Goal: Transaction & Acquisition: Purchase product/service

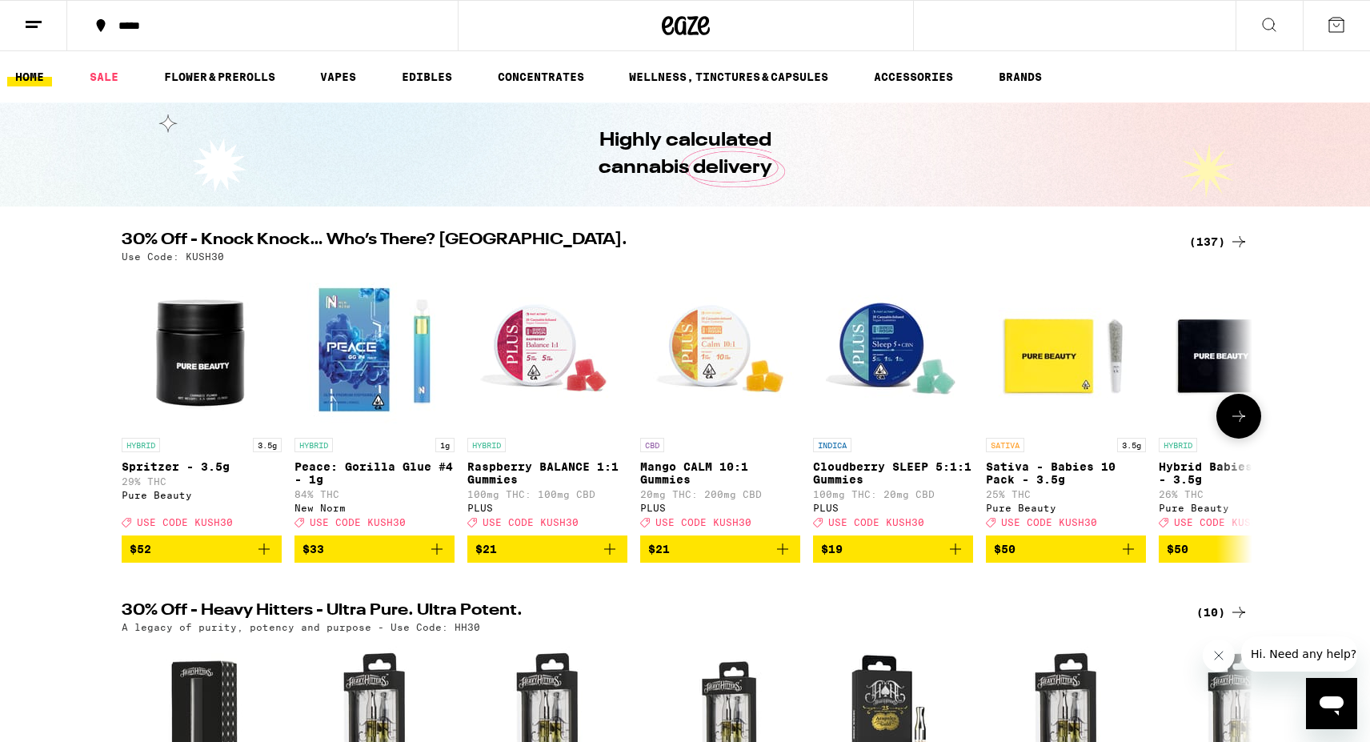
click at [1238, 421] on icon at bounding box center [1238, 416] width 19 height 19
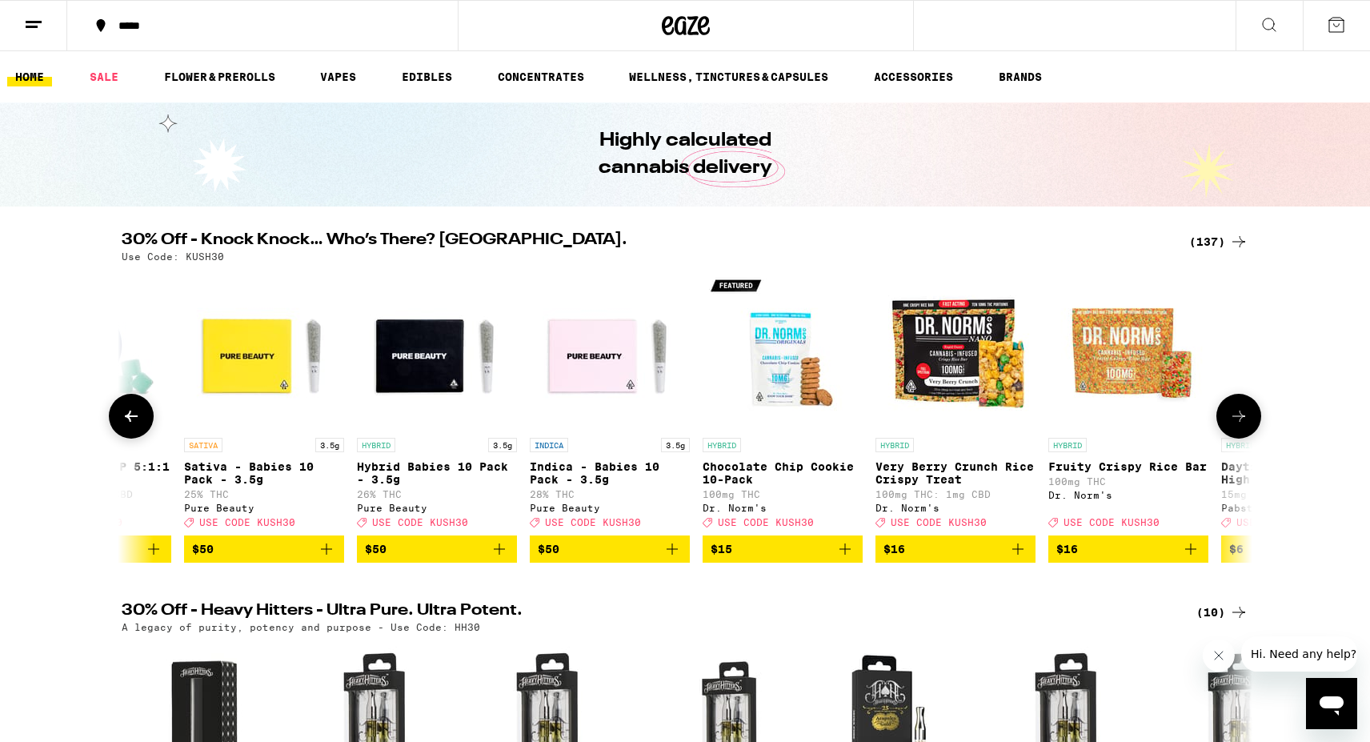
scroll to position [0, 953]
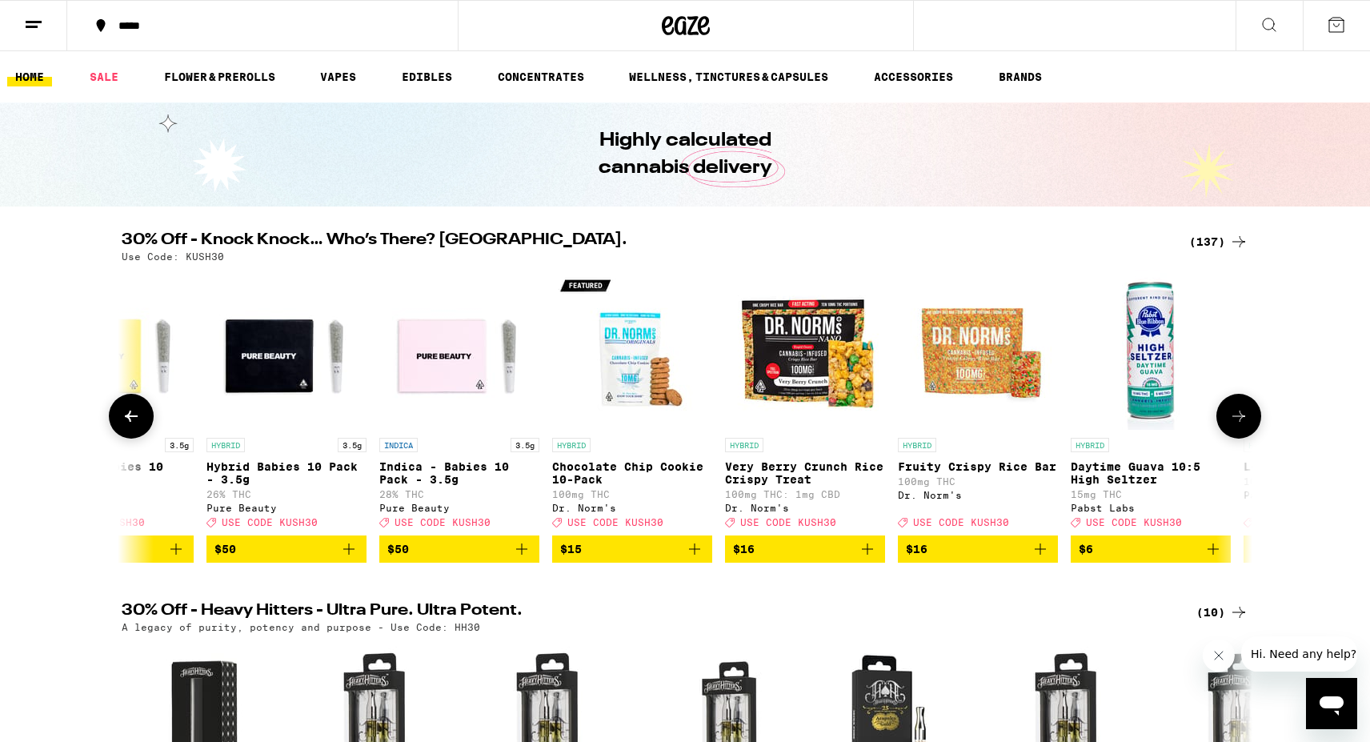
click at [1235, 422] on icon at bounding box center [1238, 416] width 19 height 19
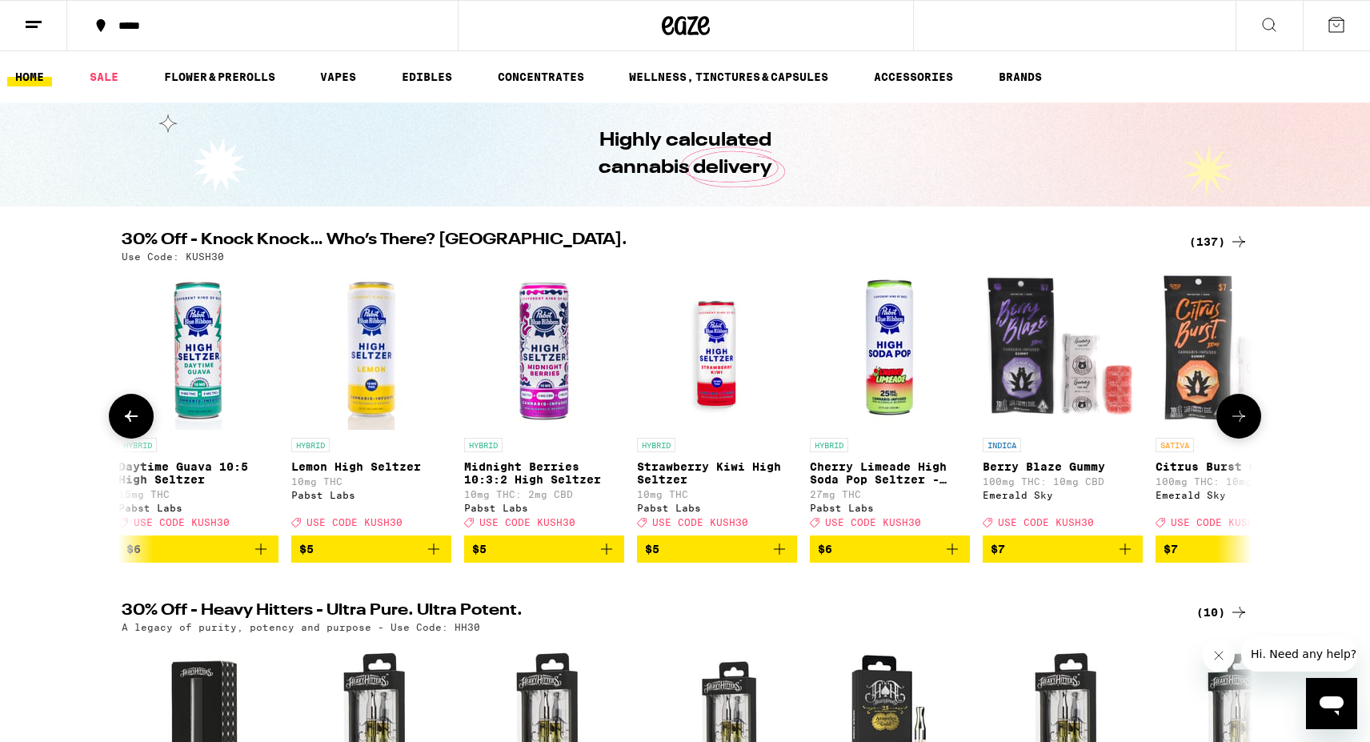
click at [1235, 422] on icon at bounding box center [1238, 416] width 19 height 19
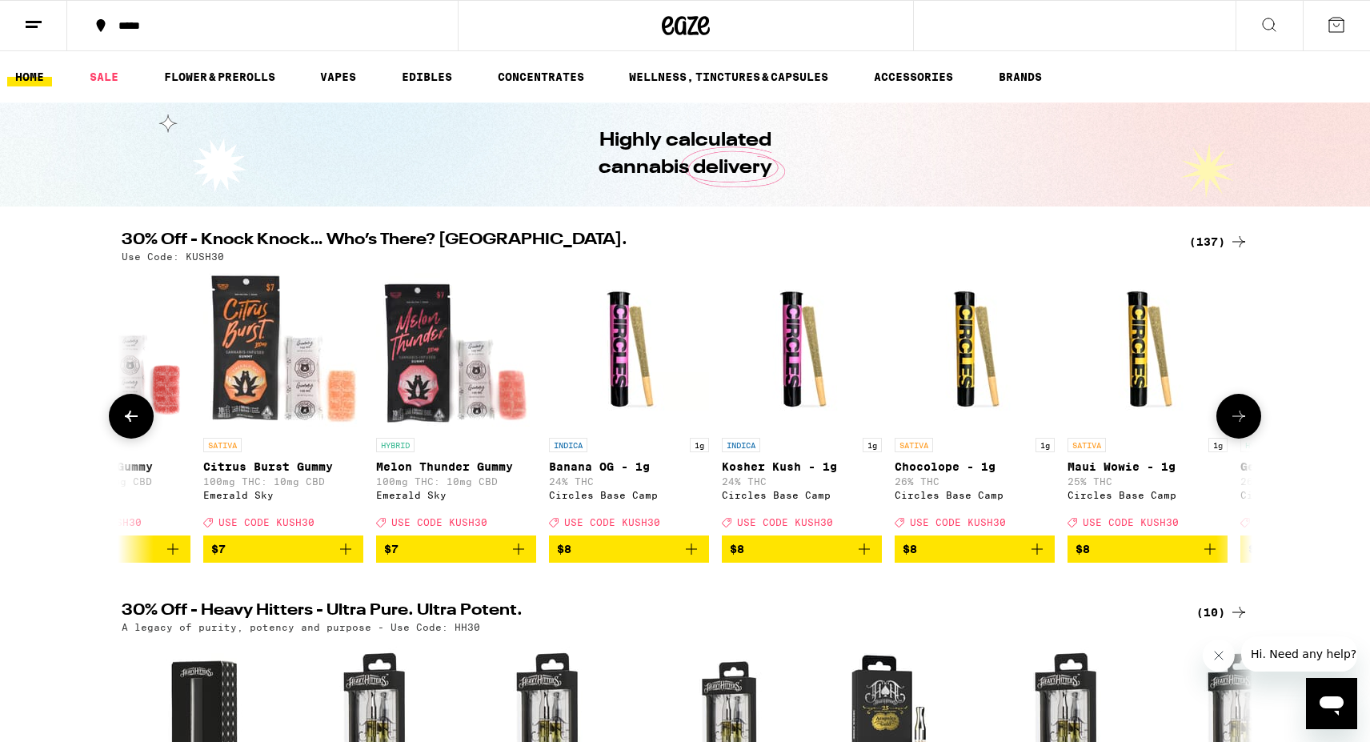
click at [1235, 422] on icon at bounding box center [1238, 416] width 19 height 19
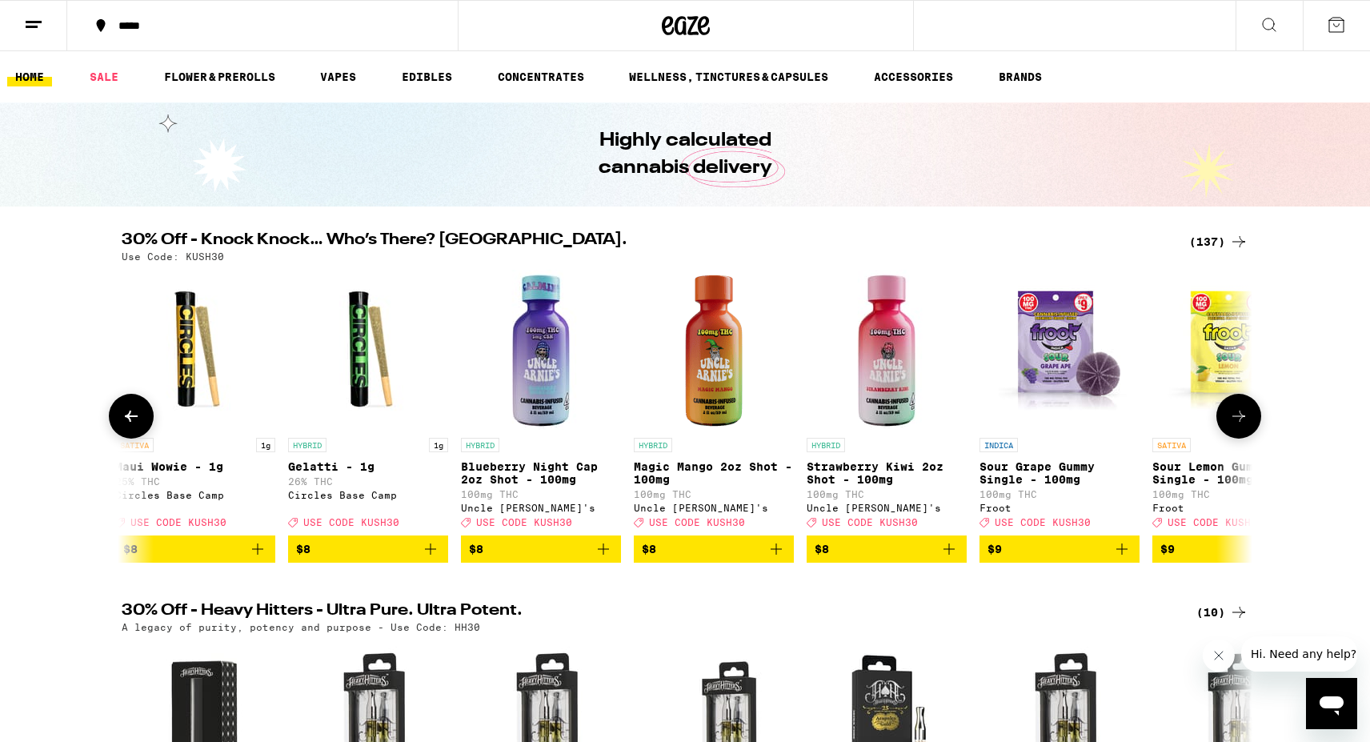
click at [1235, 422] on icon at bounding box center [1238, 416] width 19 height 19
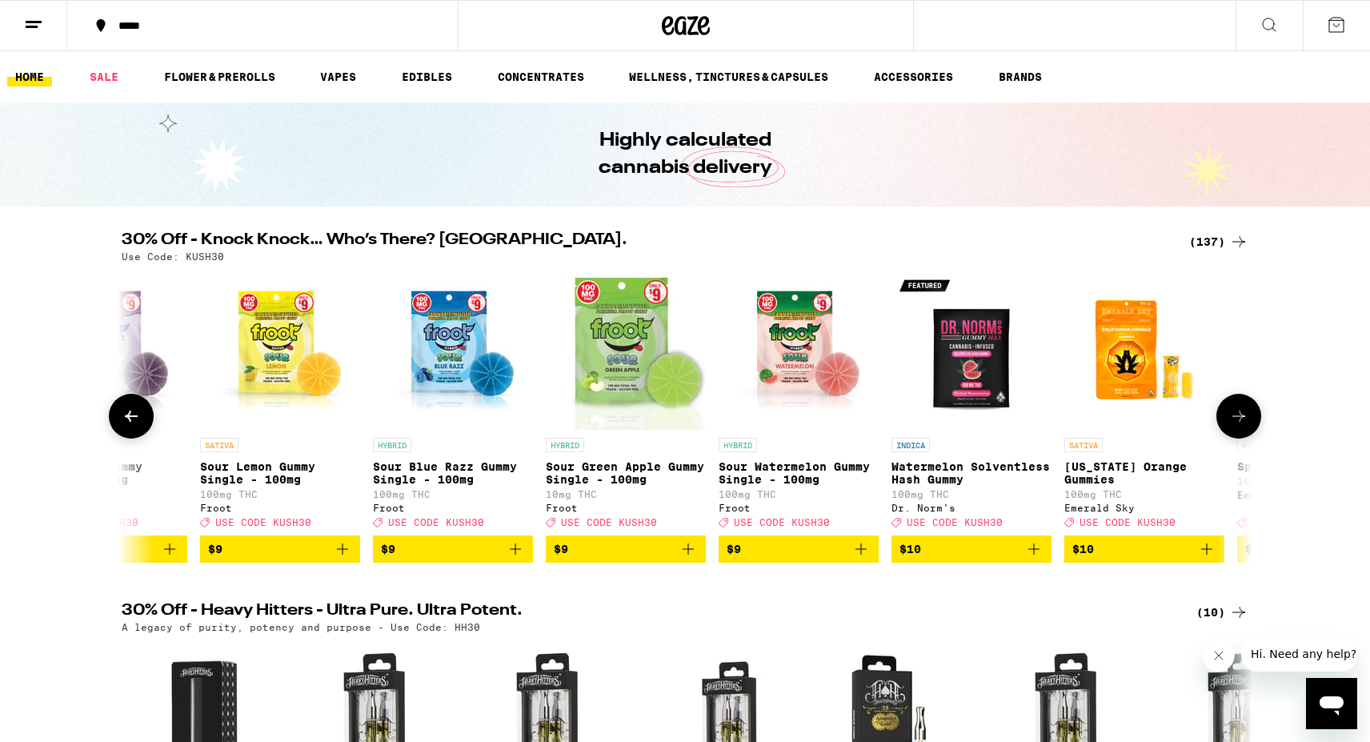
click at [1235, 422] on icon at bounding box center [1238, 416] width 19 height 19
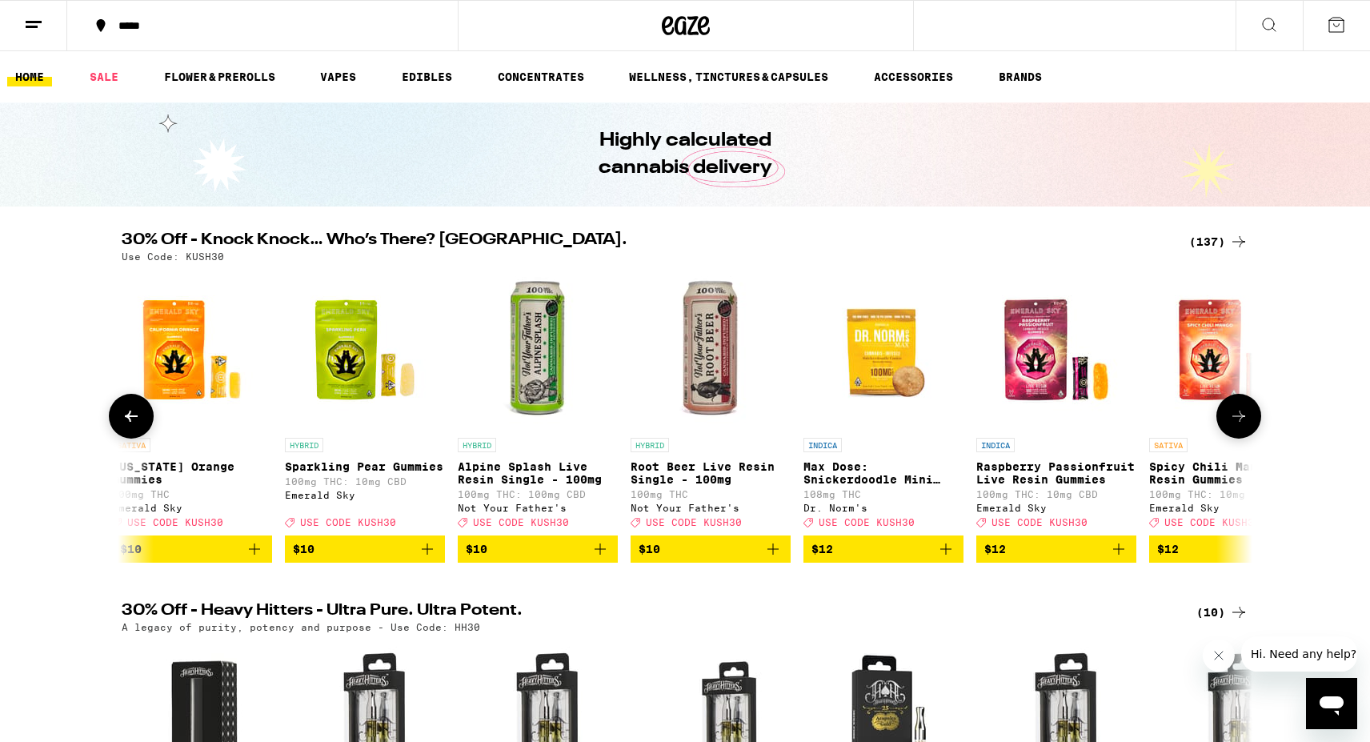
click at [1235, 422] on icon at bounding box center [1238, 416] width 19 height 19
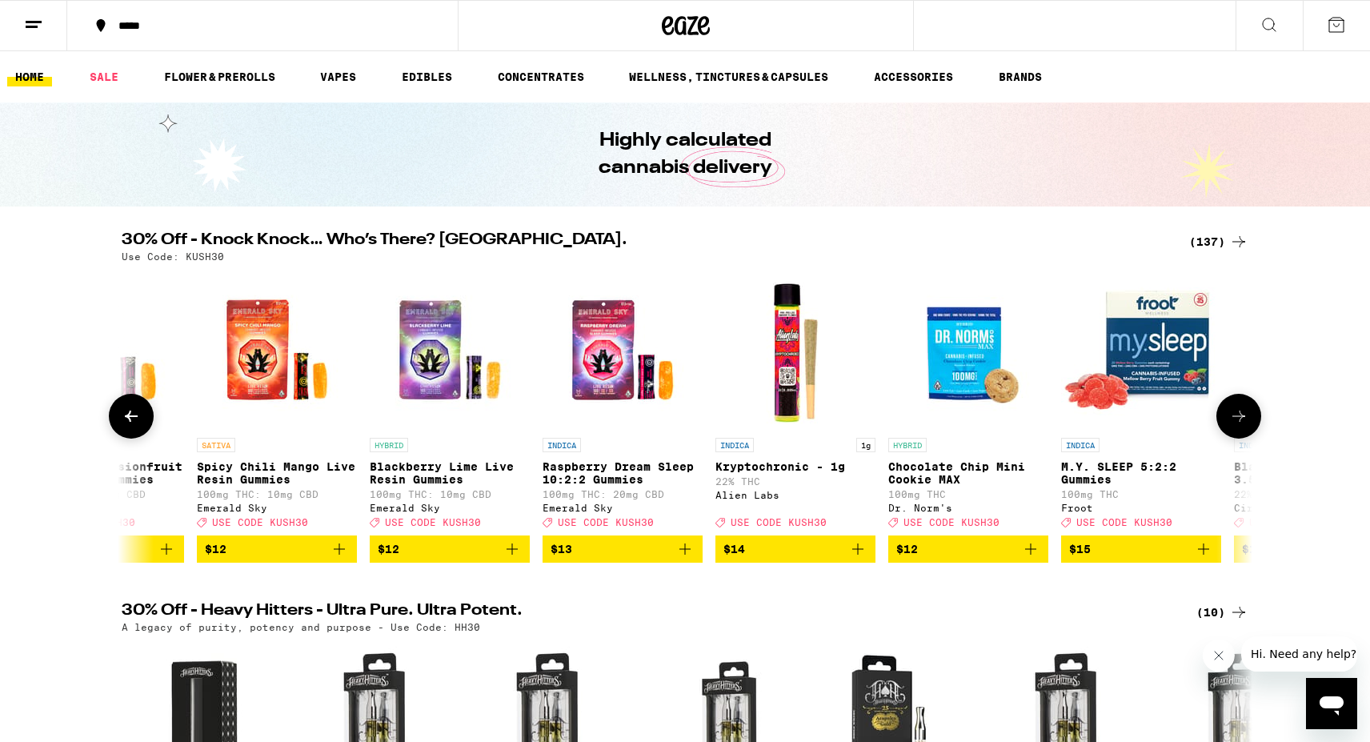
click at [1235, 422] on icon at bounding box center [1238, 416] width 19 height 19
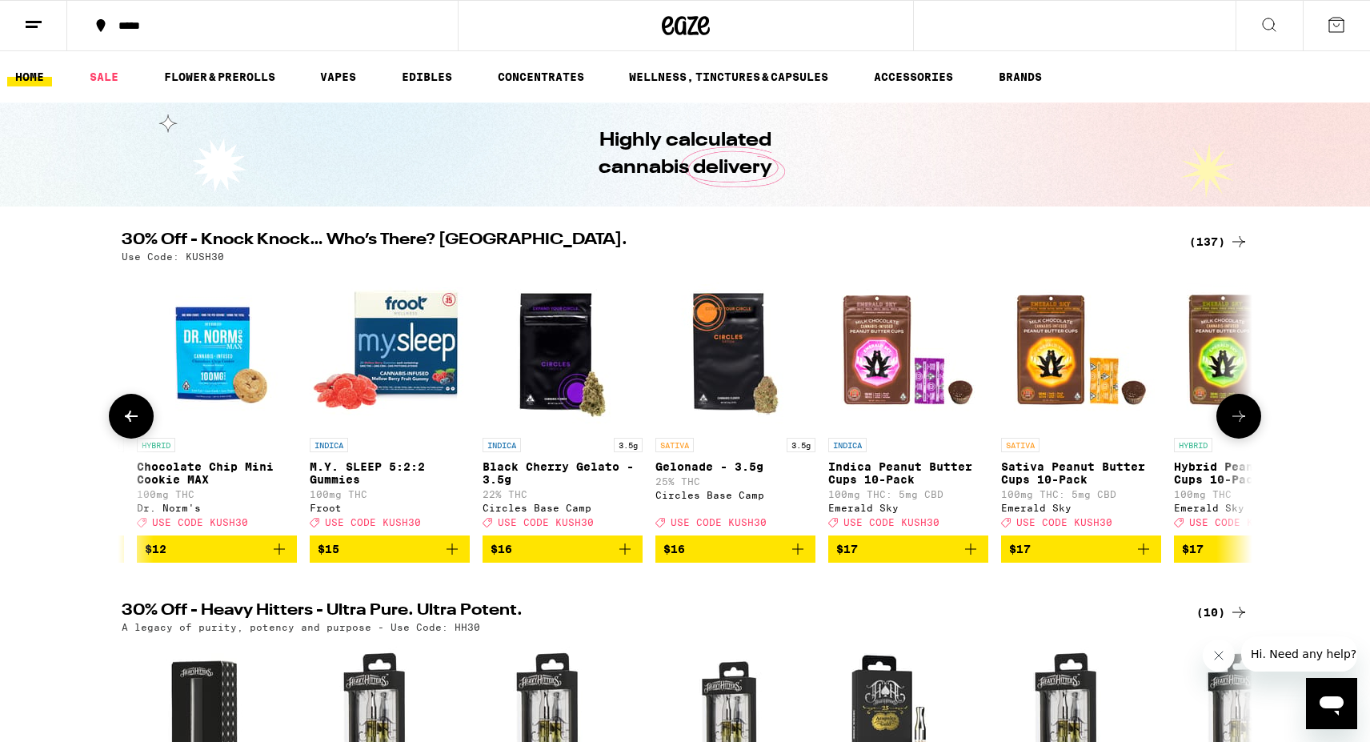
scroll to position [0, 7620]
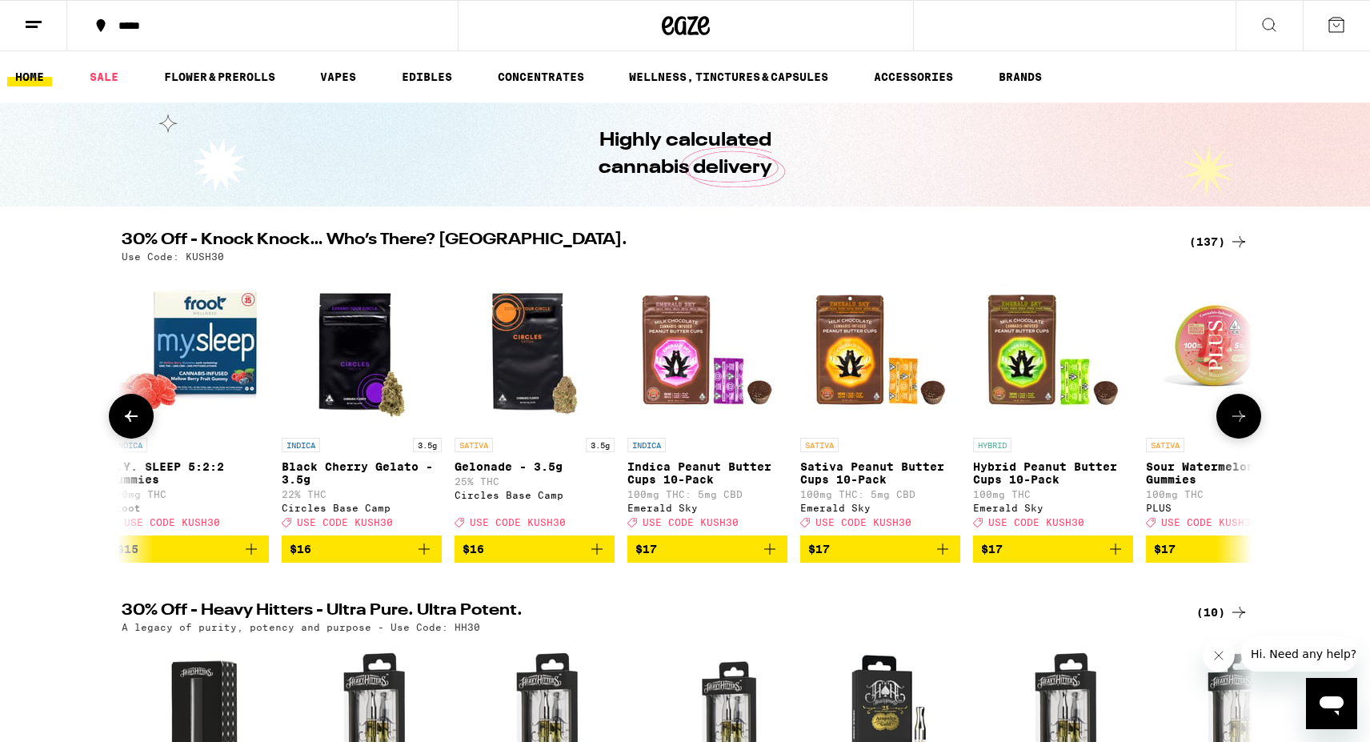
click at [1235, 422] on icon at bounding box center [1238, 416] width 19 height 19
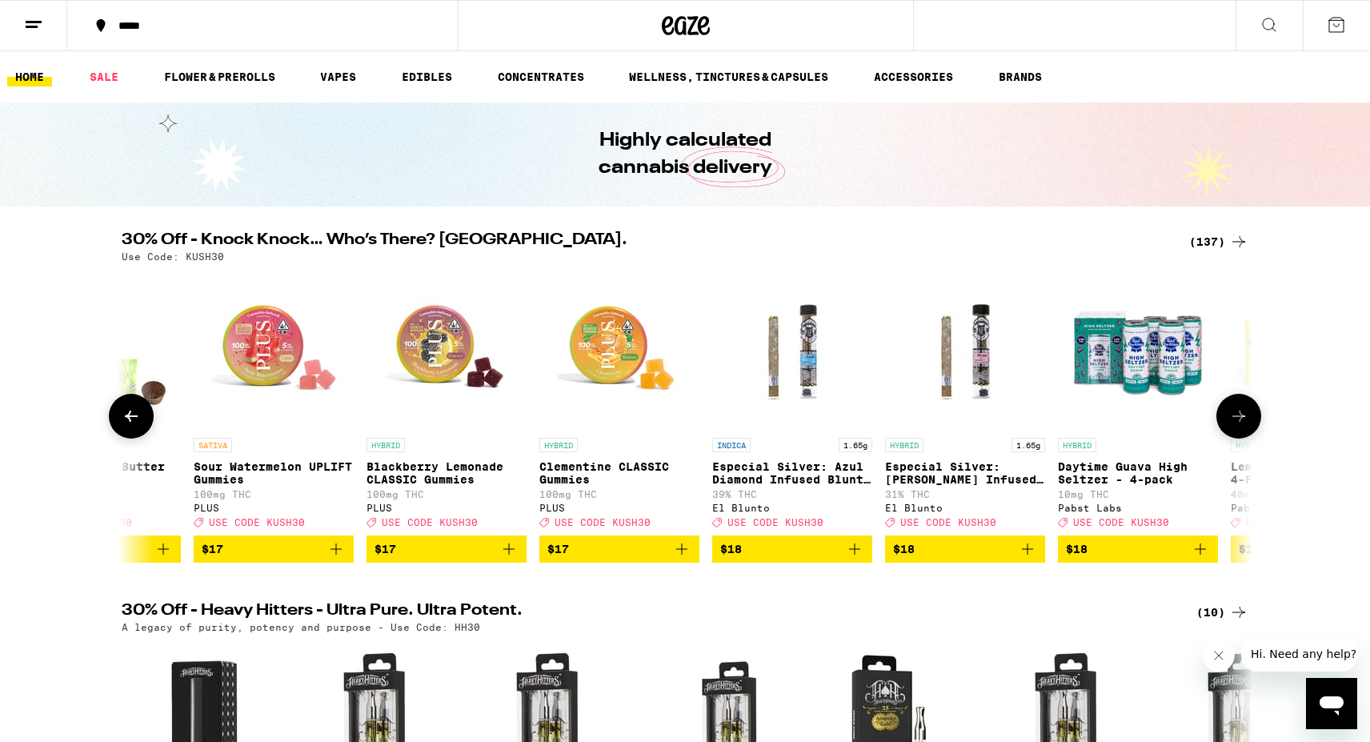
click at [1235, 422] on icon at bounding box center [1238, 416] width 19 height 19
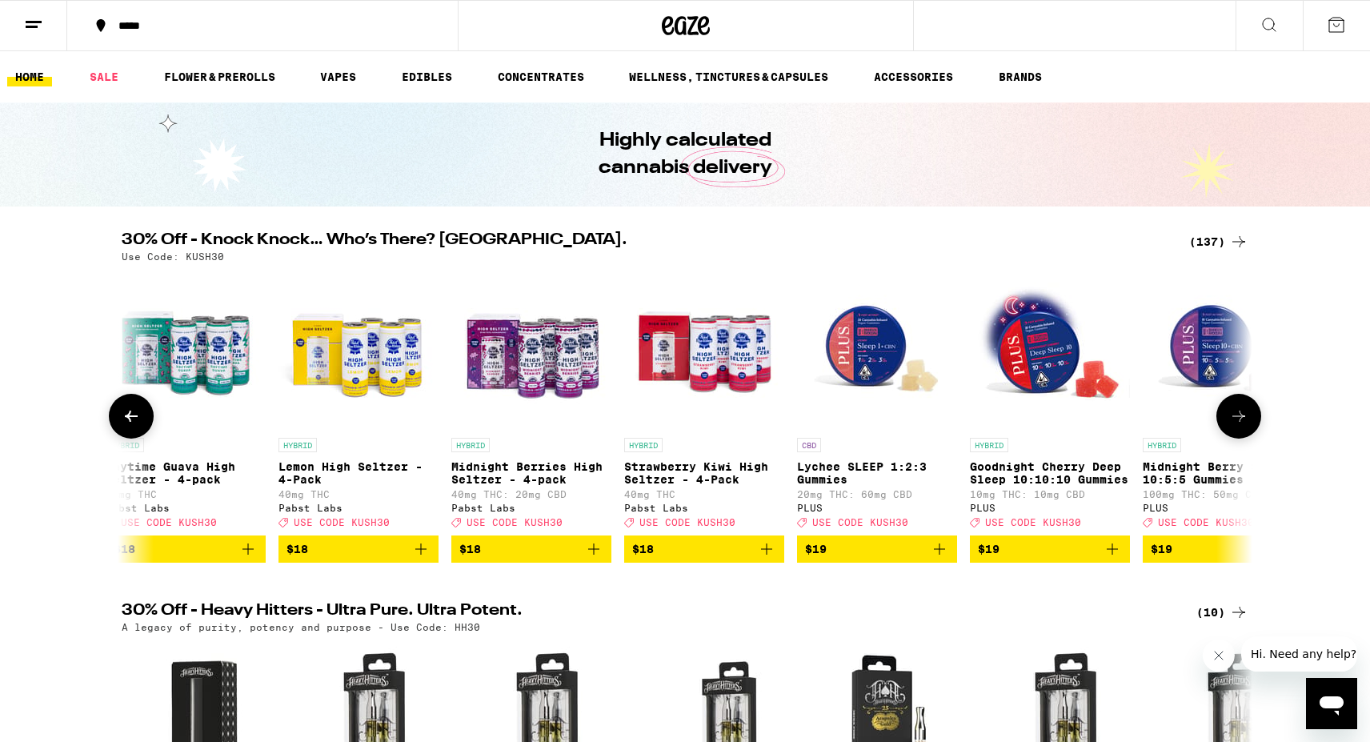
click at [1236, 434] on button at bounding box center [1239, 416] width 45 height 45
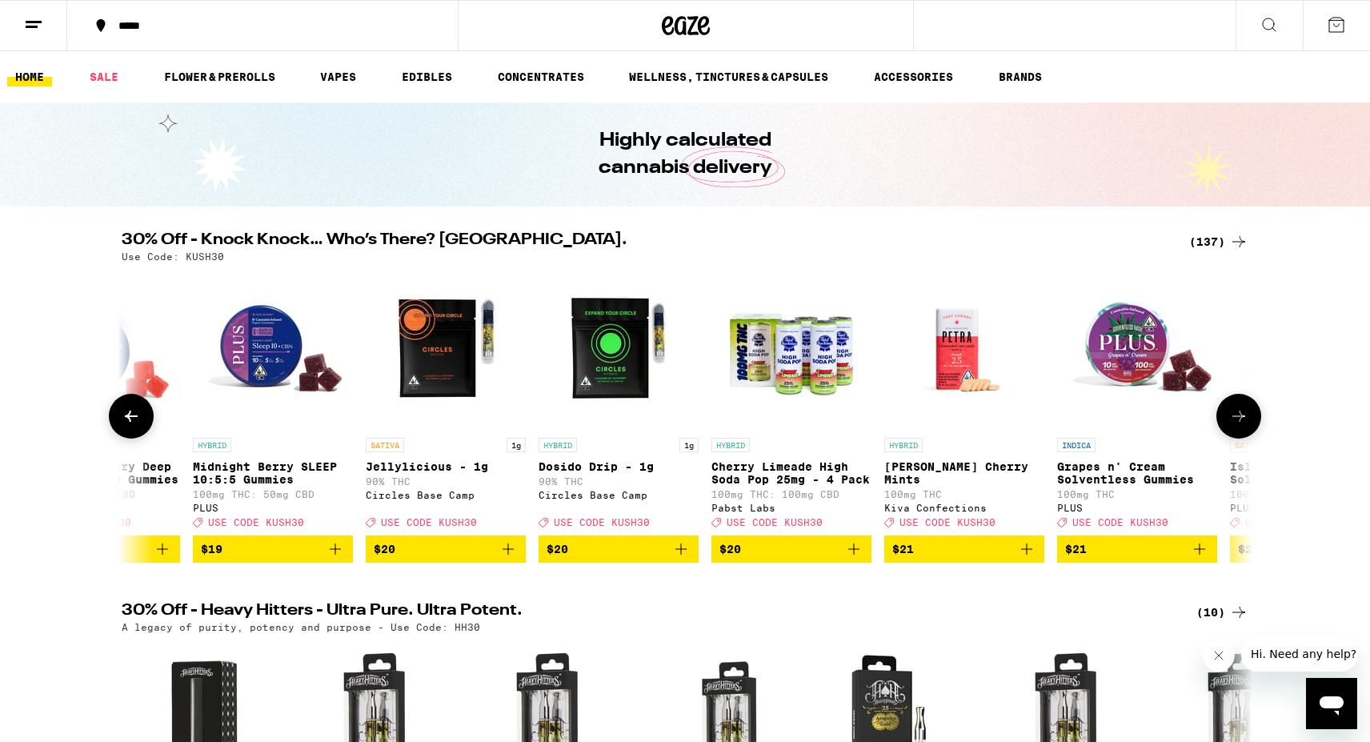
scroll to position [0, 10478]
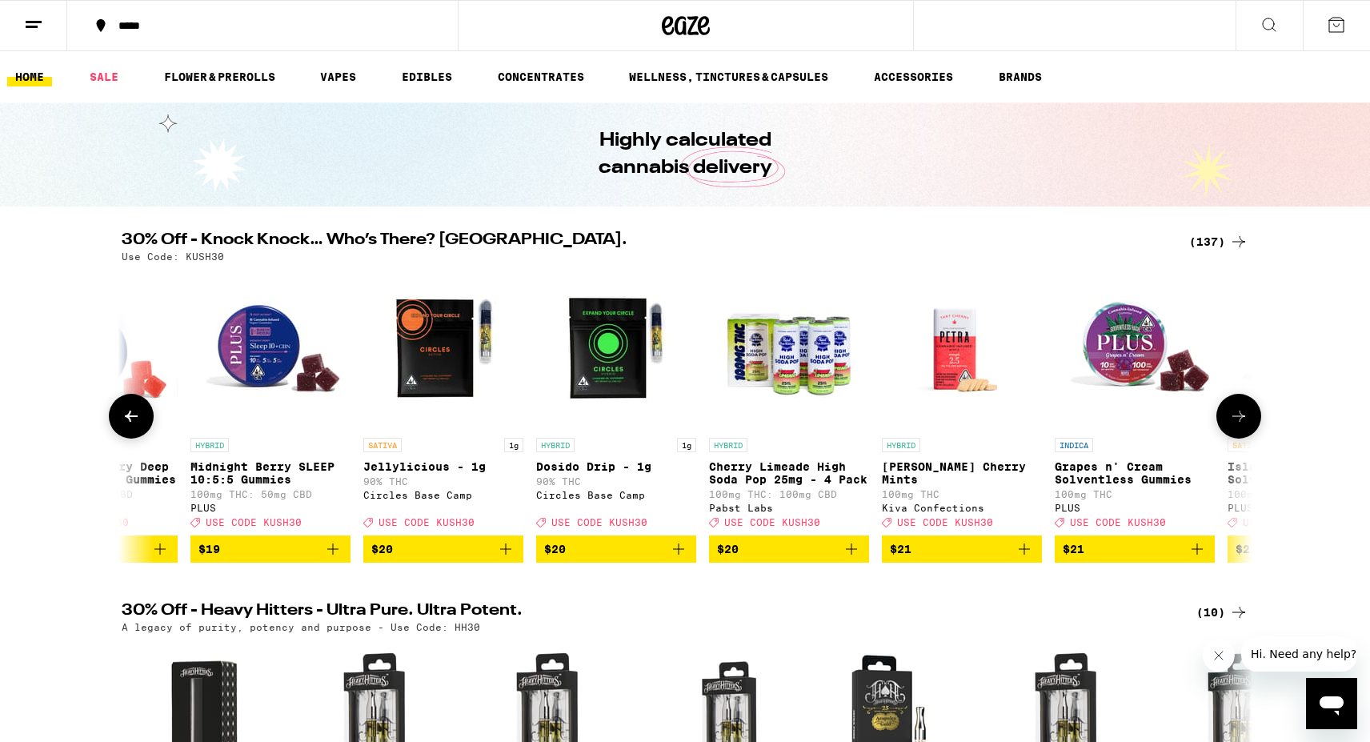
click at [1129, 329] on img "Open page for Grapes n' Cream Solventless Gummies from PLUS" at bounding box center [1135, 350] width 160 height 160
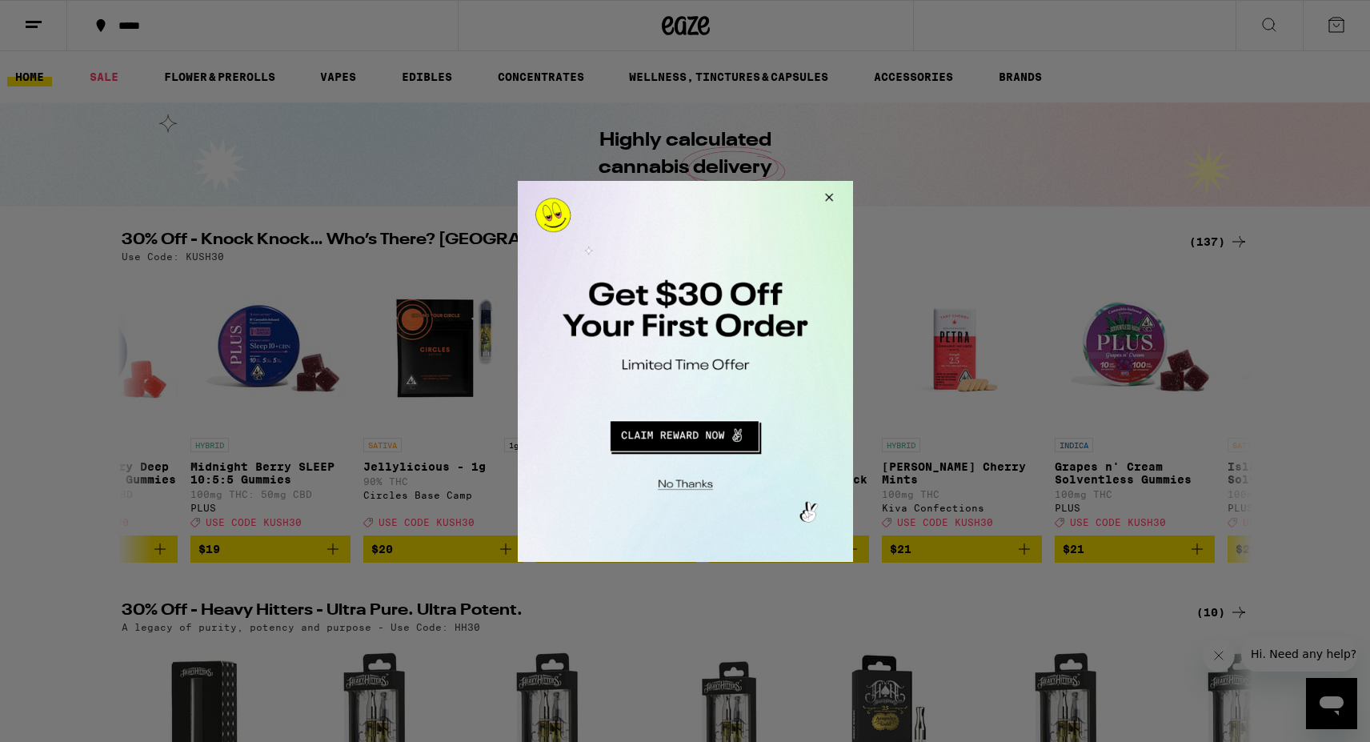
click at [999, 171] on div at bounding box center [685, 371] width 1370 height 742
click at [835, 194] on button "Close Modal" at bounding box center [825, 199] width 43 height 38
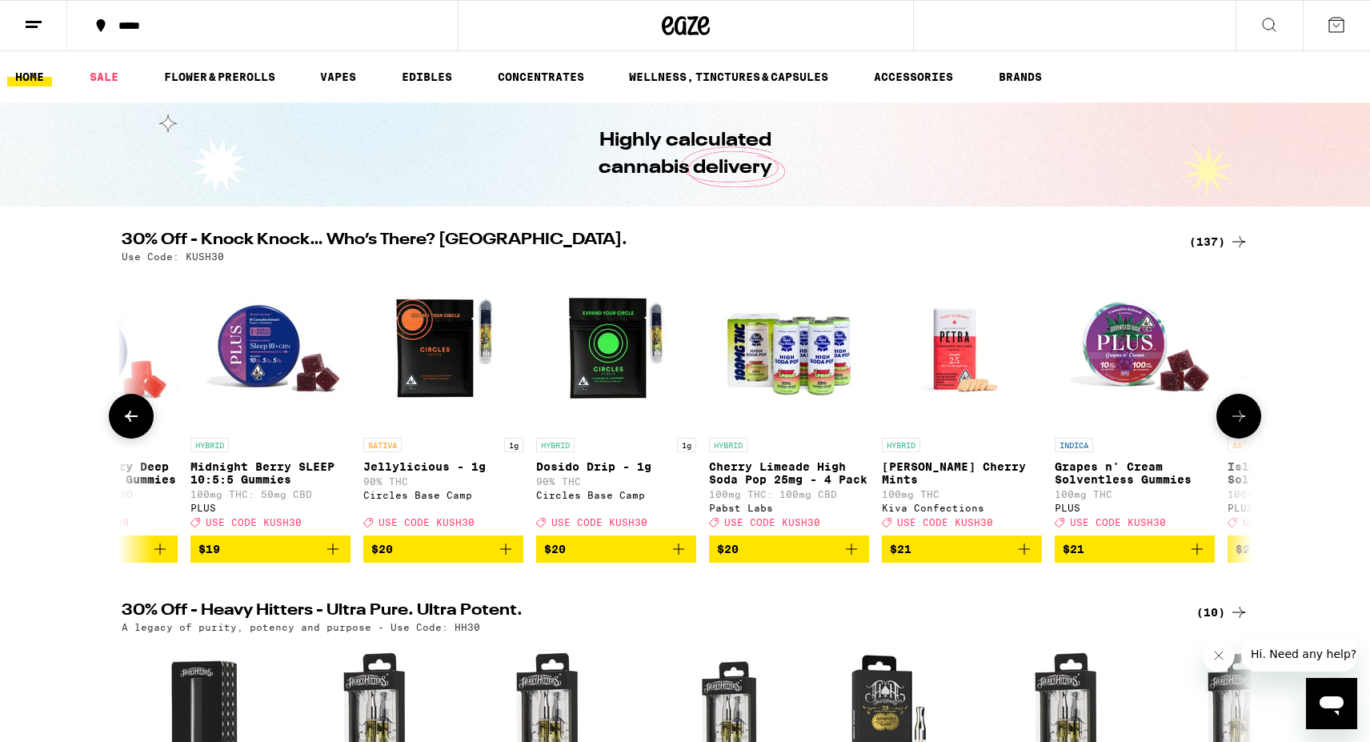
click at [1238, 417] on icon at bounding box center [1238, 416] width 19 height 19
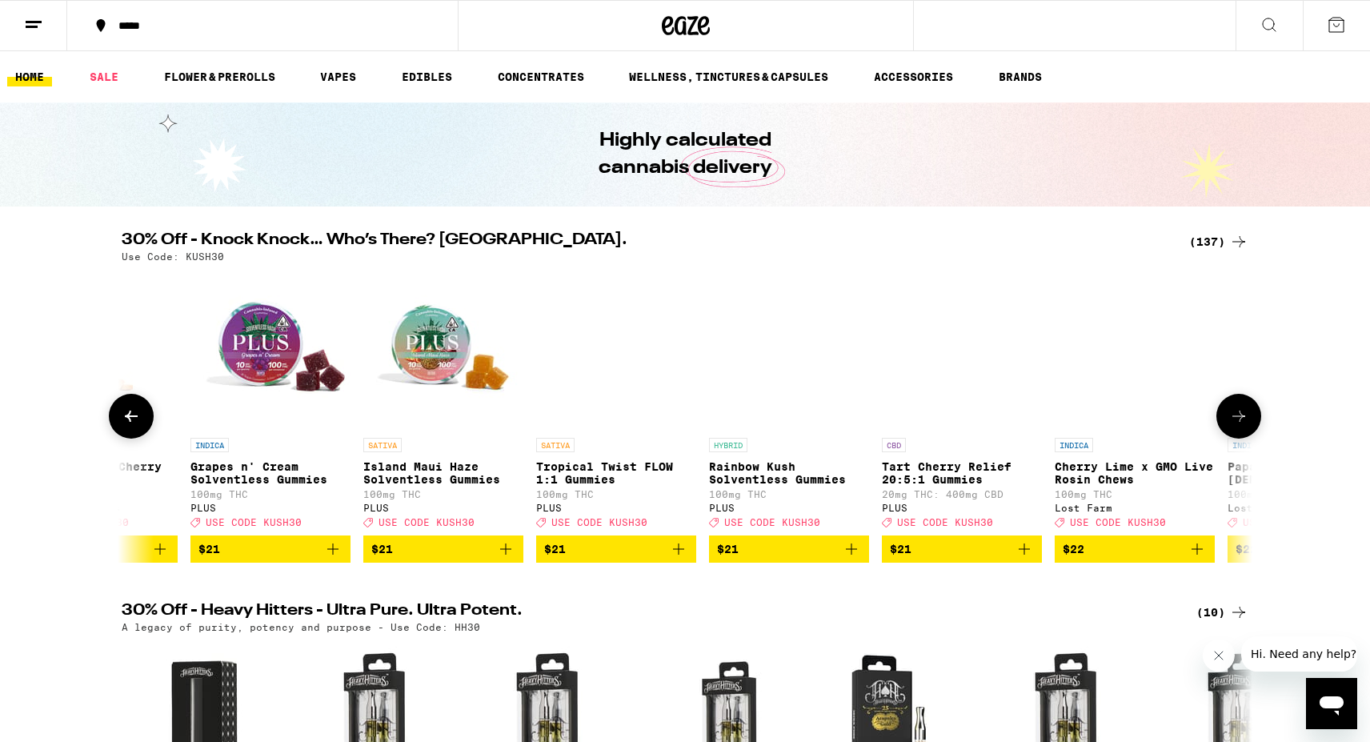
scroll to position [0, 11430]
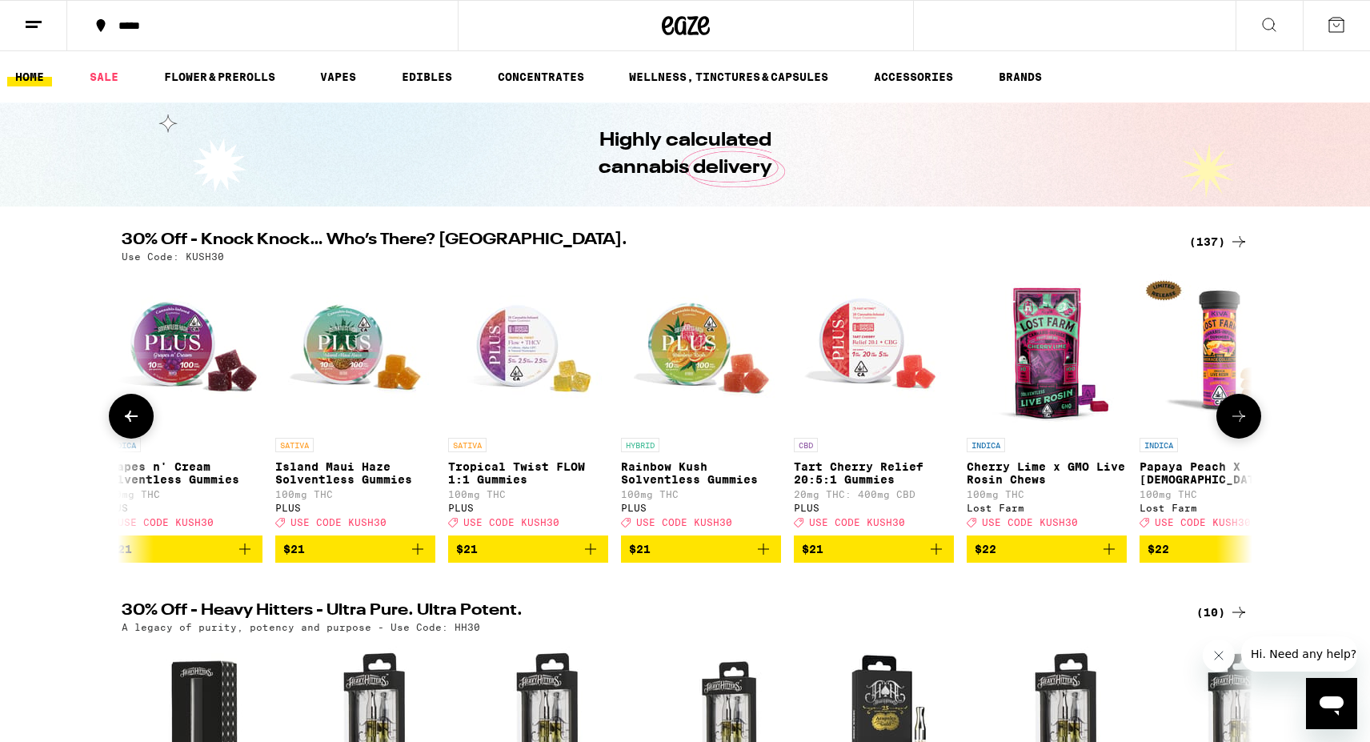
click at [1241, 419] on icon at bounding box center [1238, 416] width 19 height 19
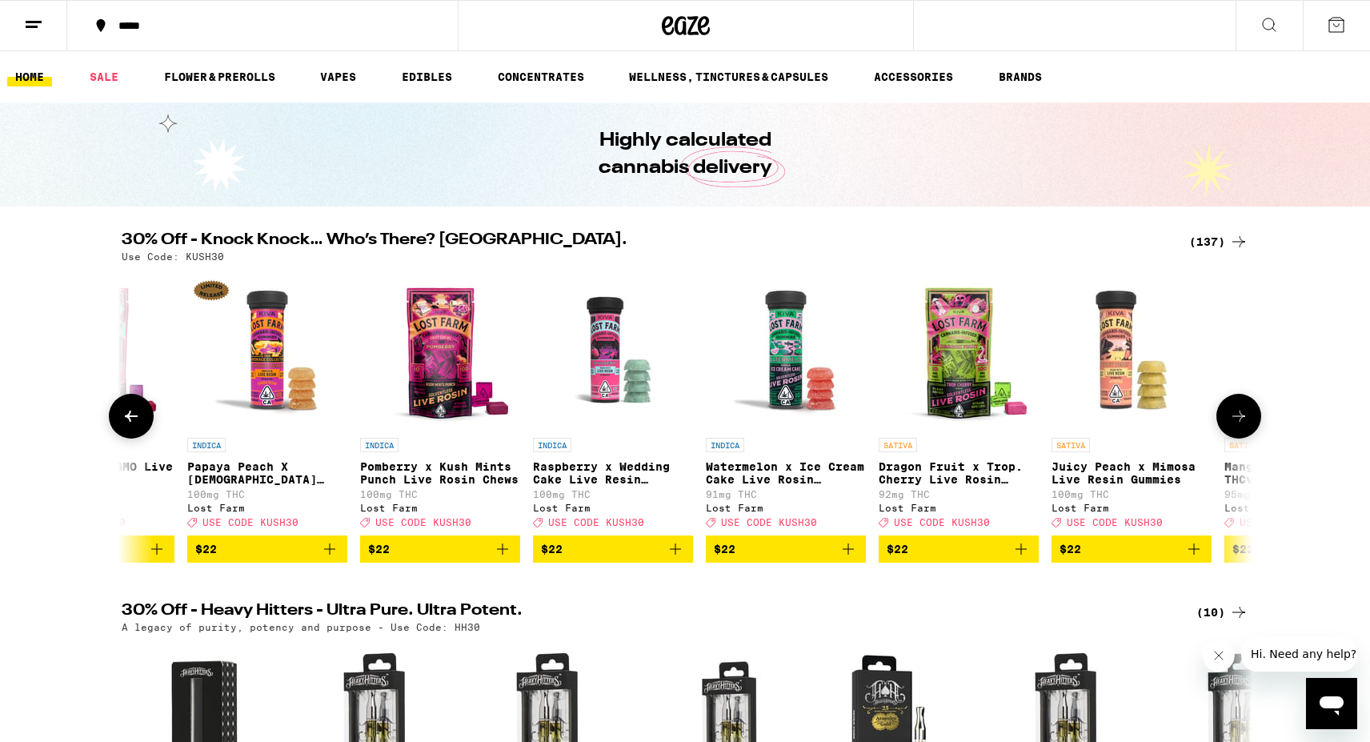
click at [1241, 419] on icon at bounding box center [1238, 416] width 19 height 19
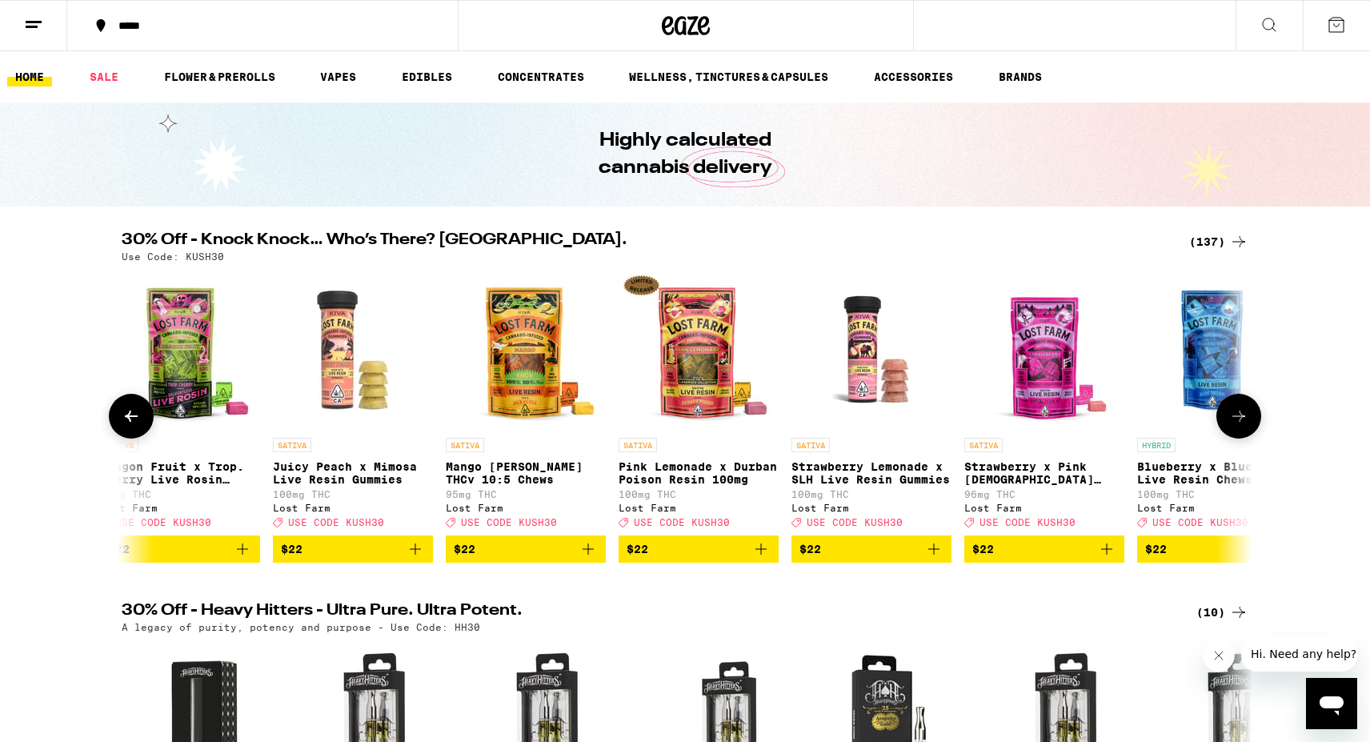
scroll to position [0, 13335]
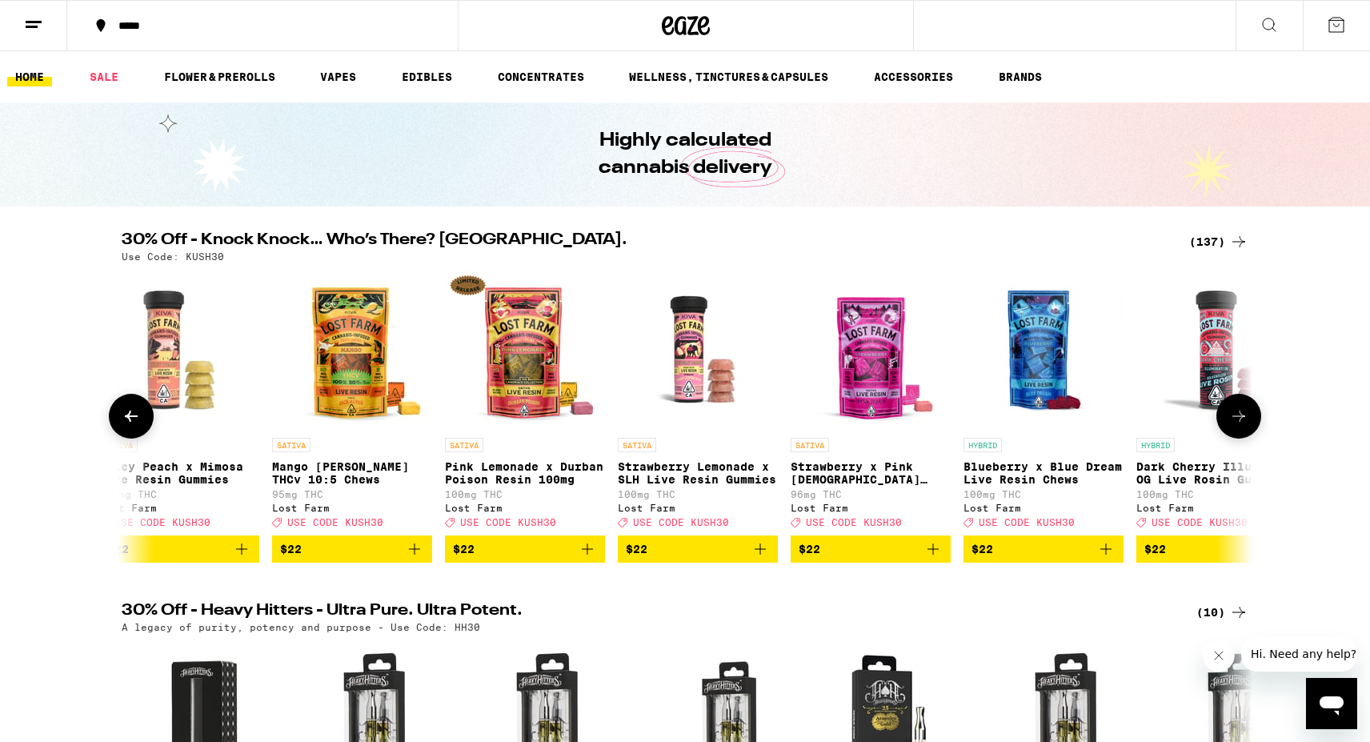
click at [1241, 419] on icon at bounding box center [1238, 416] width 19 height 19
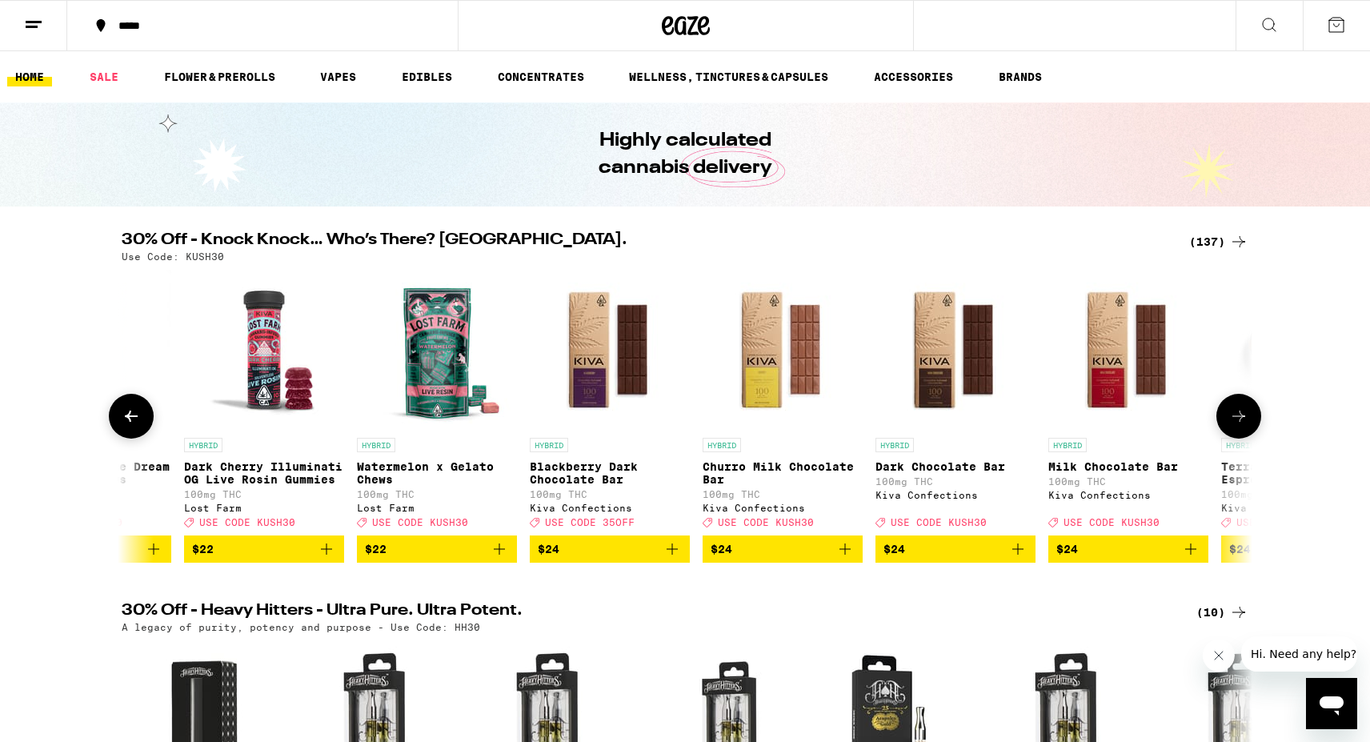
click at [1241, 419] on icon at bounding box center [1238, 416] width 19 height 19
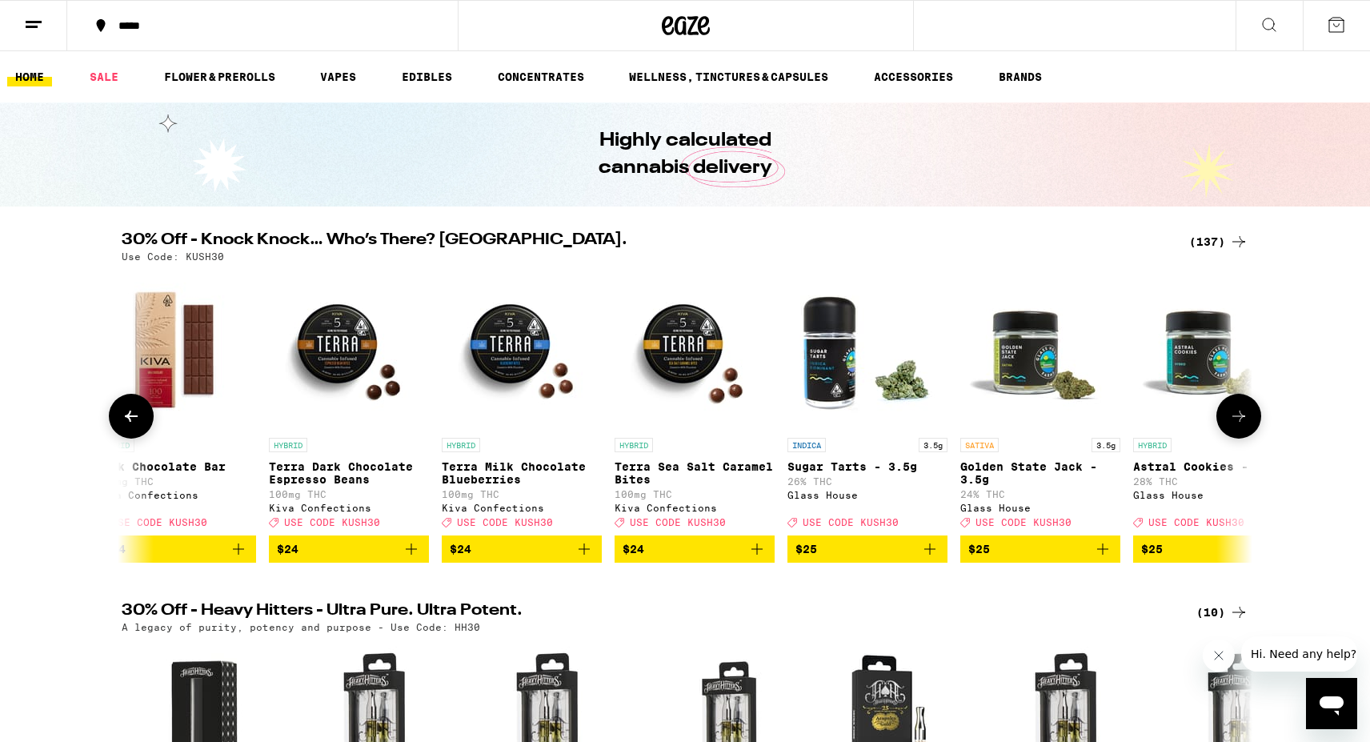
click at [1241, 419] on icon at bounding box center [1238, 416] width 19 height 19
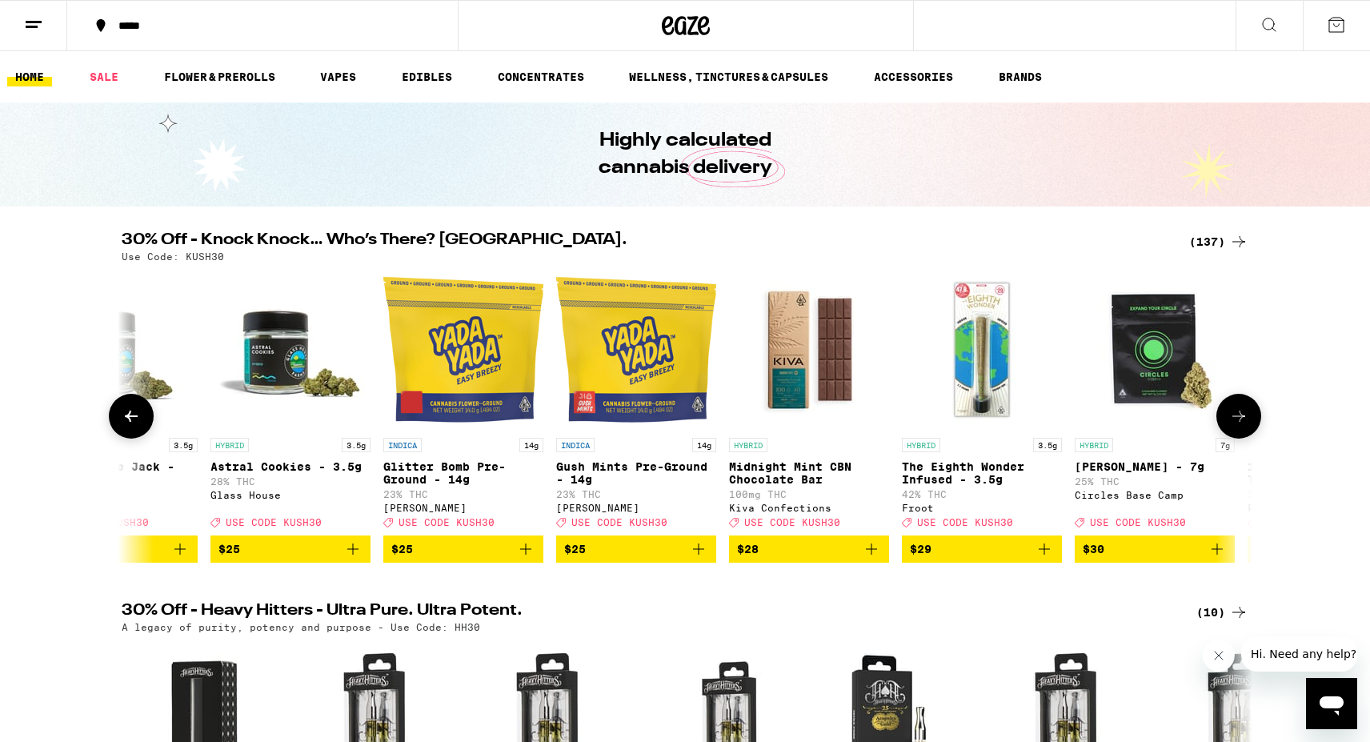
scroll to position [0, 16193]
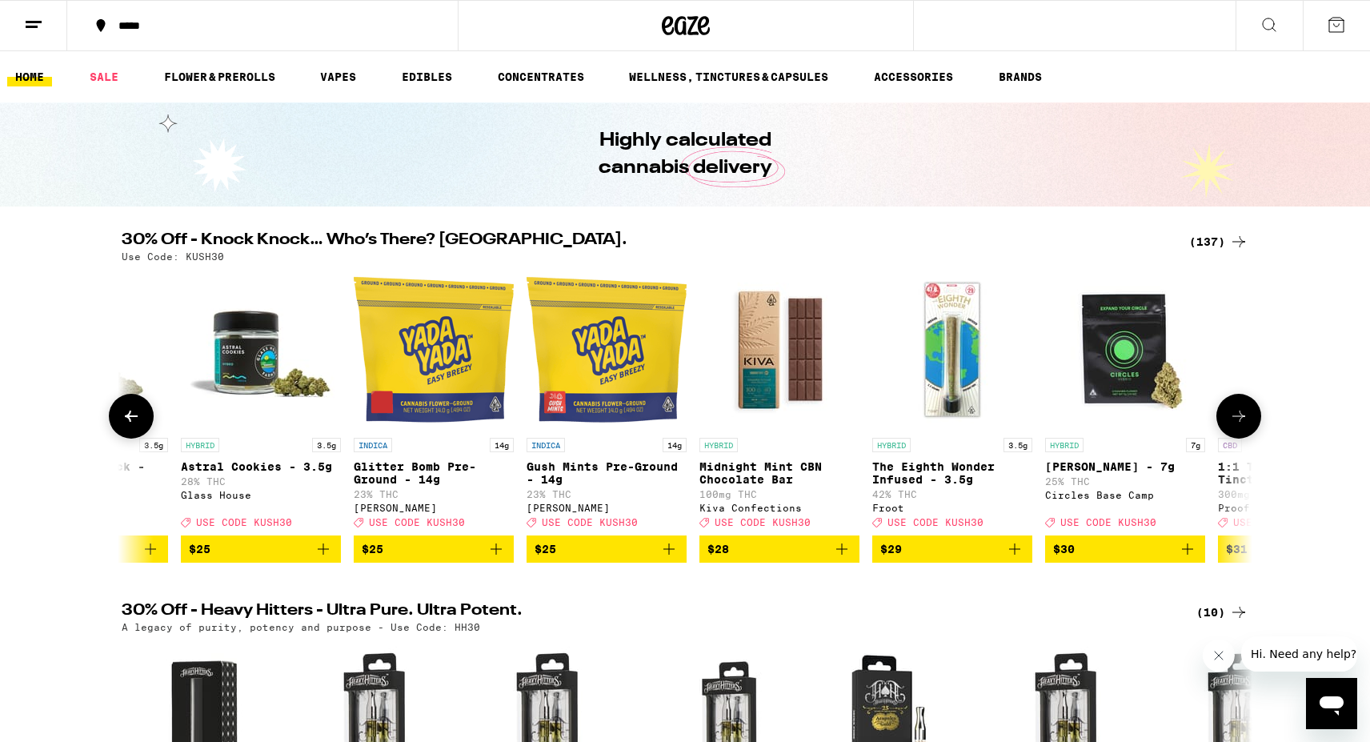
click at [1241, 419] on icon at bounding box center [1238, 416] width 19 height 19
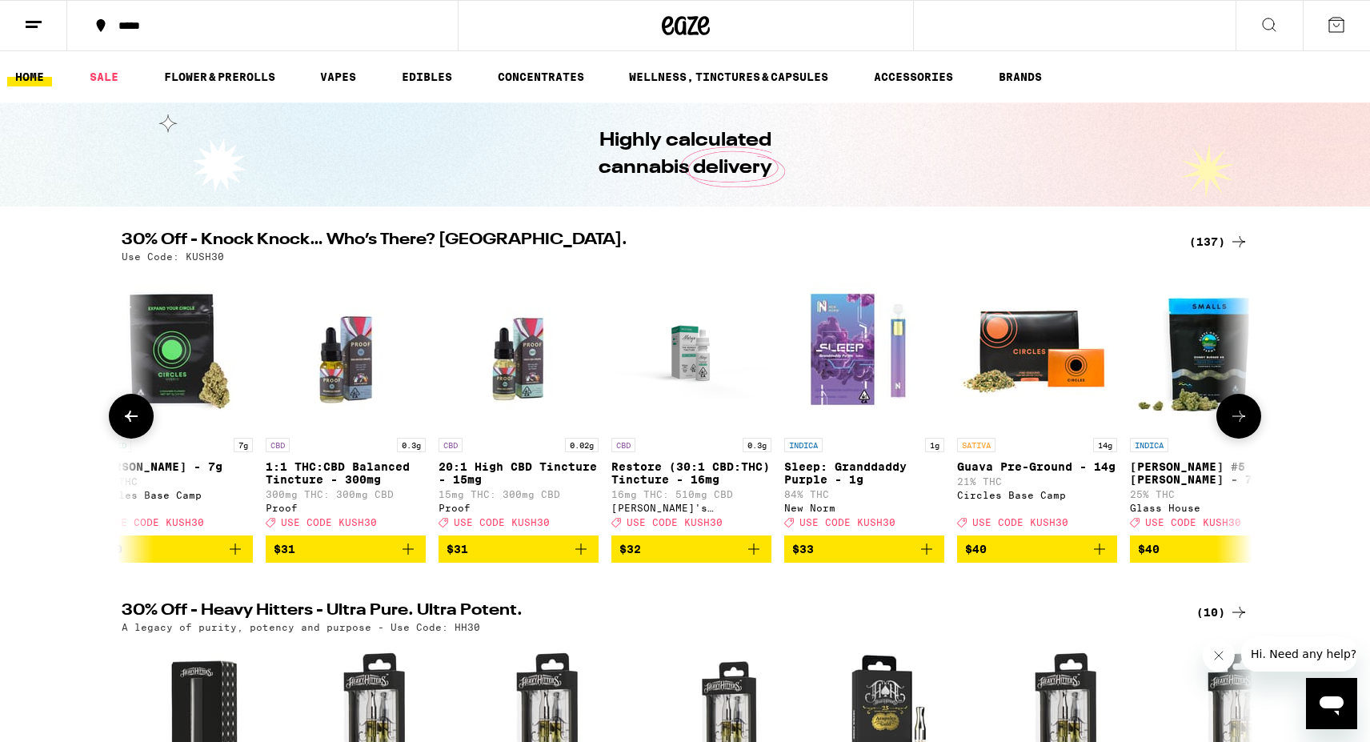
click at [120, 416] on button at bounding box center [131, 416] width 45 height 45
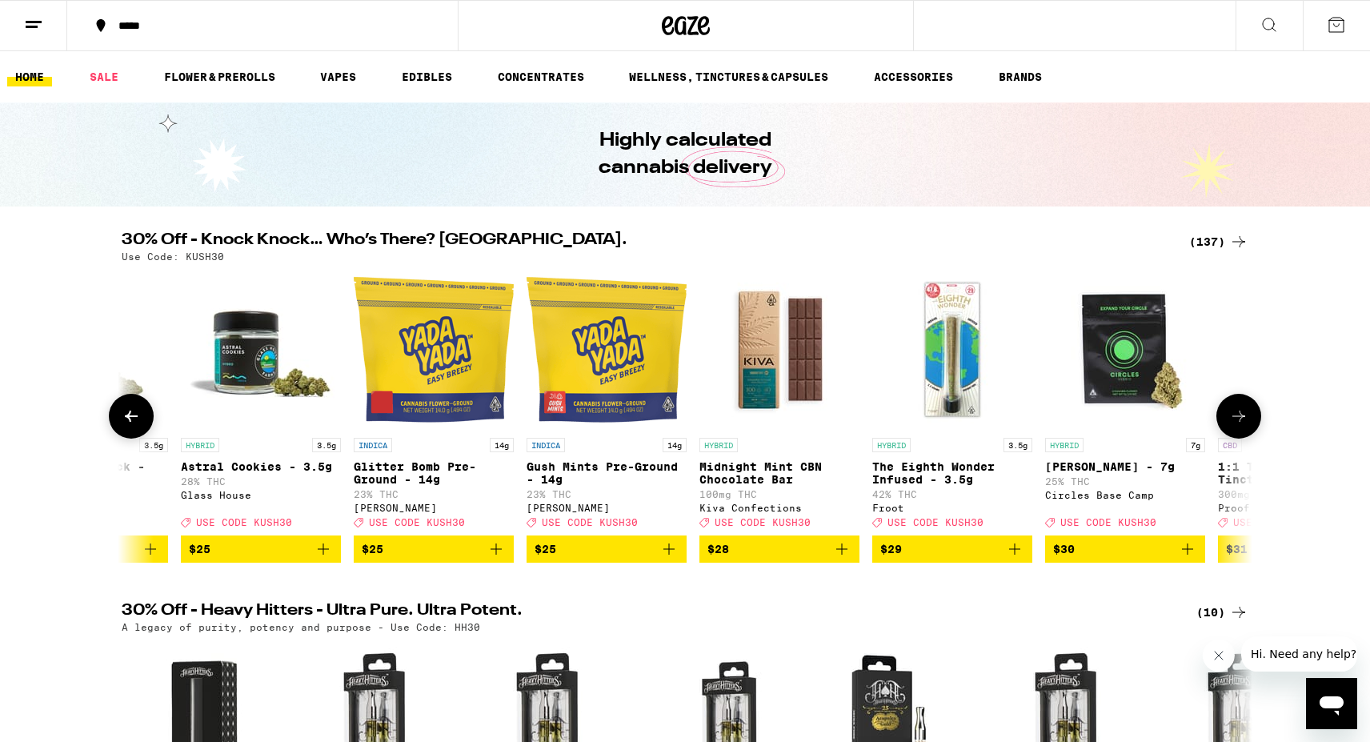
click at [120, 416] on button at bounding box center [131, 416] width 45 height 45
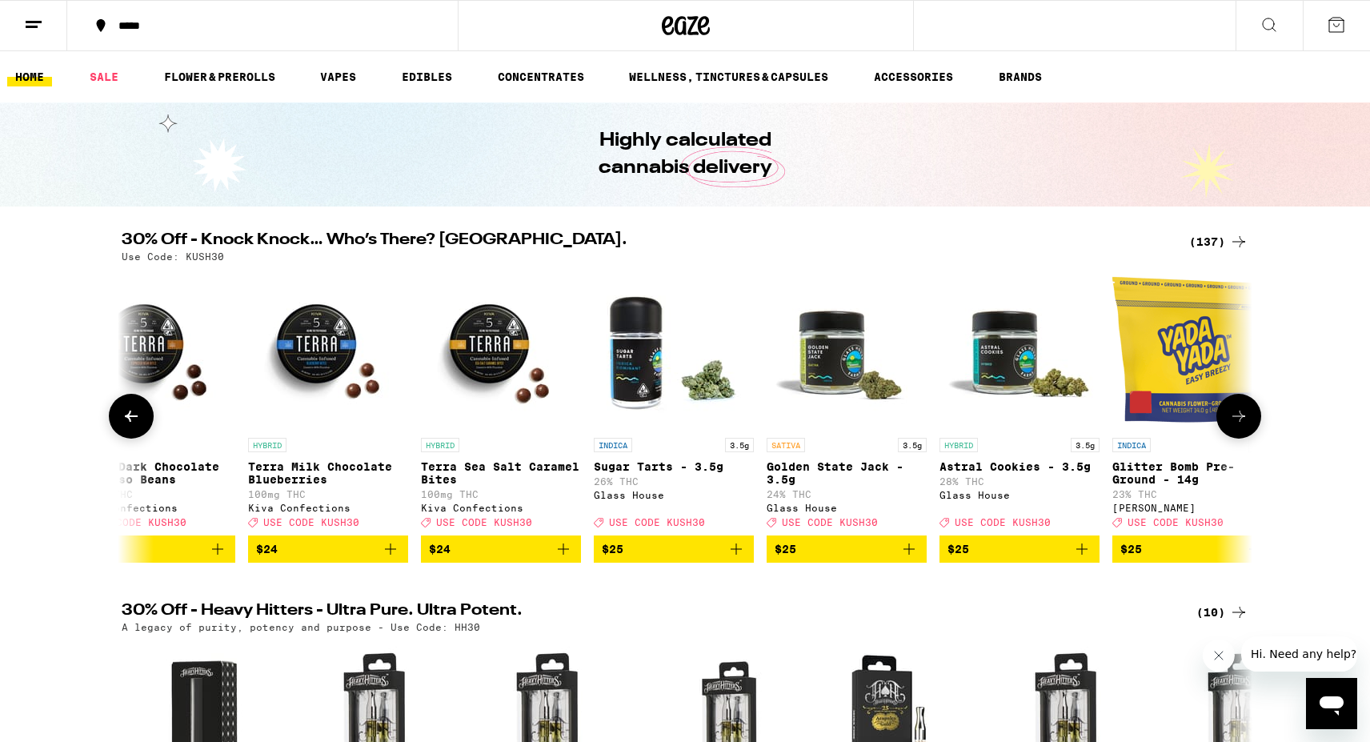
scroll to position [0, 15240]
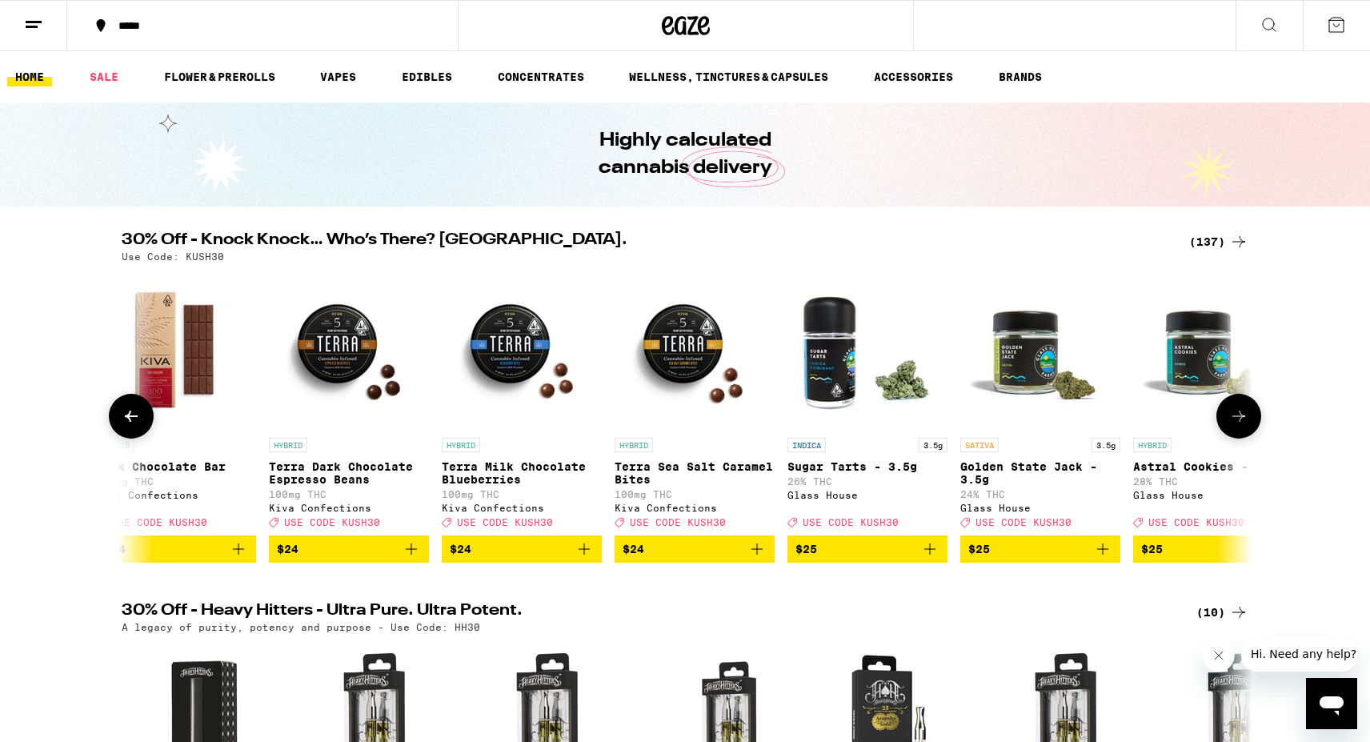
click at [1249, 417] on button at bounding box center [1239, 416] width 45 height 45
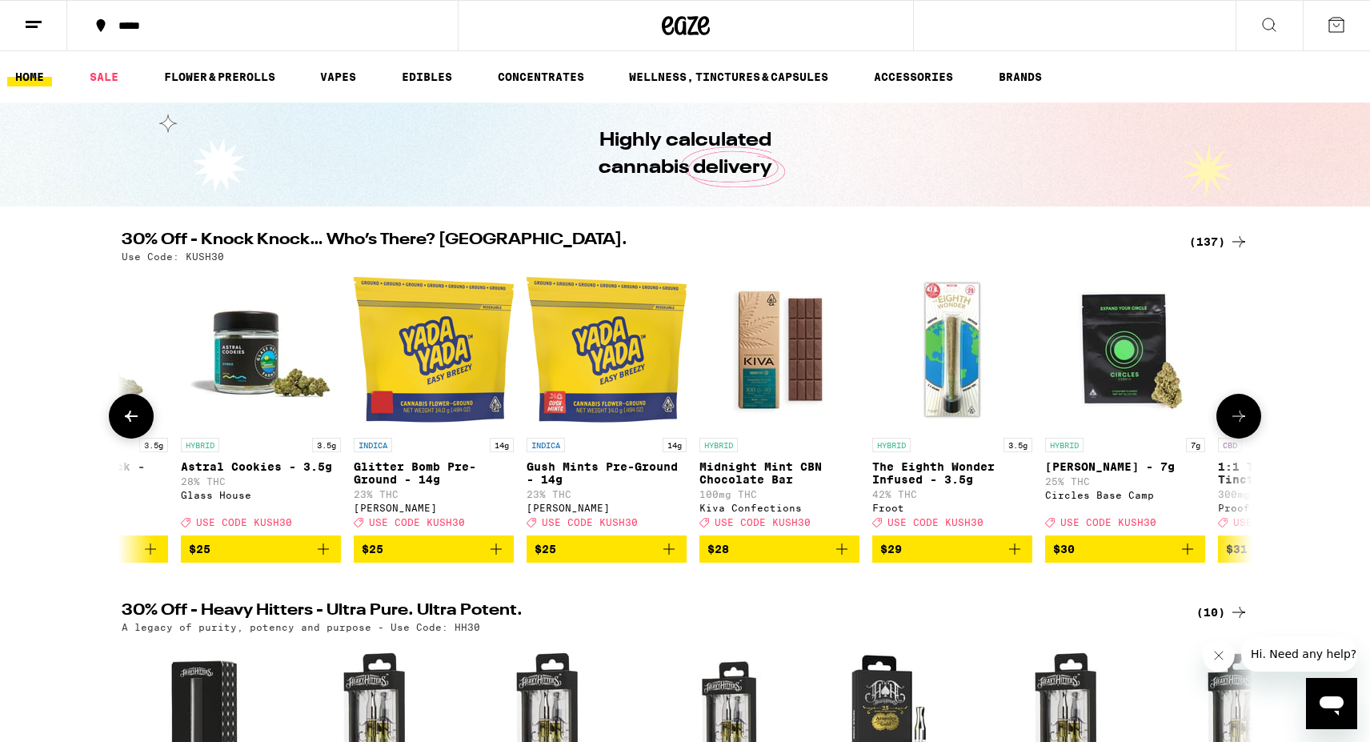
click at [1249, 417] on button at bounding box center [1239, 416] width 45 height 45
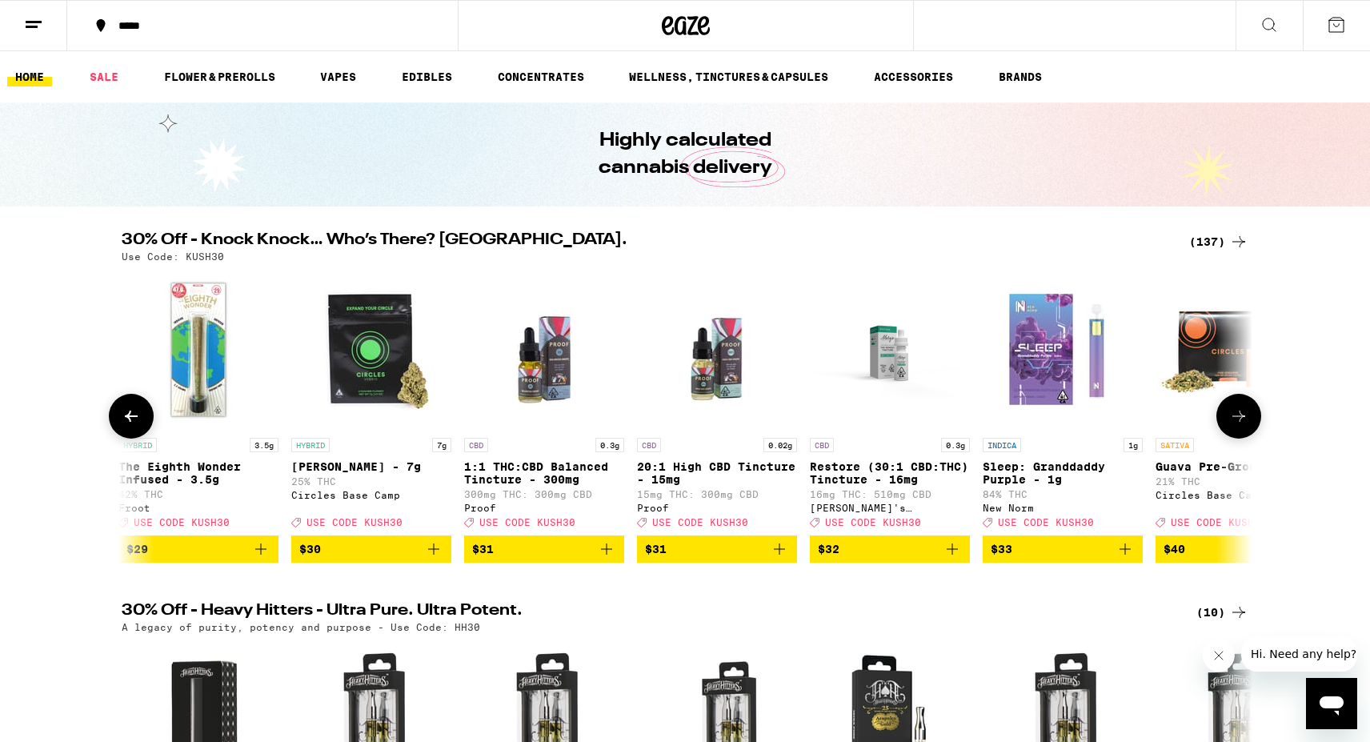
scroll to position [0, 17145]
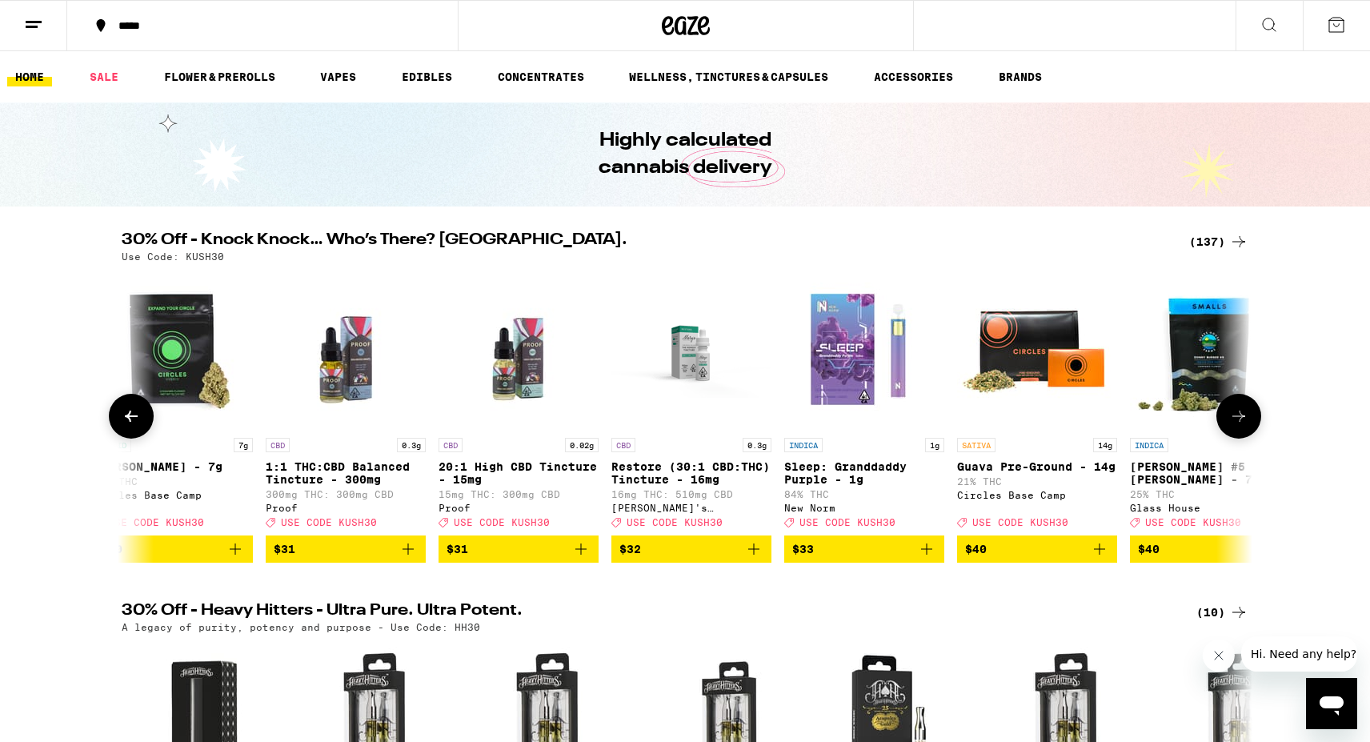
click at [1249, 417] on button at bounding box center [1239, 416] width 45 height 45
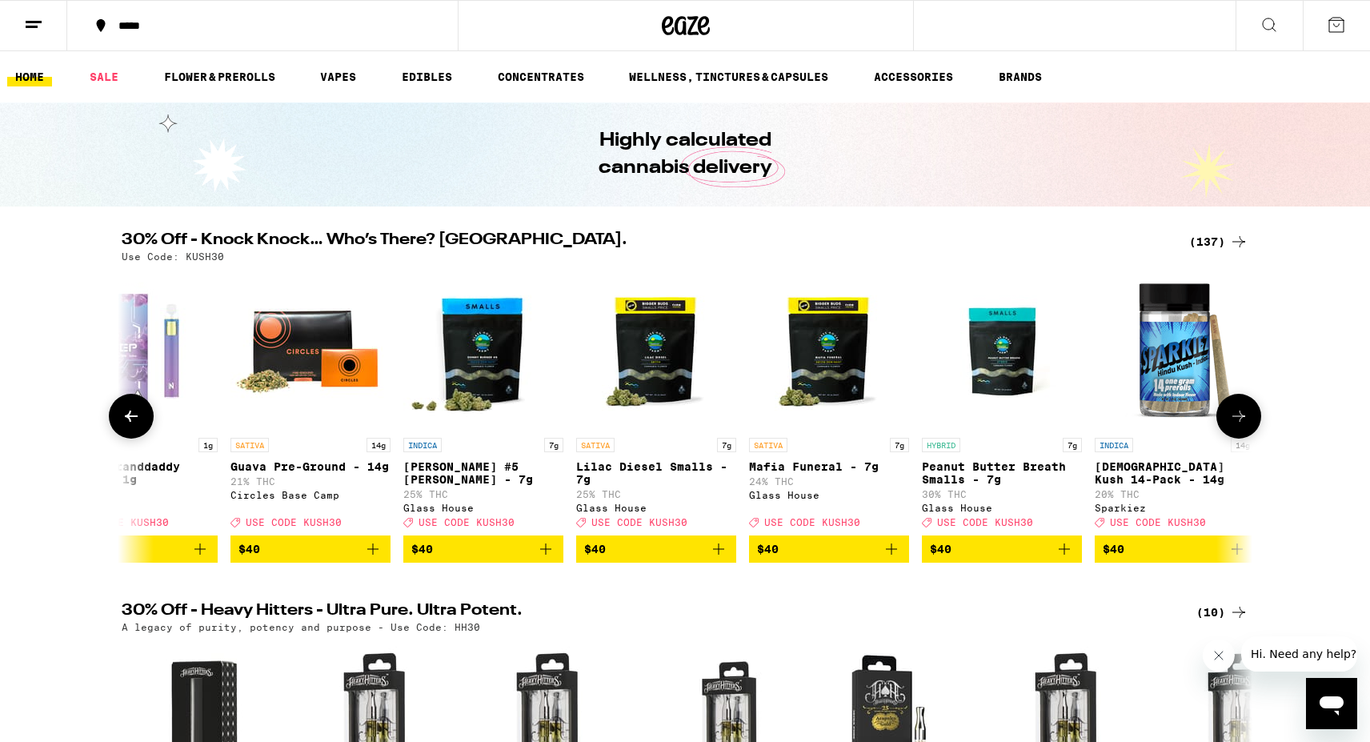
scroll to position [0, 18098]
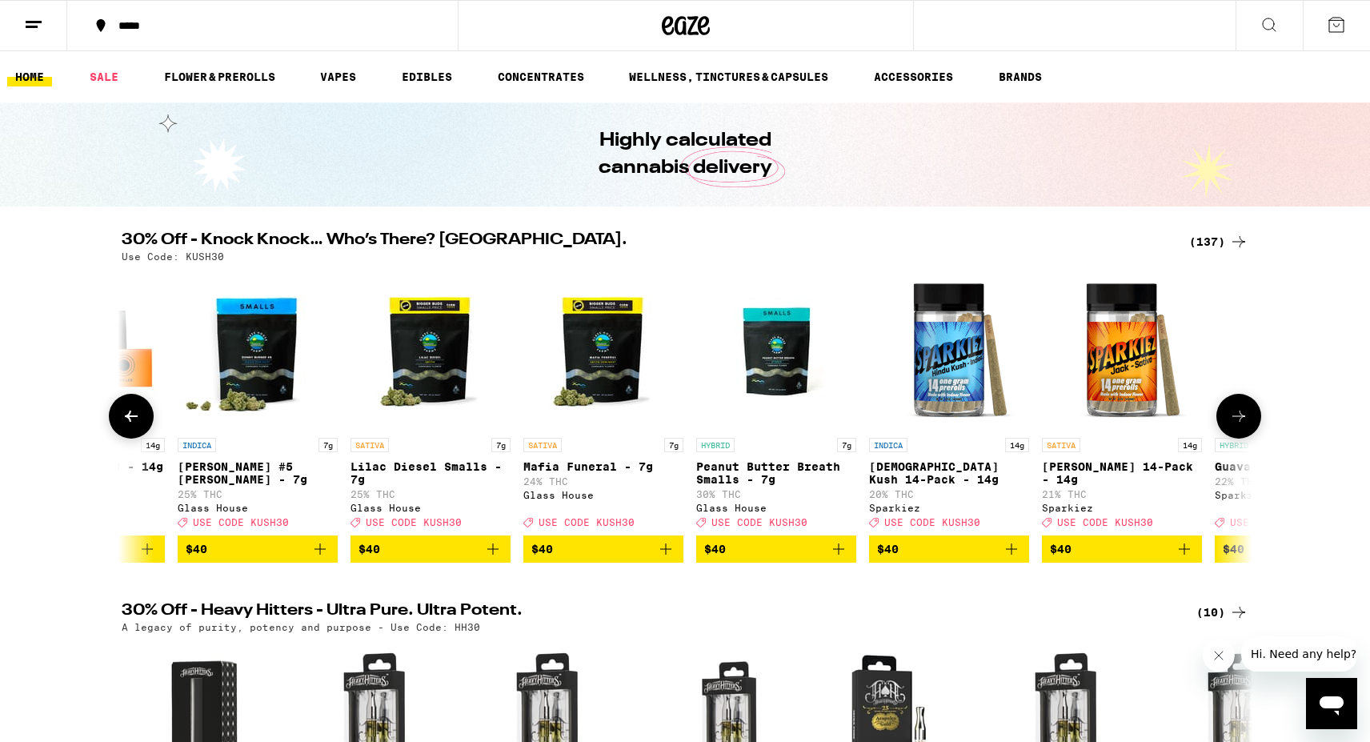
click at [1249, 419] on button at bounding box center [1239, 416] width 45 height 45
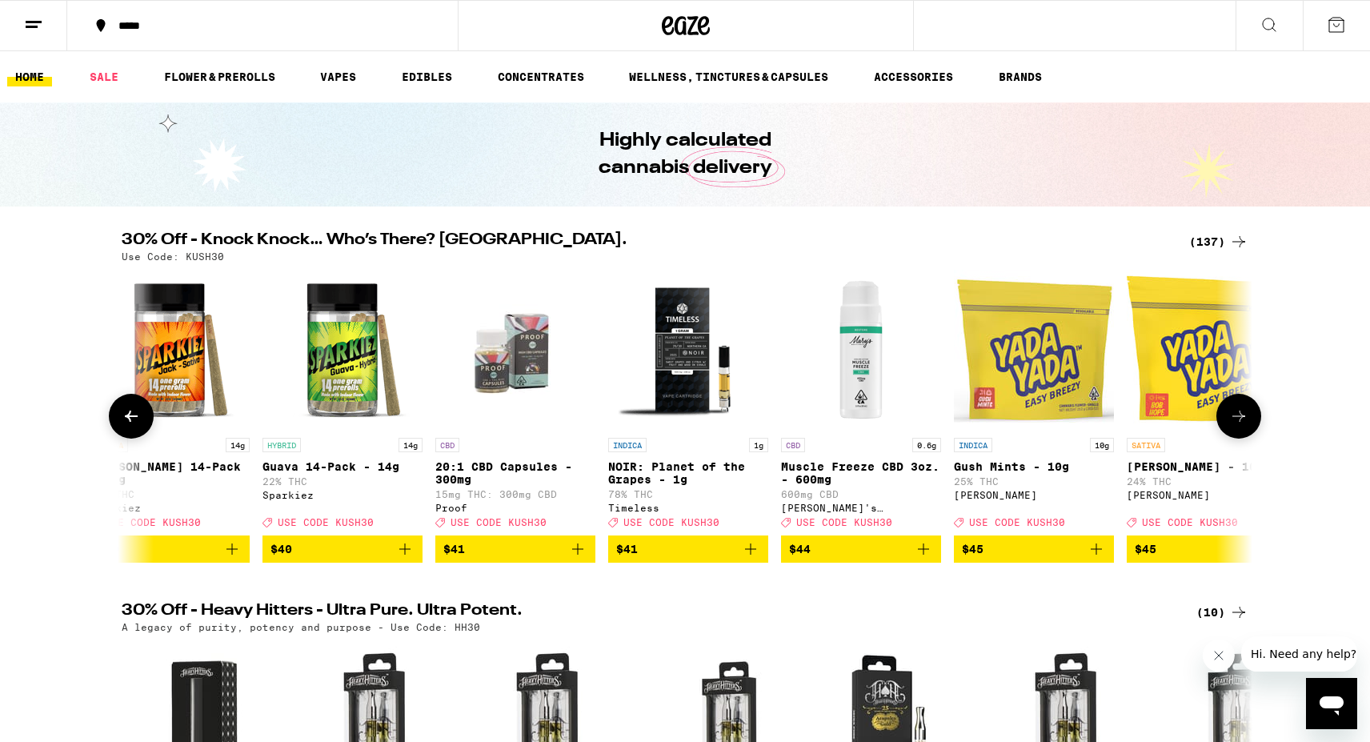
click at [1249, 419] on button at bounding box center [1239, 416] width 45 height 45
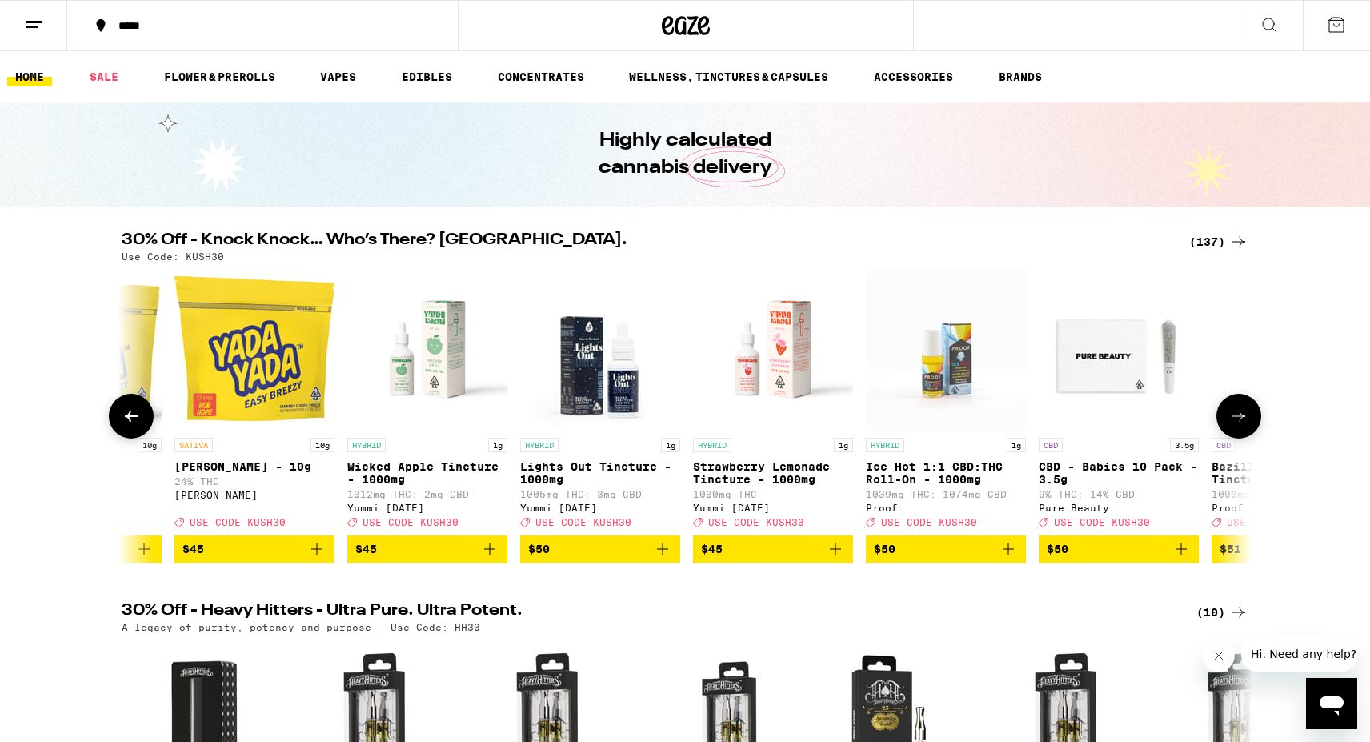
click at [1249, 419] on button at bounding box center [1239, 416] width 45 height 45
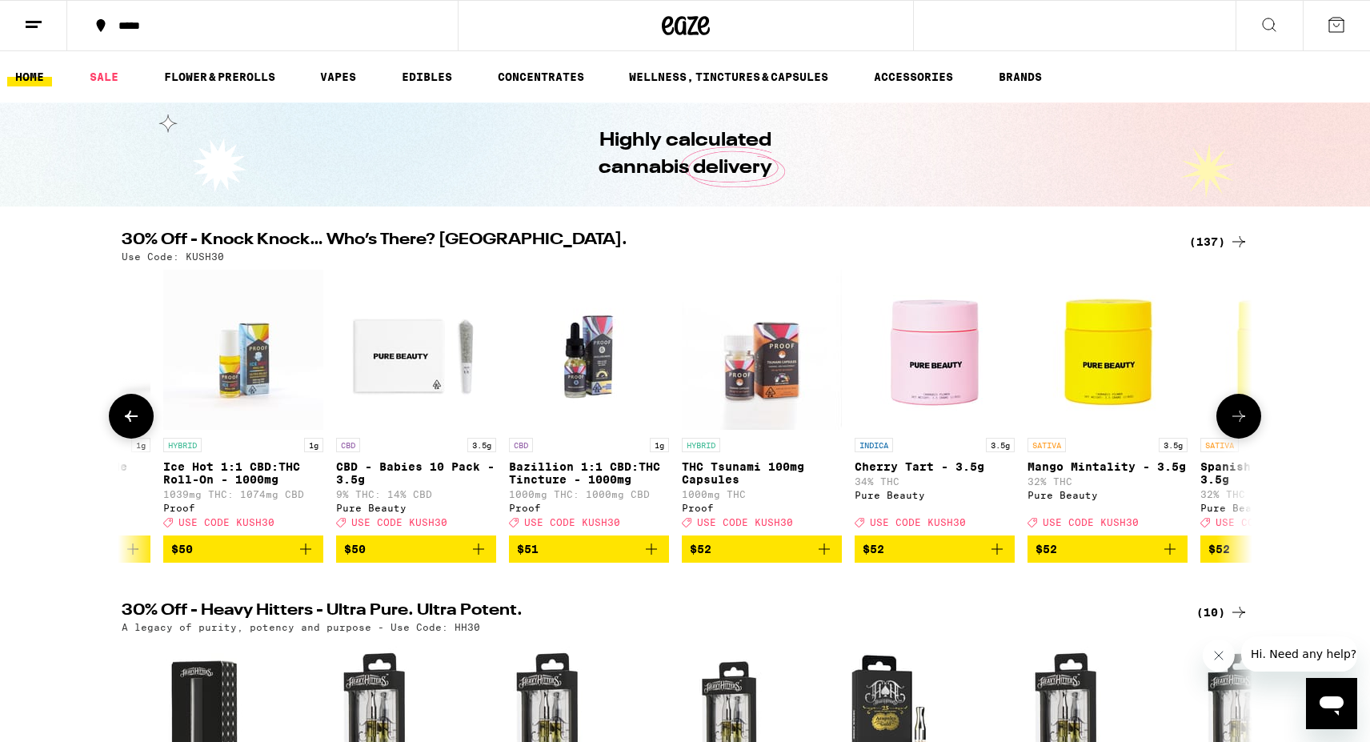
scroll to position [0, 20955]
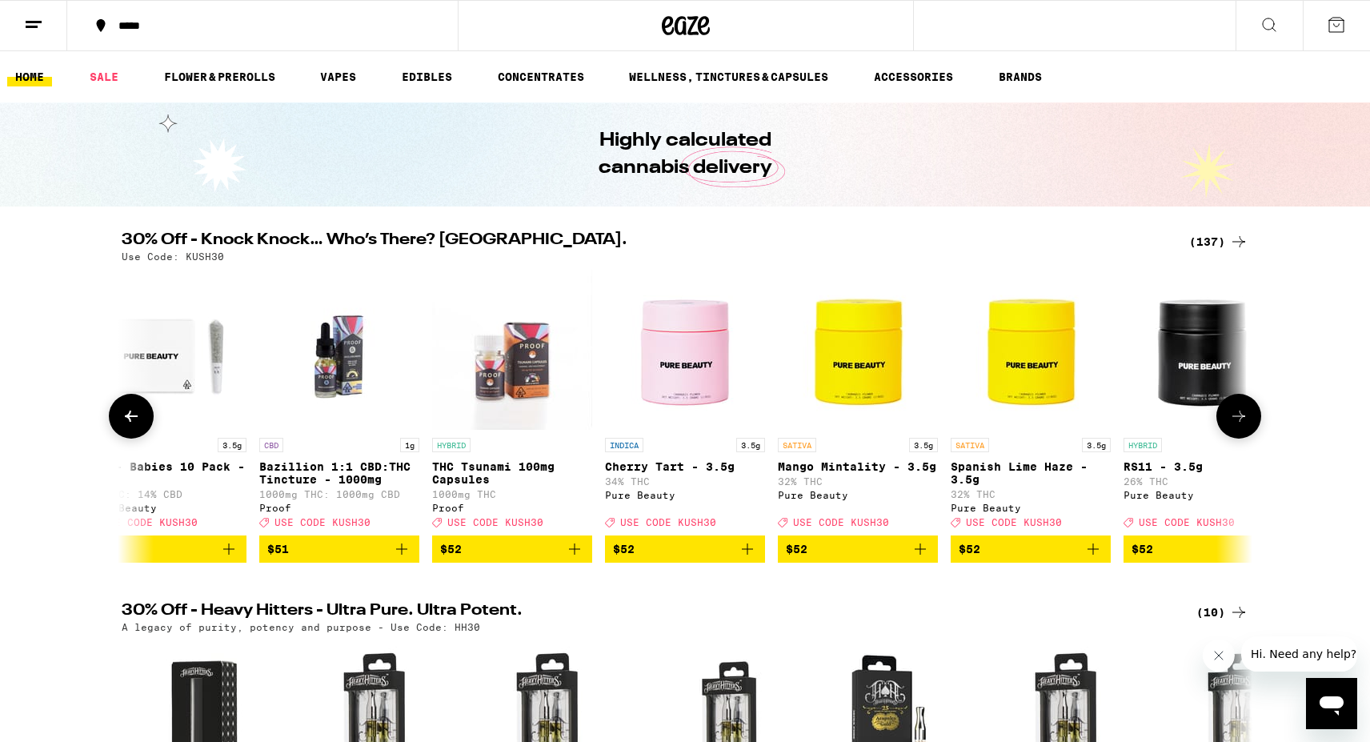
click at [130, 426] on icon at bounding box center [131, 416] width 19 height 19
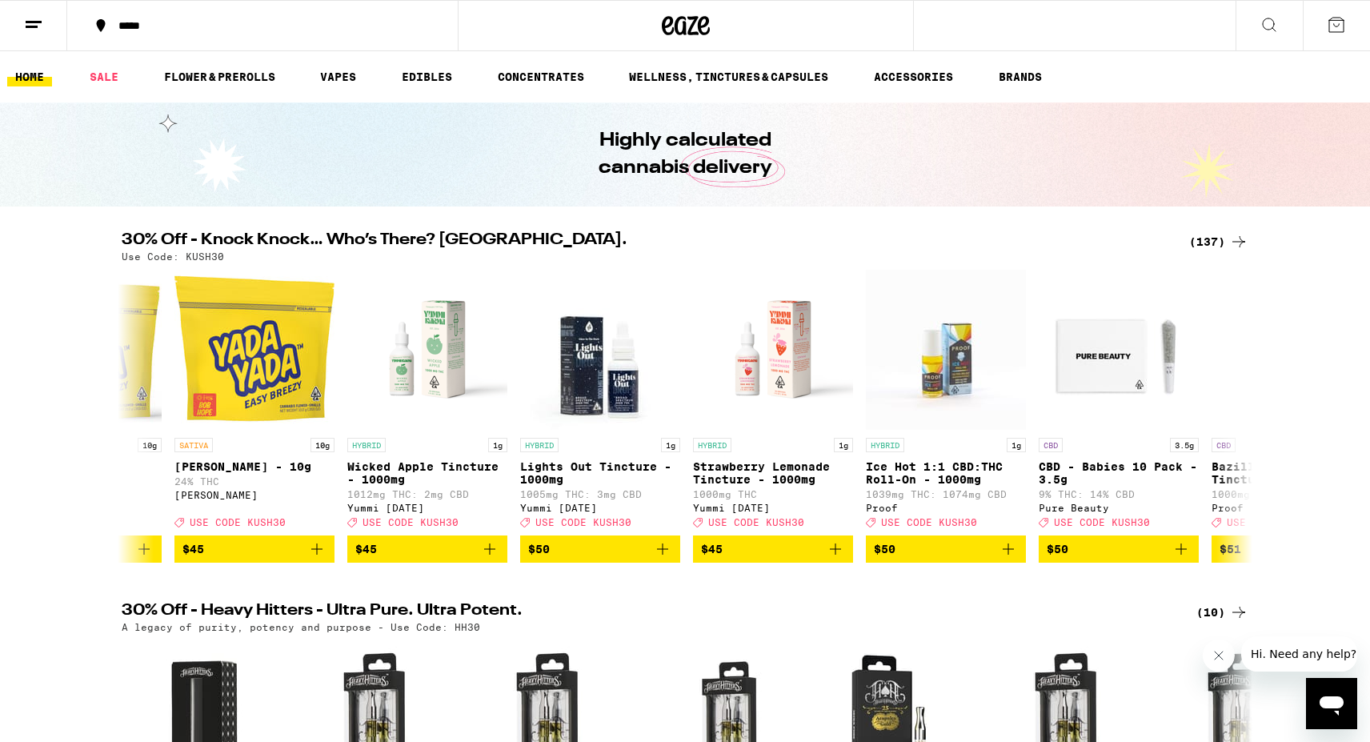
scroll to position [0, 0]
click at [424, 76] on link "EDIBLES" at bounding box center [427, 76] width 66 height 19
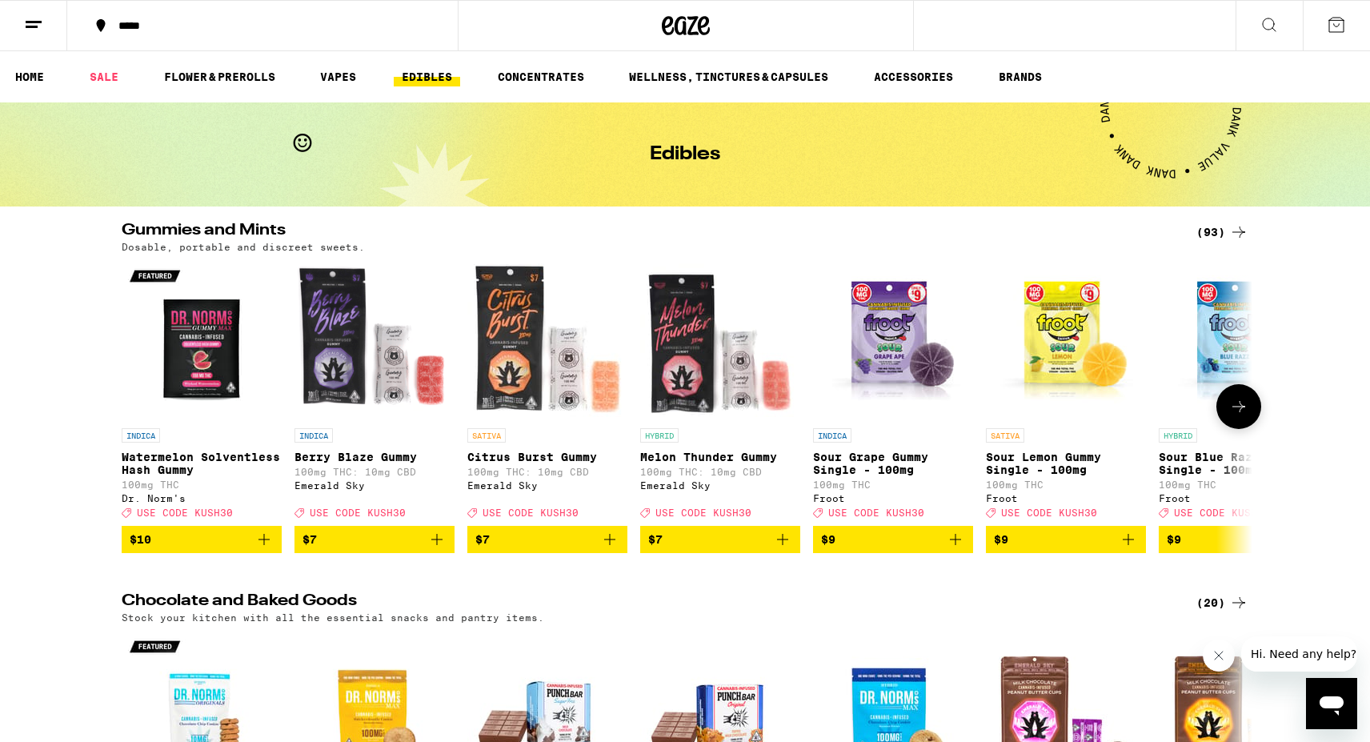
click at [1245, 412] on icon at bounding box center [1238, 406] width 19 height 19
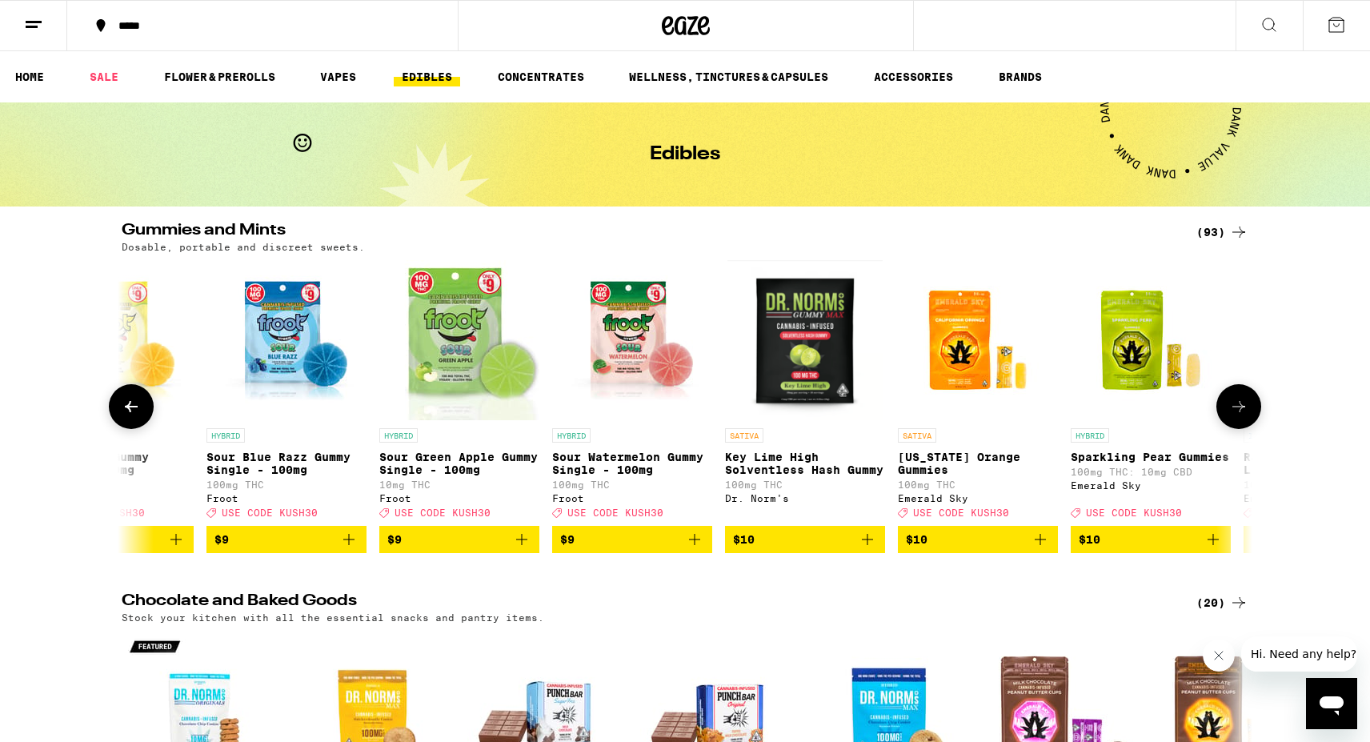
click at [1245, 412] on icon at bounding box center [1238, 406] width 19 height 19
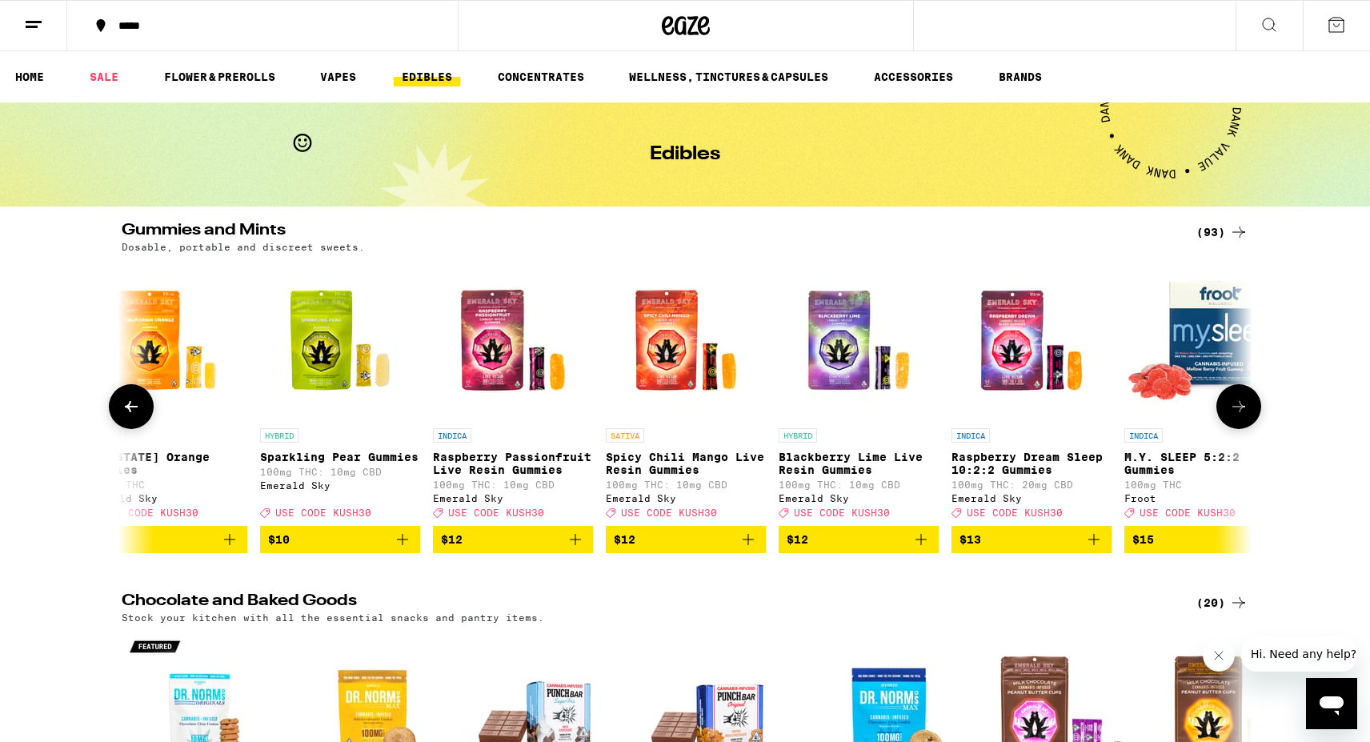
scroll to position [0, 1905]
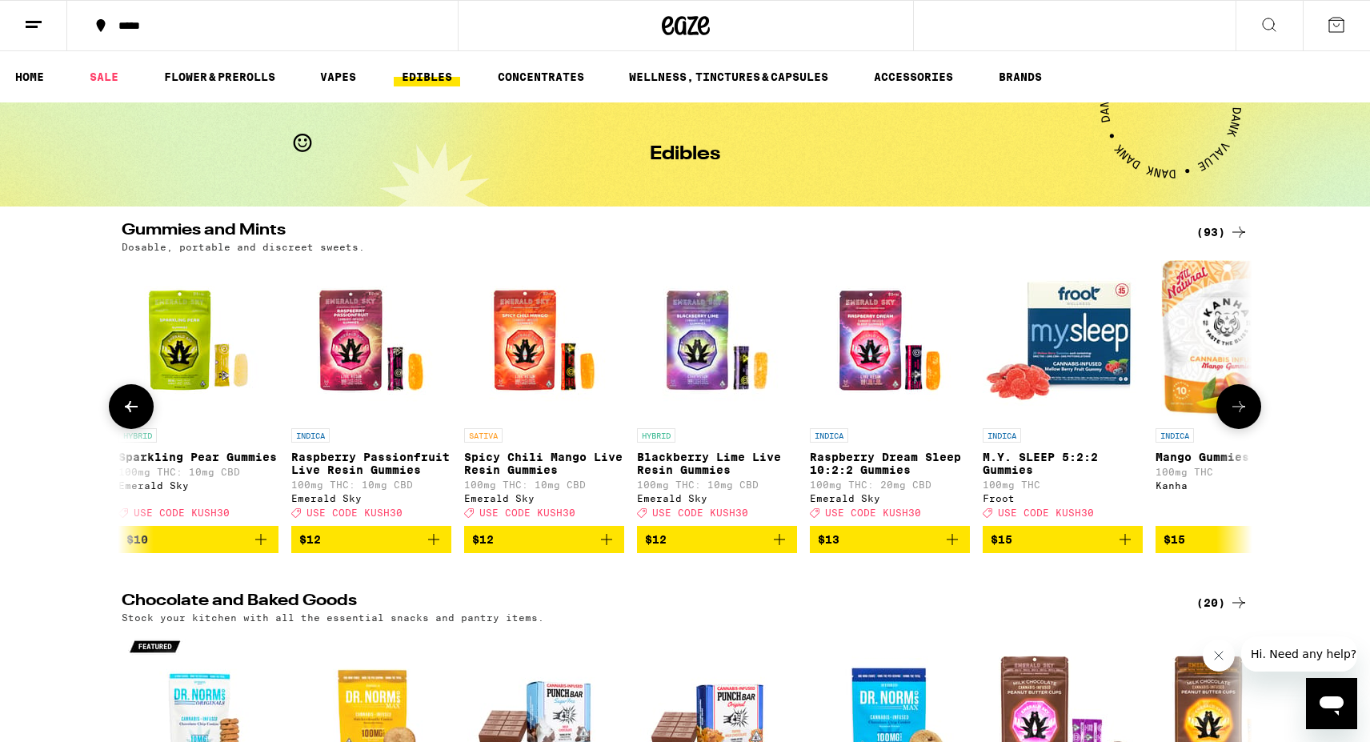
click at [1245, 412] on icon at bounding box center [1238, 406] width 19 height 19
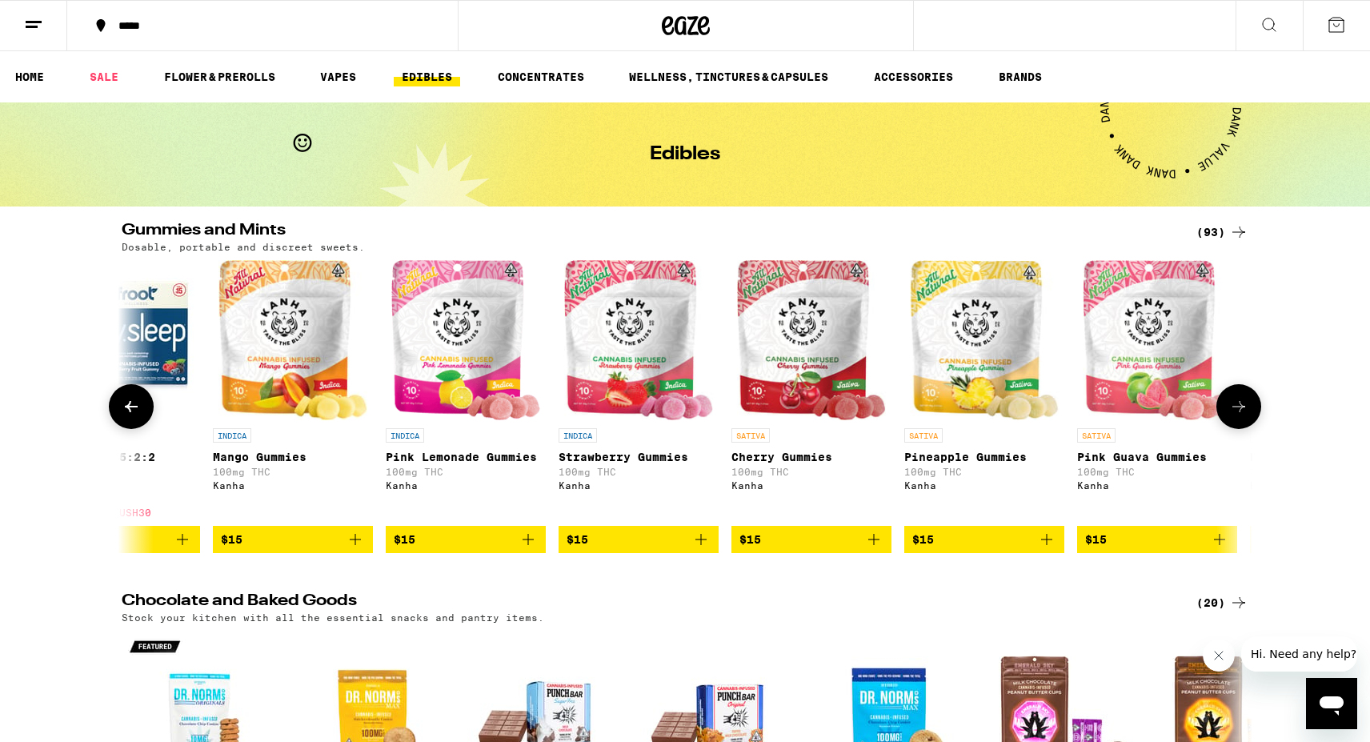
scroll to position [0, 2858]
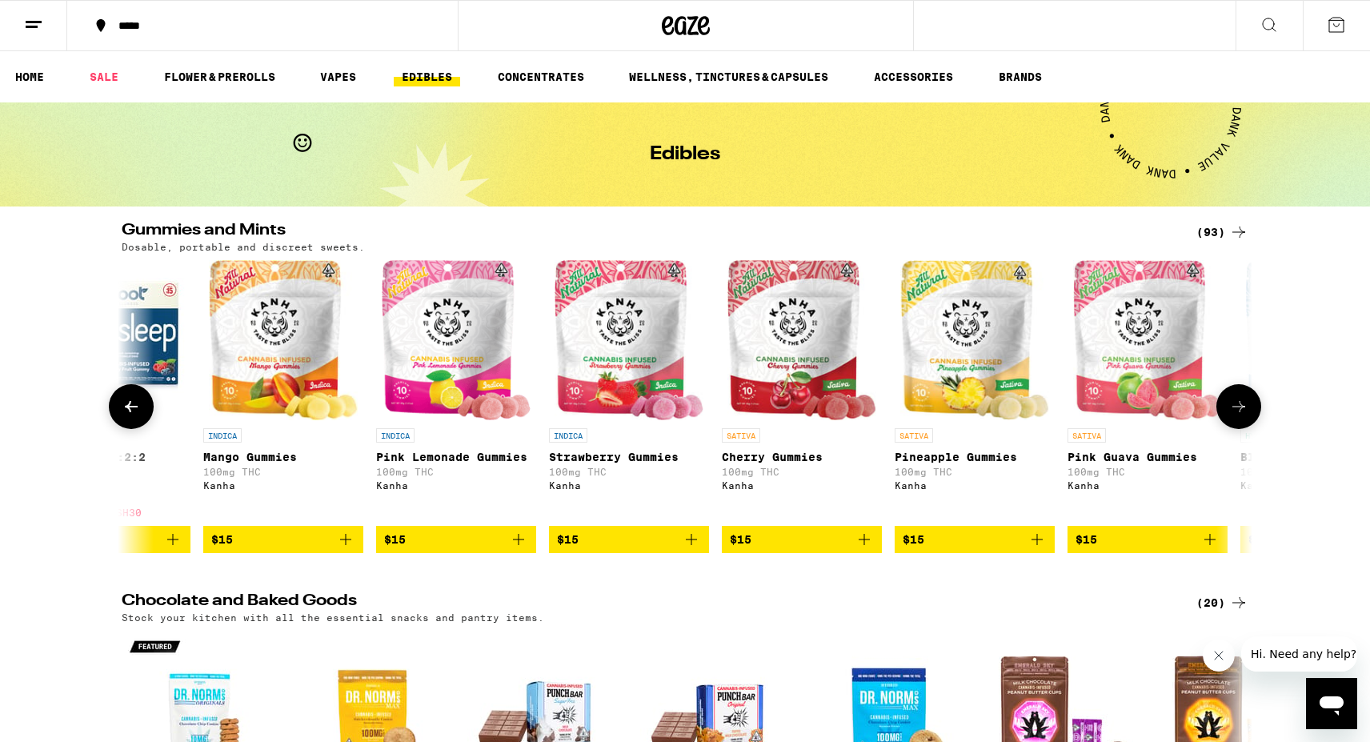
click at [122, 409] on icon at bounding box center [131, 406] width 19 height 19
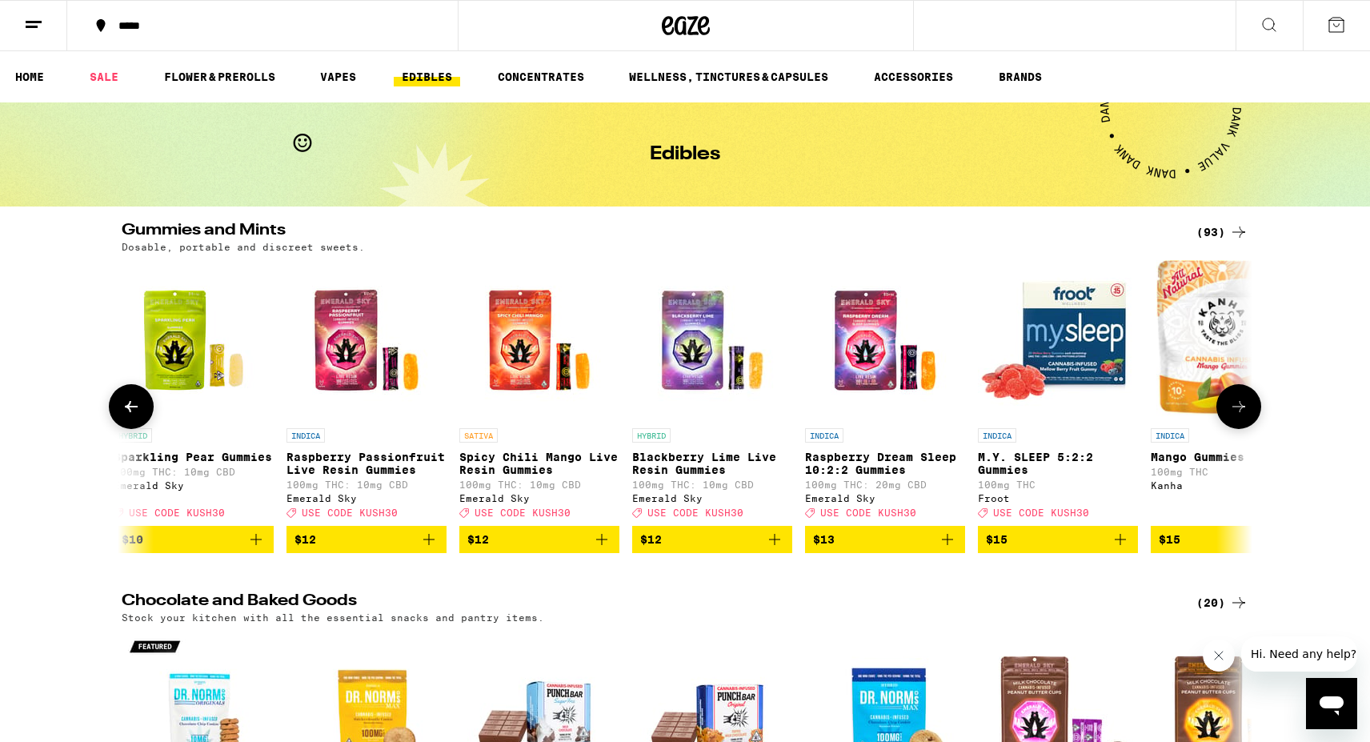
scroll to position [0, 1905]
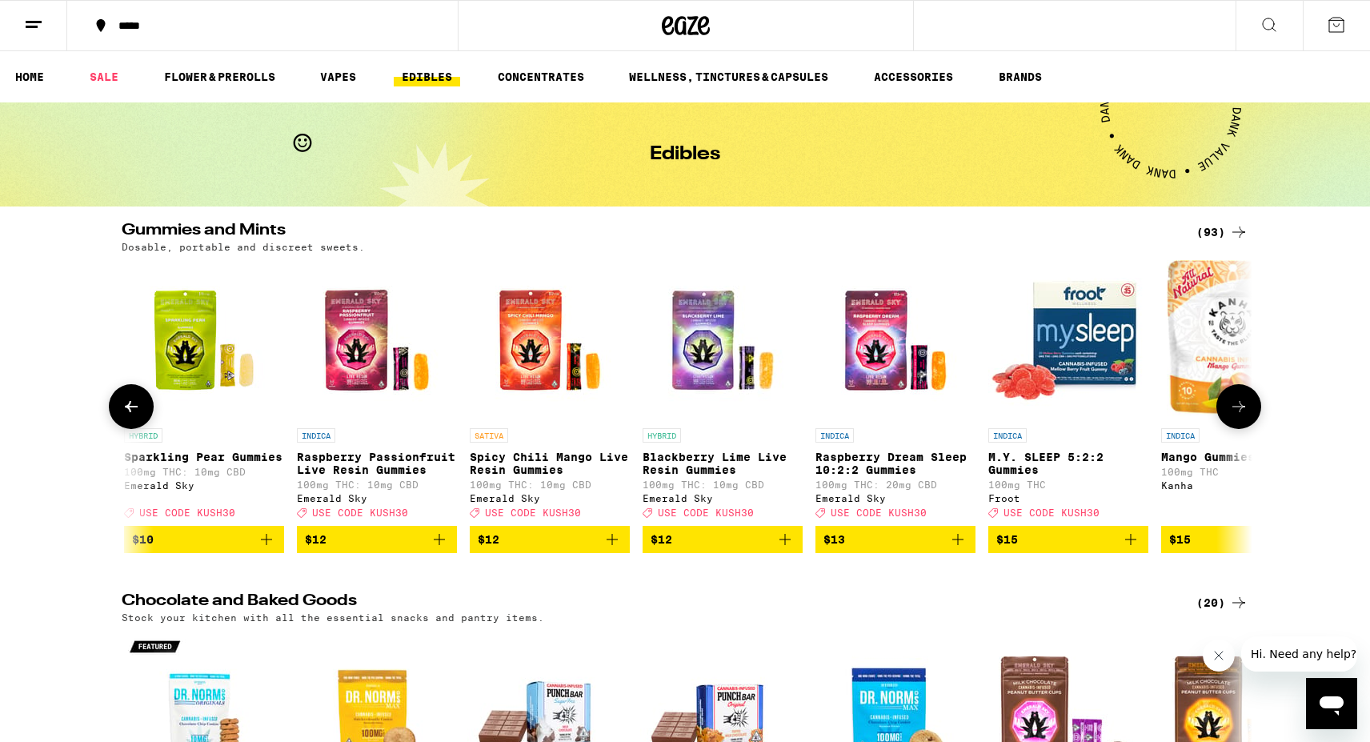
click at [1240, 415] on icon at bounding box center [1238, 406] width 19 height 19
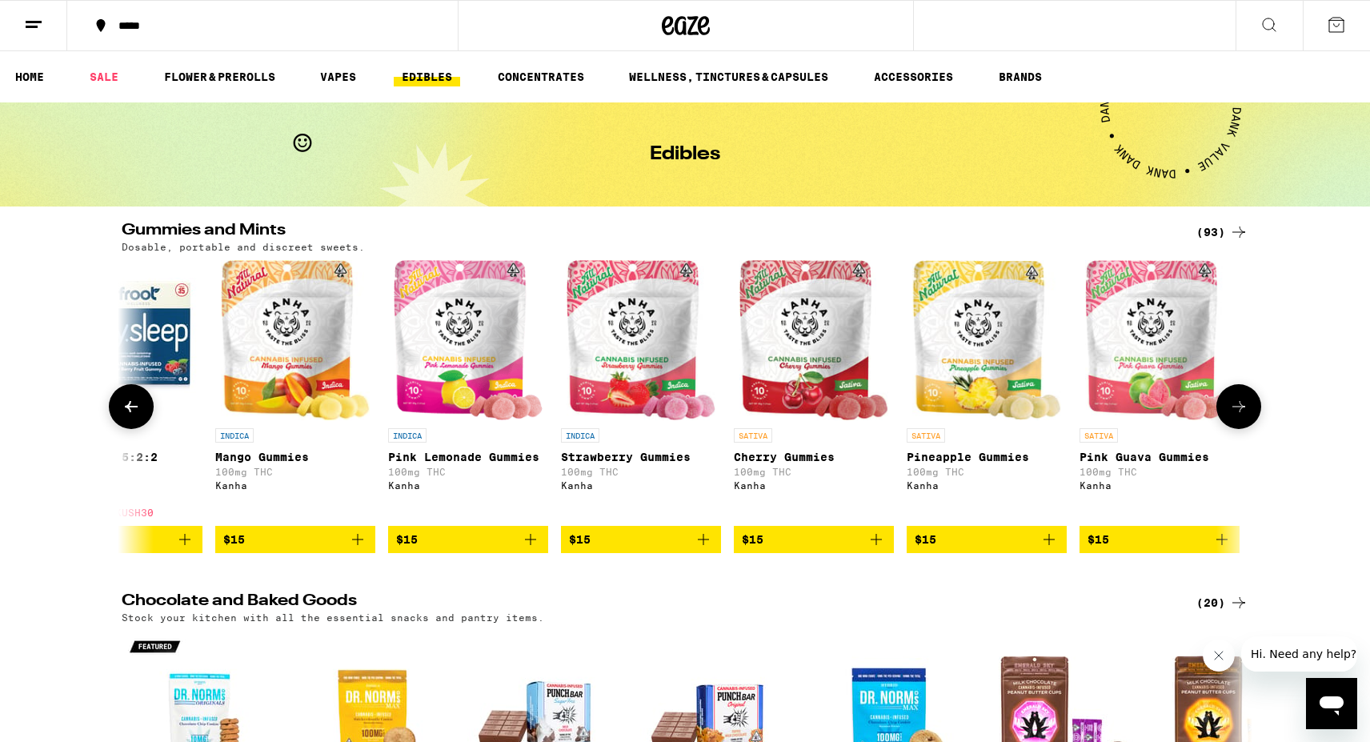
scroll to position [0, 2852]
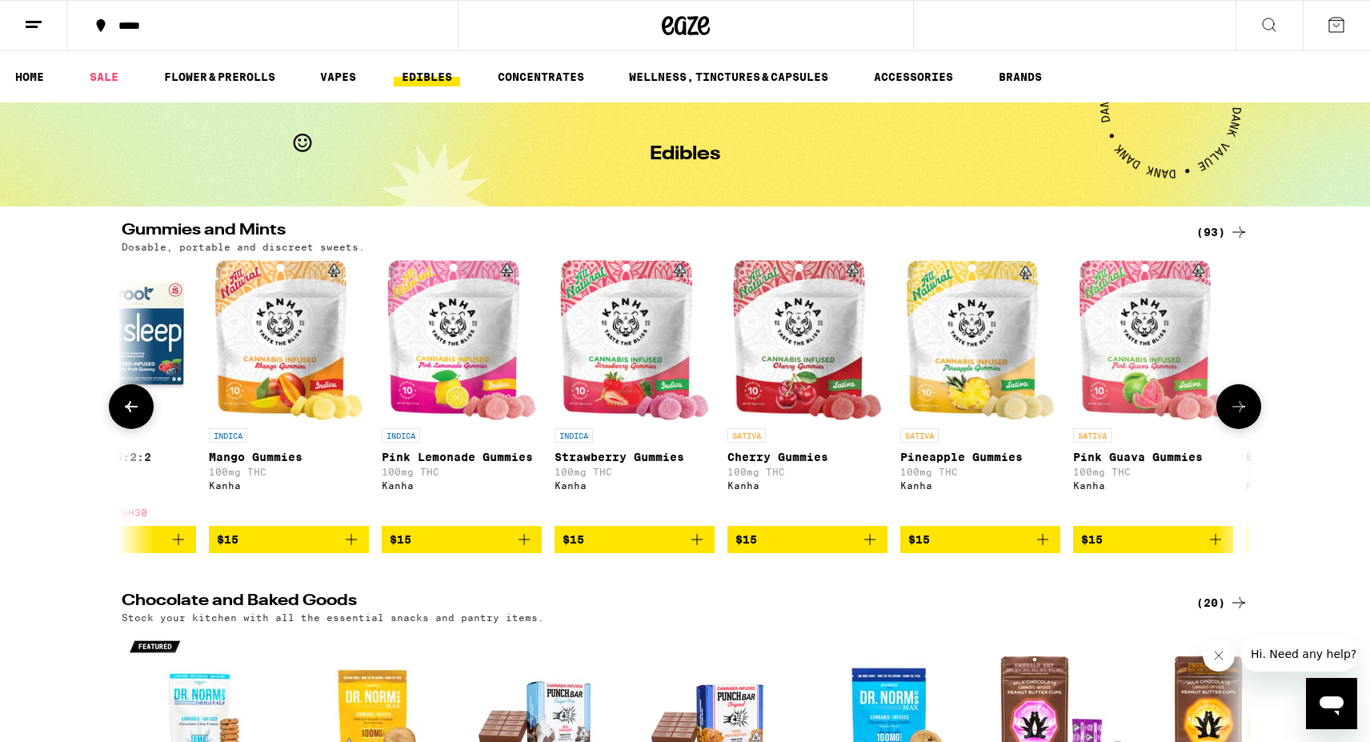
click at [1254, 410] on button at bounding box center [1239, 406] width 45 height 45
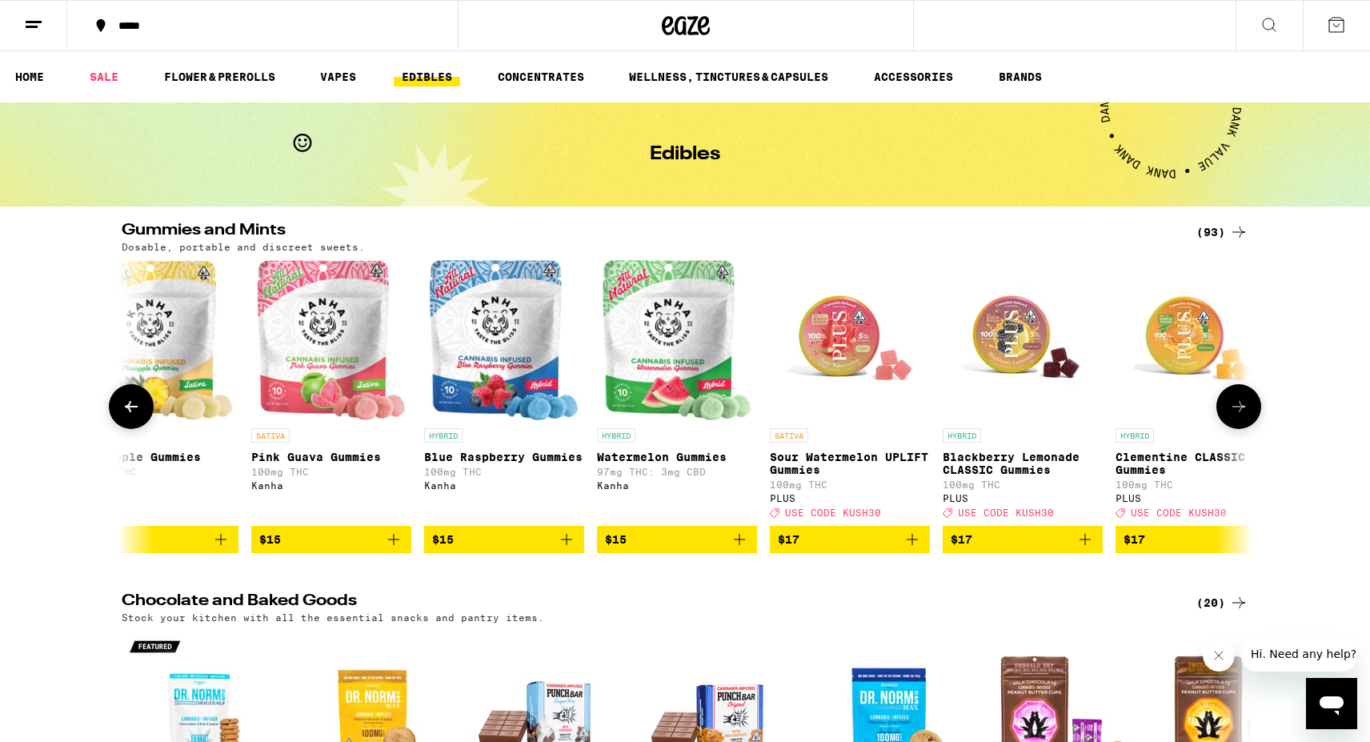
scroll to position [0, 3804]
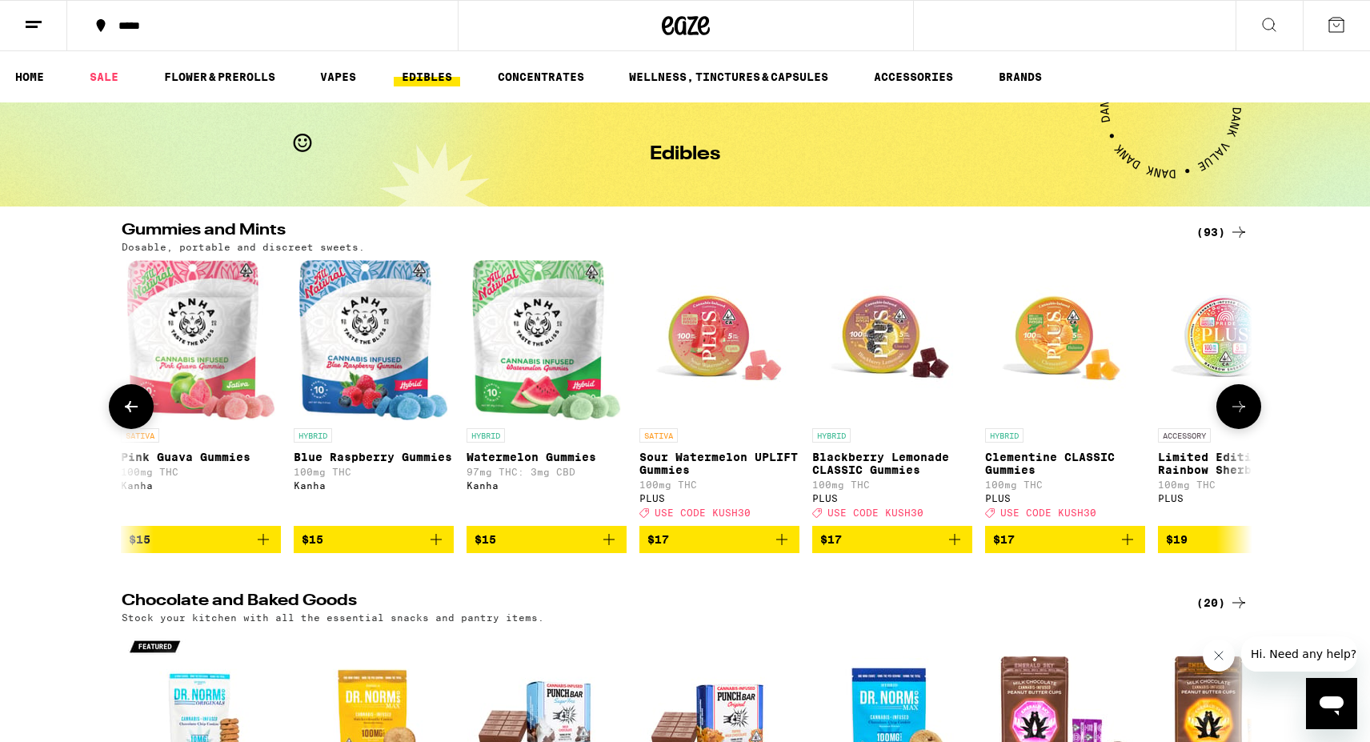
click at [1254, 410] on button at bounding box center [1239, 406] width 45 height 45
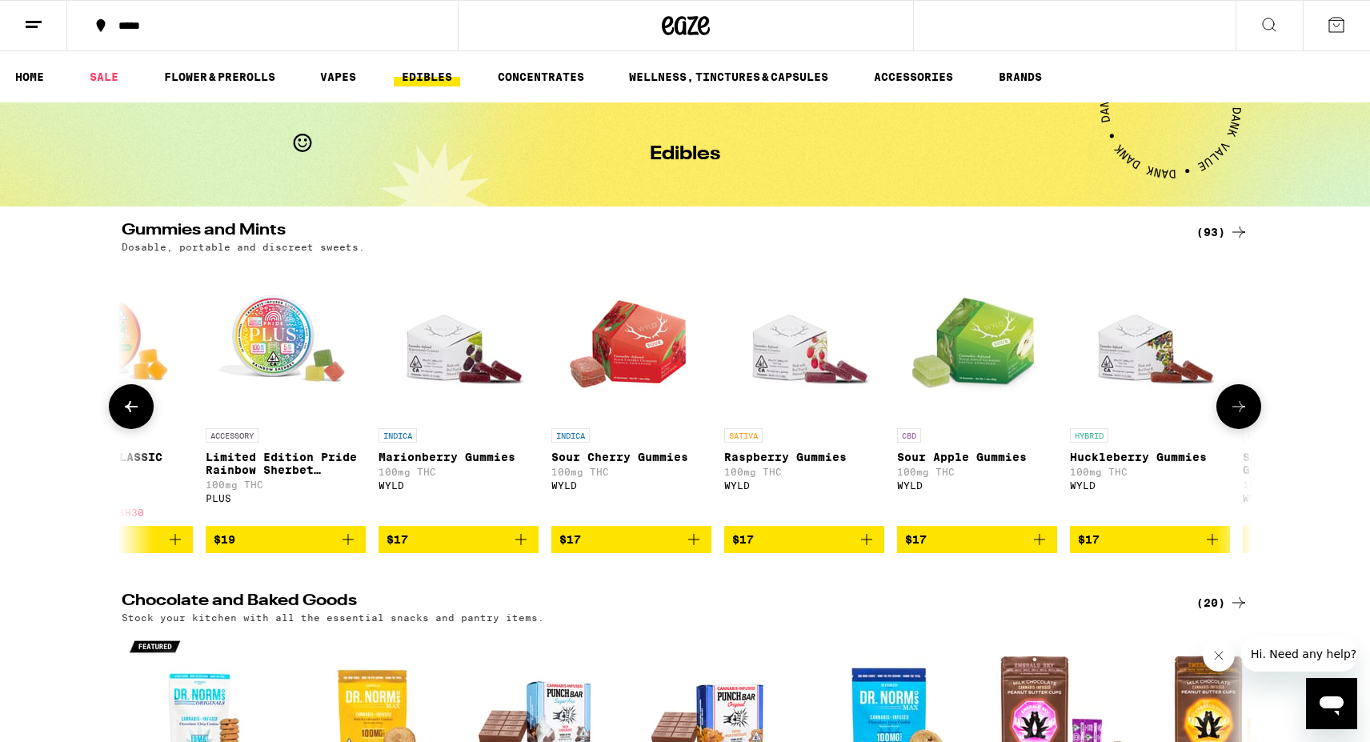
click at [1254, 410] on button at bounding box center [1239, 406] width 45 height 45
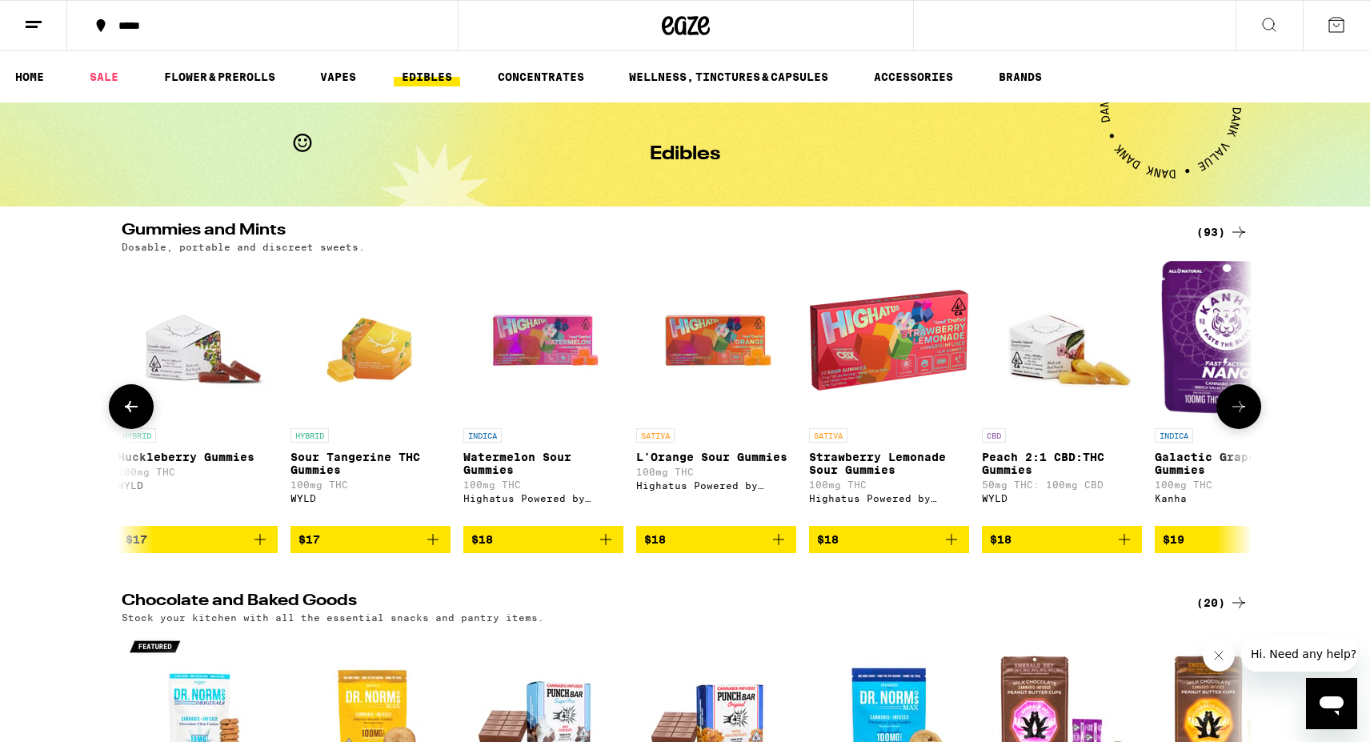
click at [1247, 411] on icon at bounding box center [1238, 406] width 19 height 19
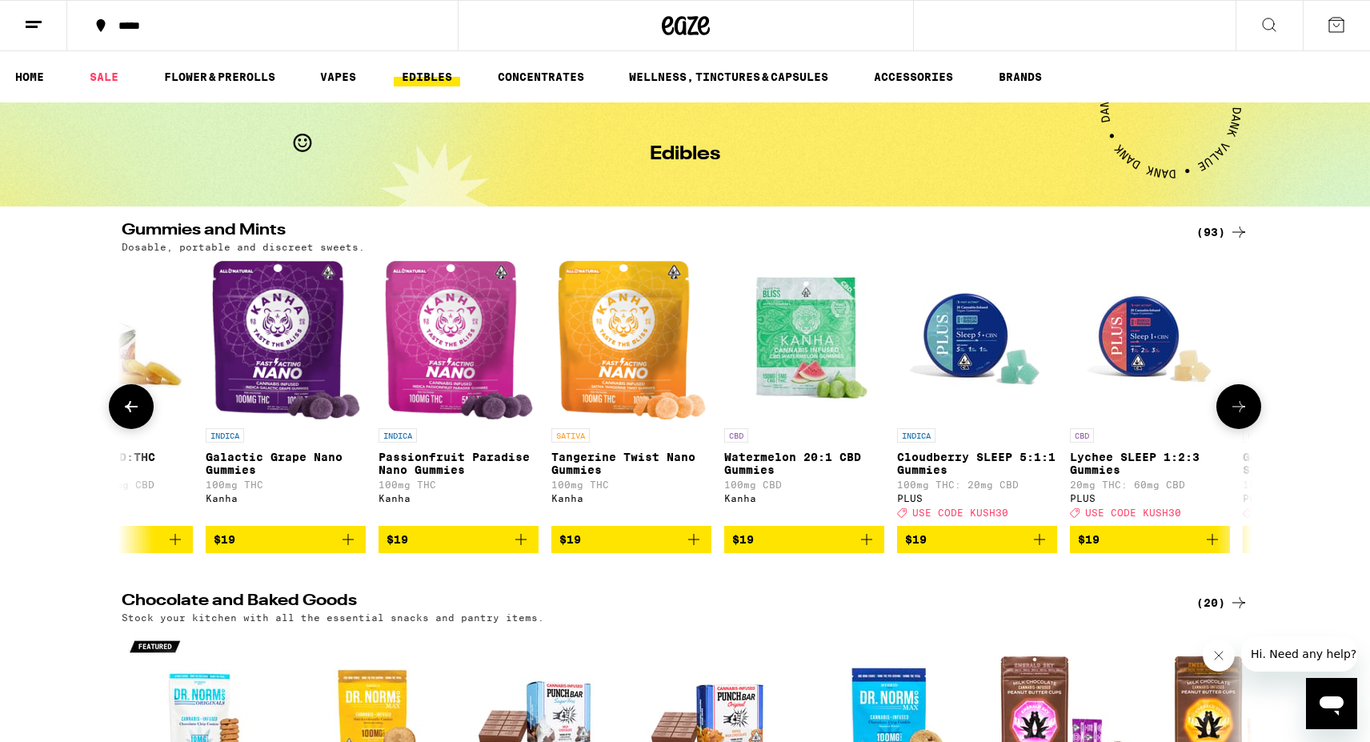
scroll to position [0, 6662]
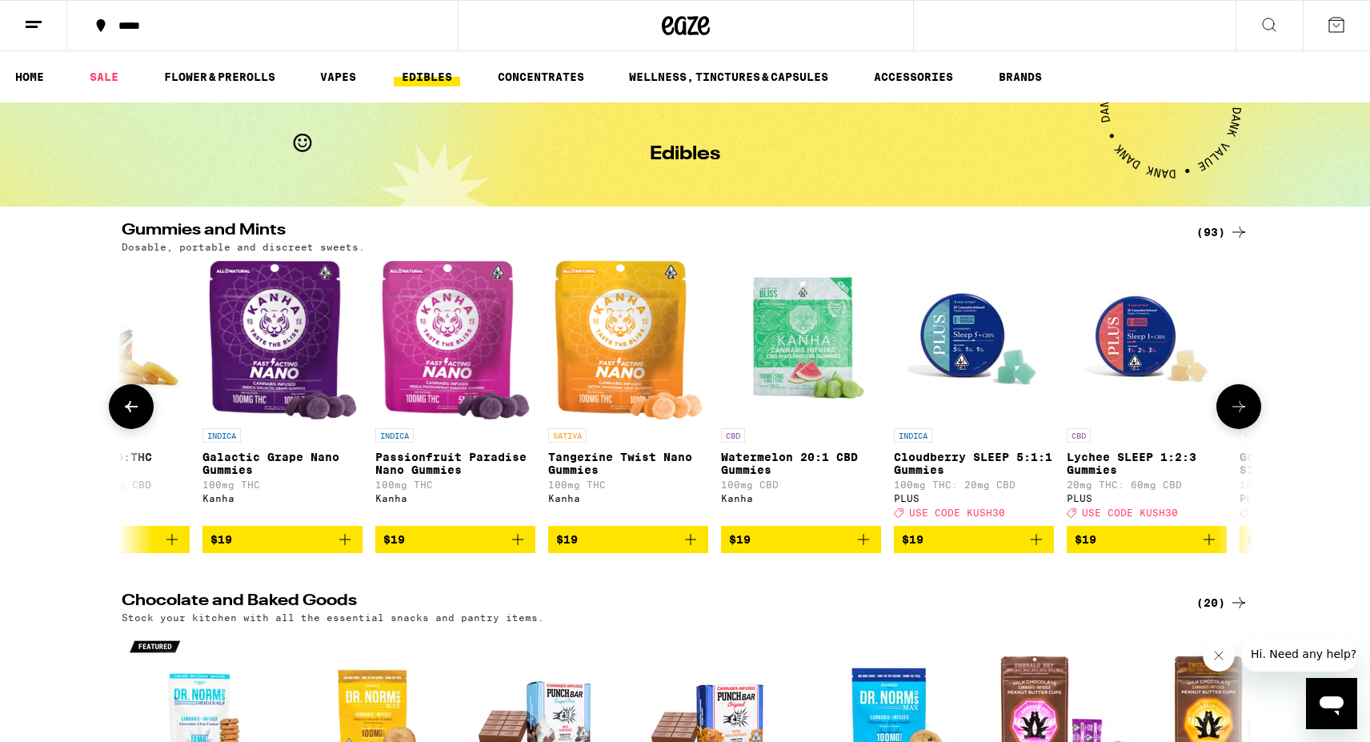
click at [1249, 410] on button at bounding box center [1239, 406] width 45 height 45
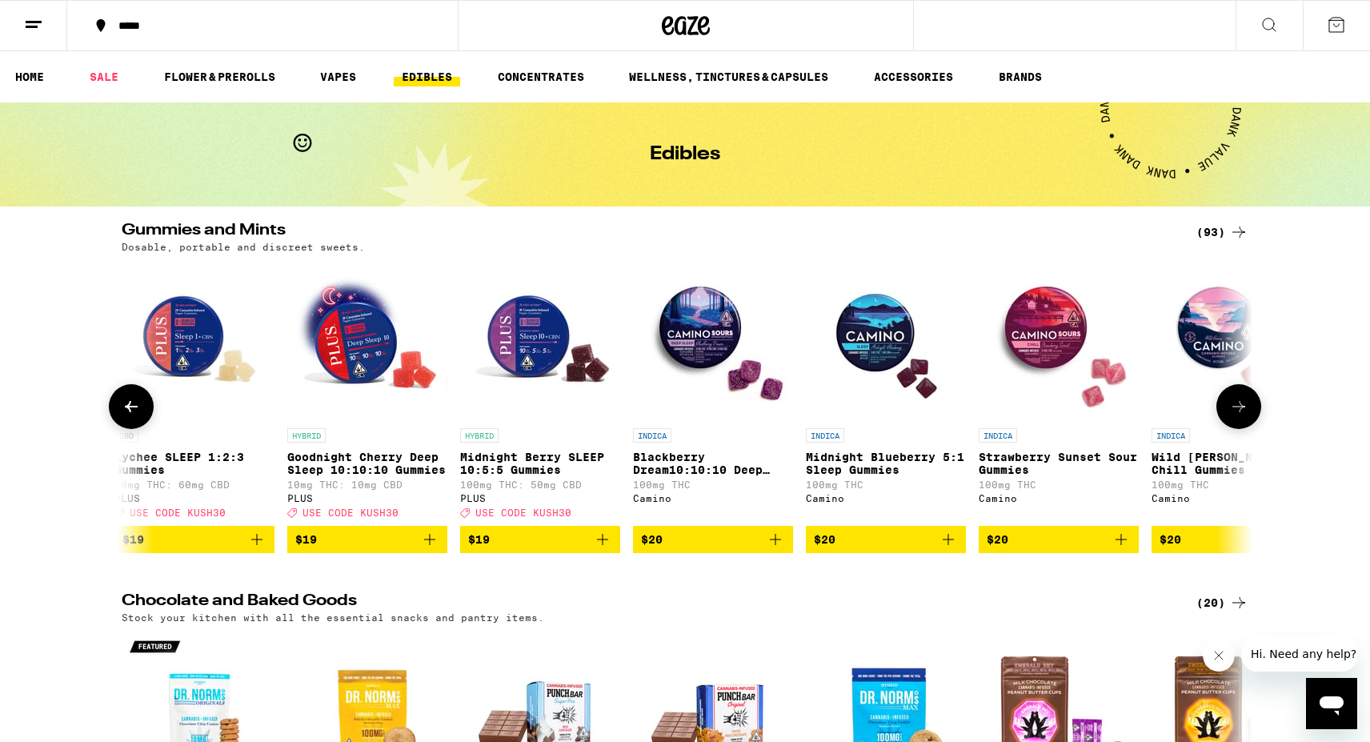
click at [430, 545] on icon "Add to bag" at bounding box center [429, 539] width 11 height 11
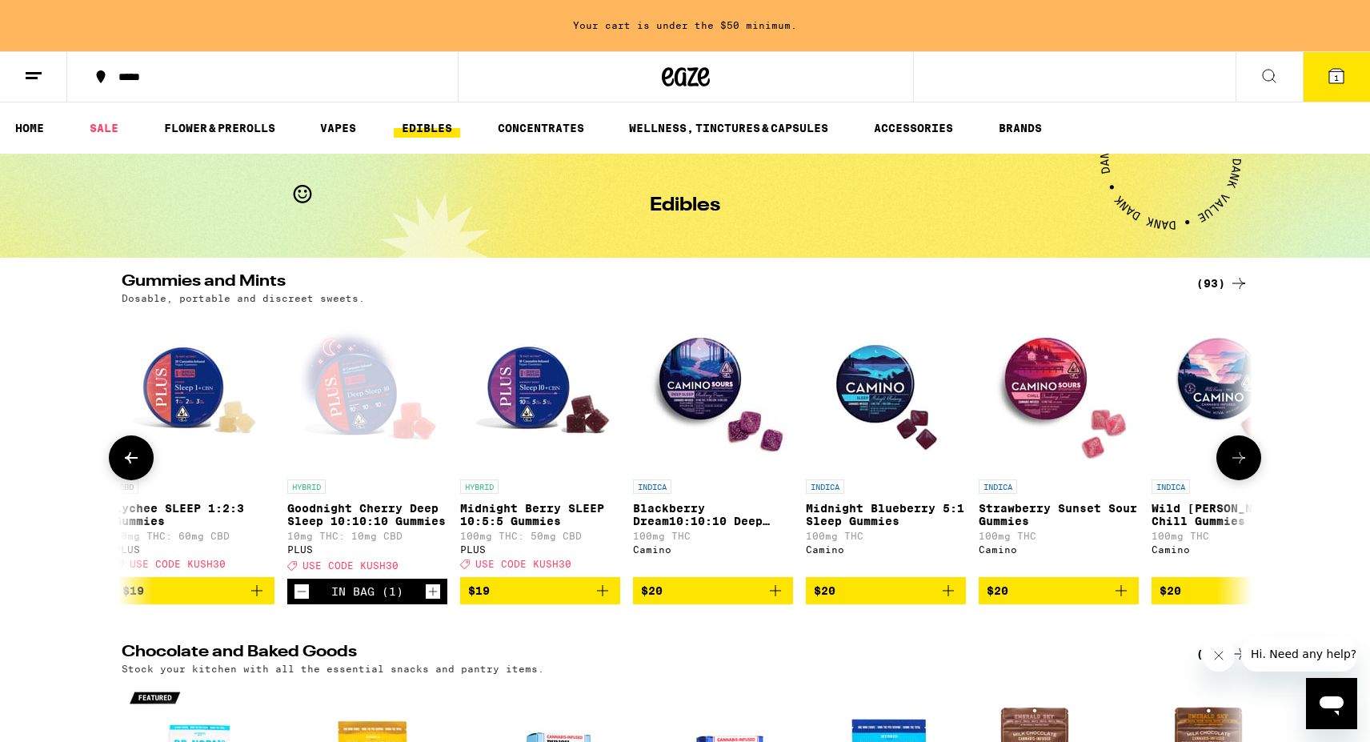
click at [434, 592] on div "In Bag (1)" at bounding box center [367, 592] width 160 height 26
click at [434, 594] on icon "Increment" at bounding box center [433, 591] width 14 height 19
click at [433, 596] on icon "Increment" at bounding box center [433, 592] width 9 height 9
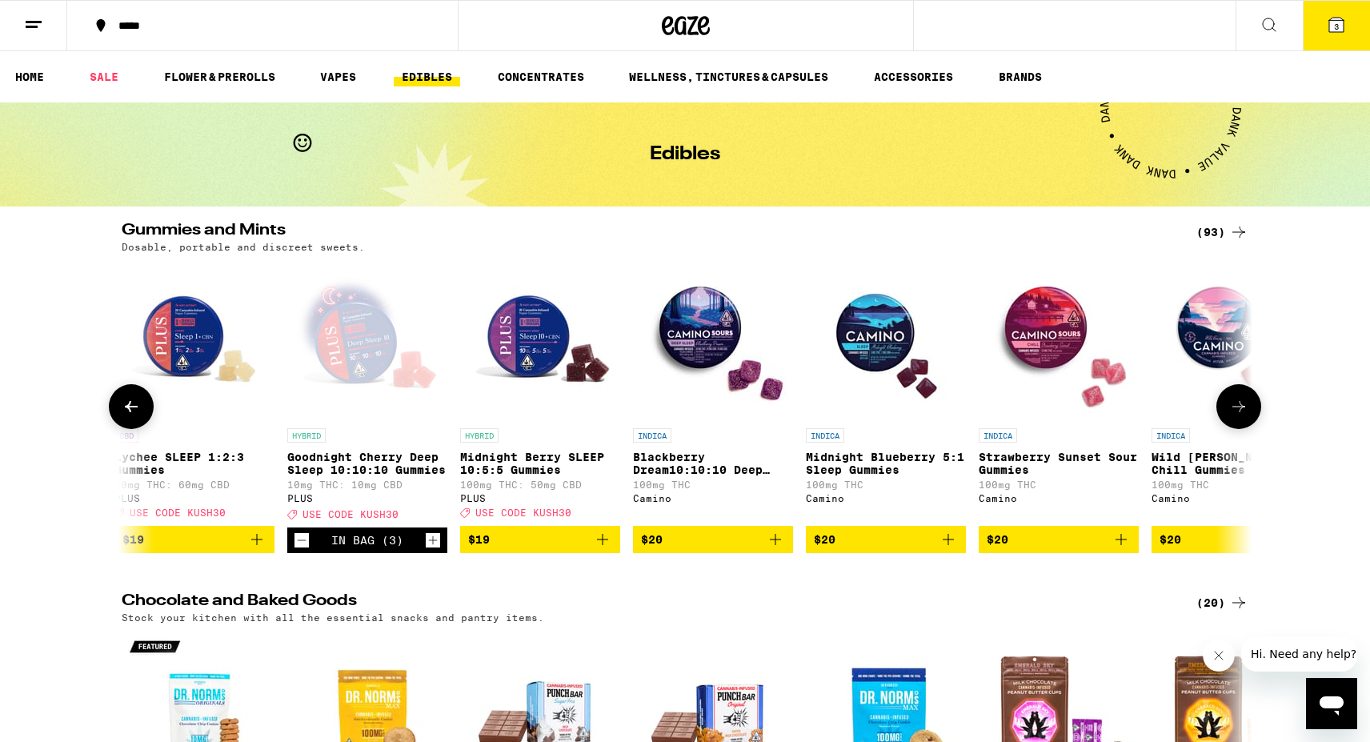
click at [433, 547] on icon "Increment" at bounding box center [433, 540] width 14 height 19
click at [331, 459] on p "Goodnight Cherry Deep Sleep 10:10:10 Gummies" at bounding box center [367, 464] width 160 height 26
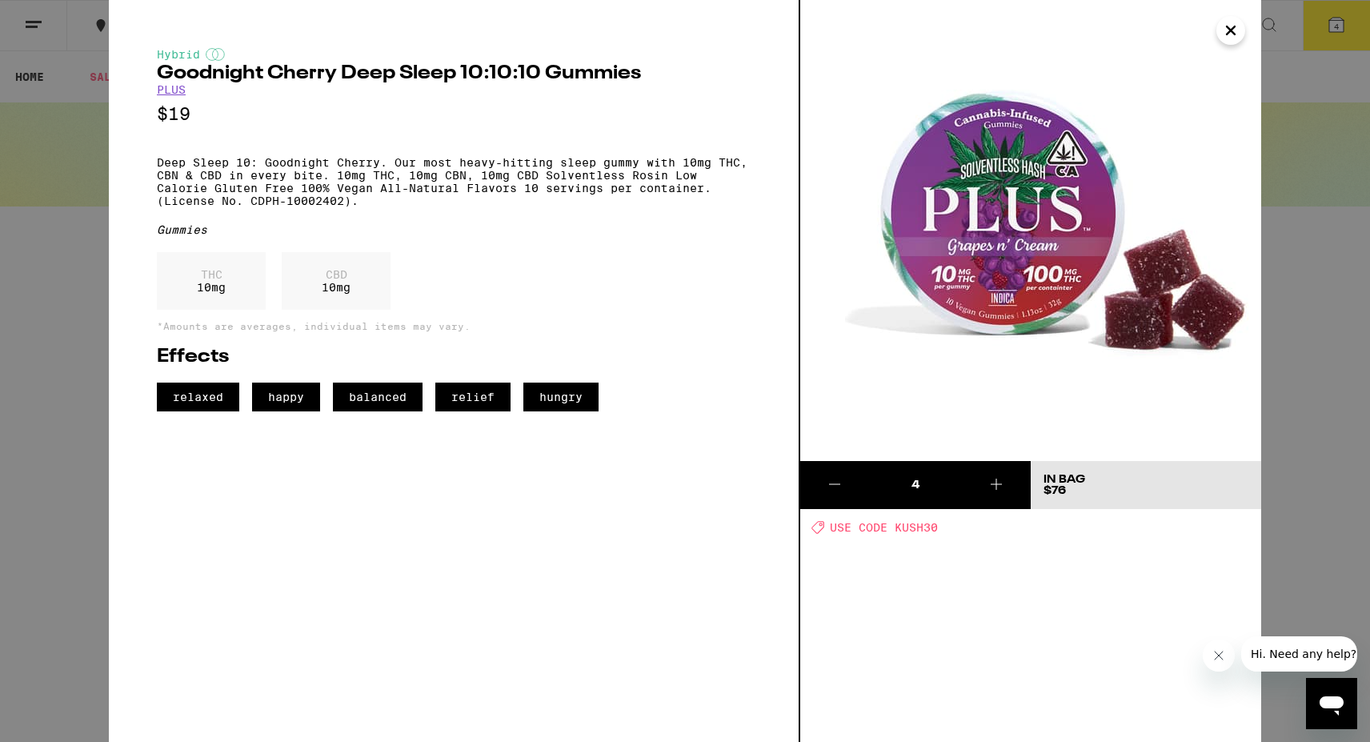
click at [1236, 26] on icon "Close" at bounding box center [1230, 30] width 19 height 24
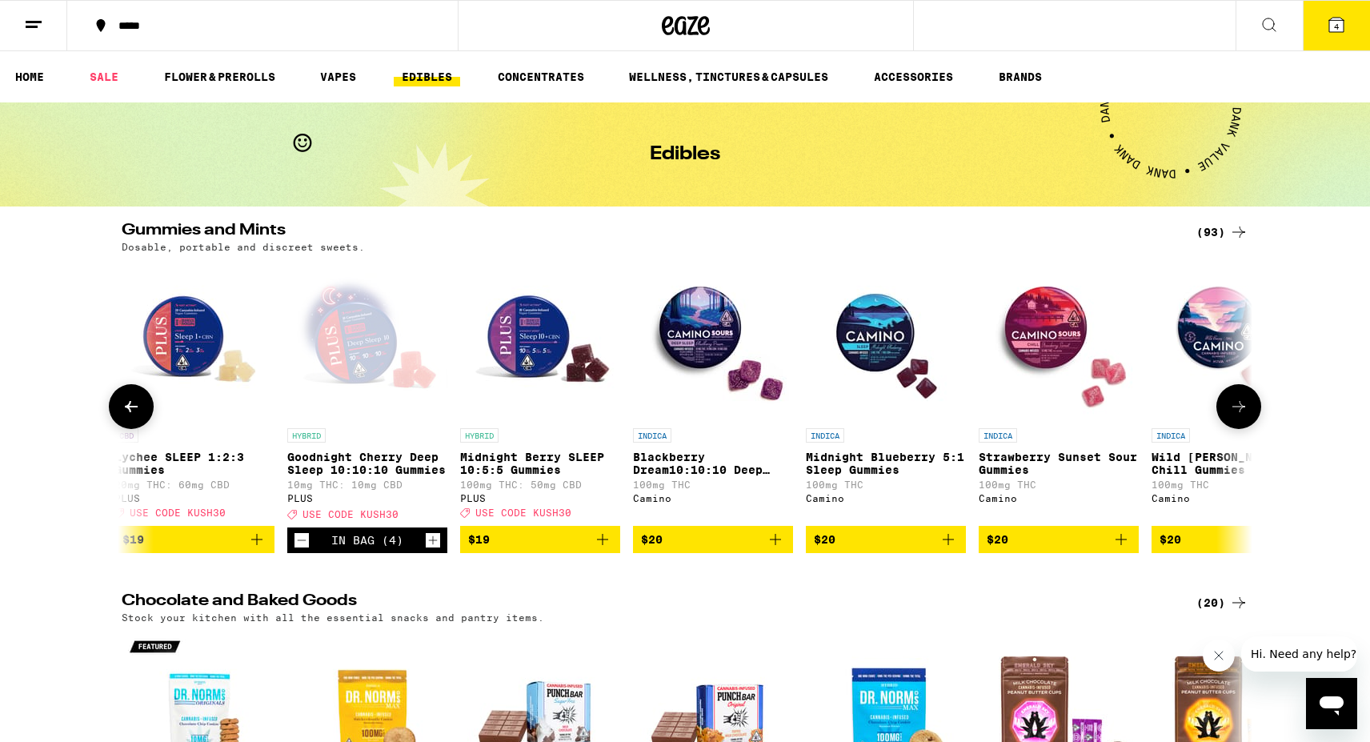
click at [1245, 416] on icon at bounding box center [1238, 406] width 19 height 19
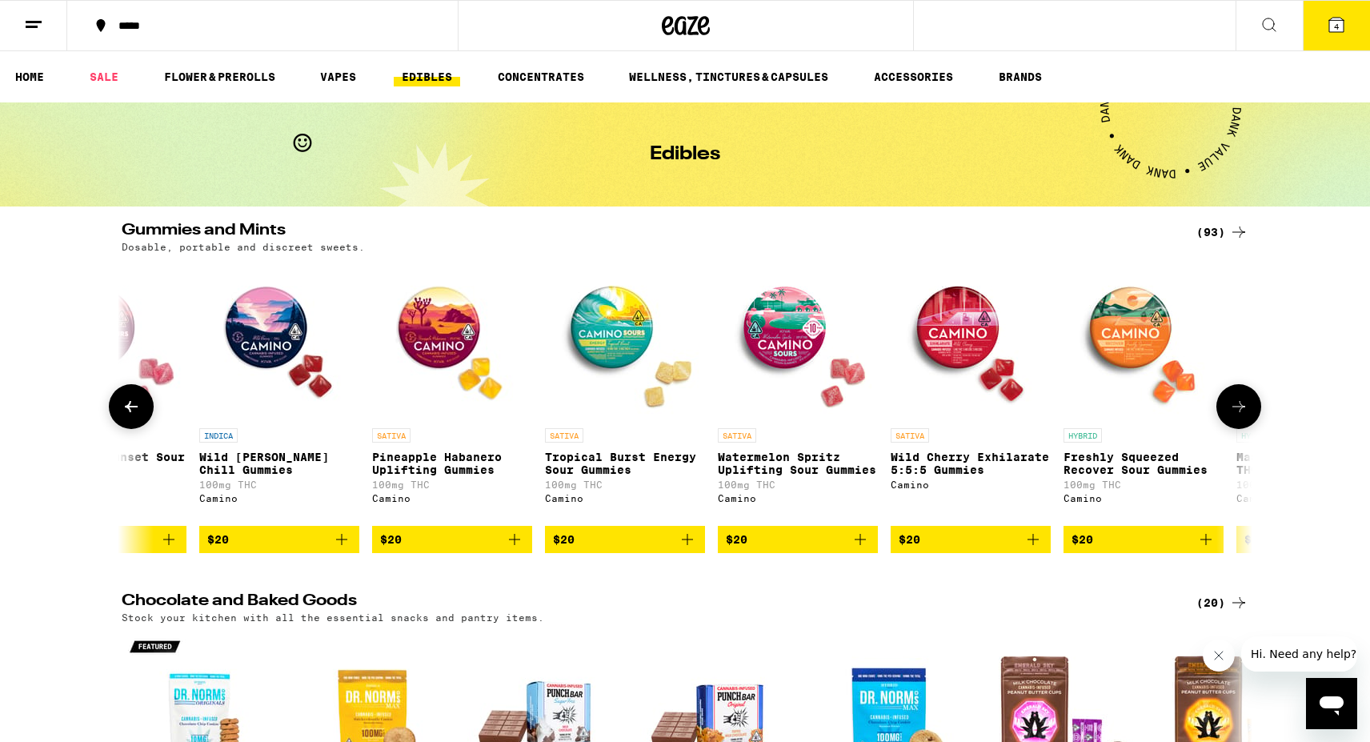
click at [1245, 416] on icon at bounding box center [1238, 406] width 19 height 19
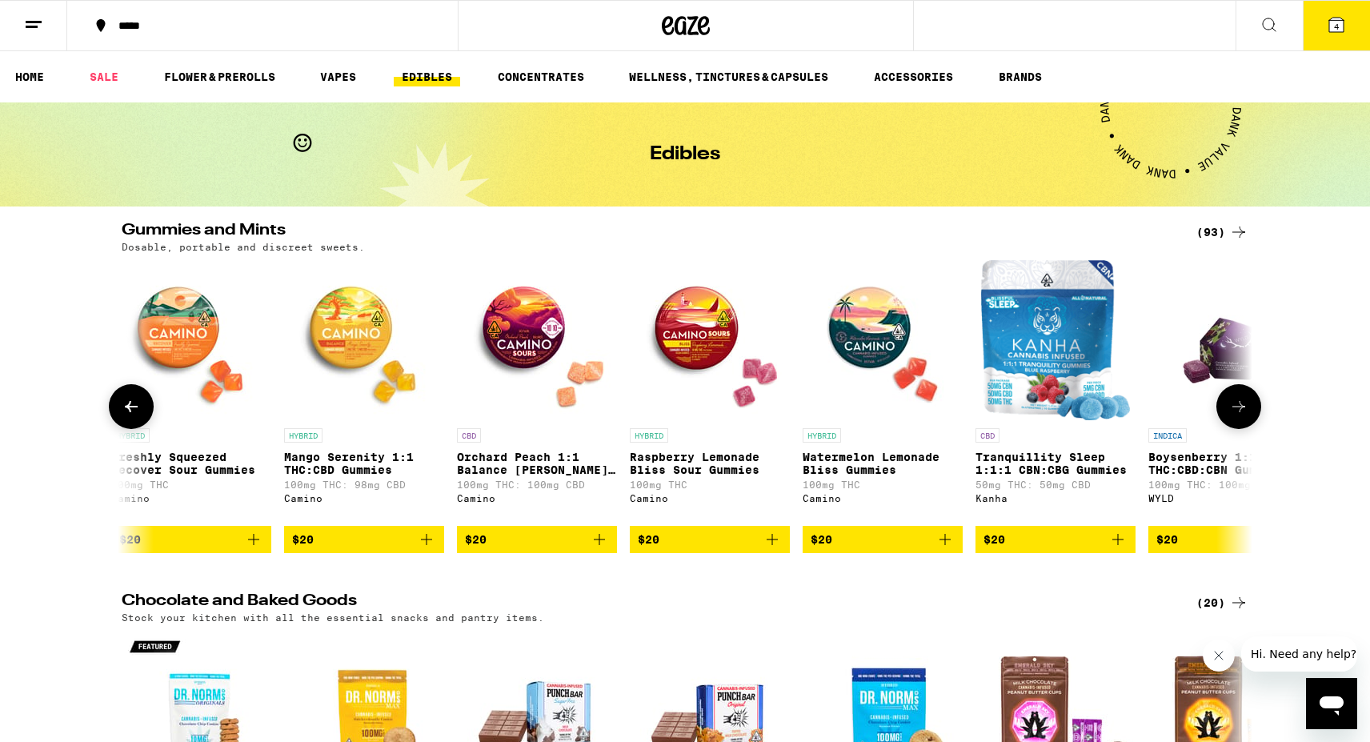
click at [1245, 416] on icon at bounding box center [1238, 406] width 19 height 19
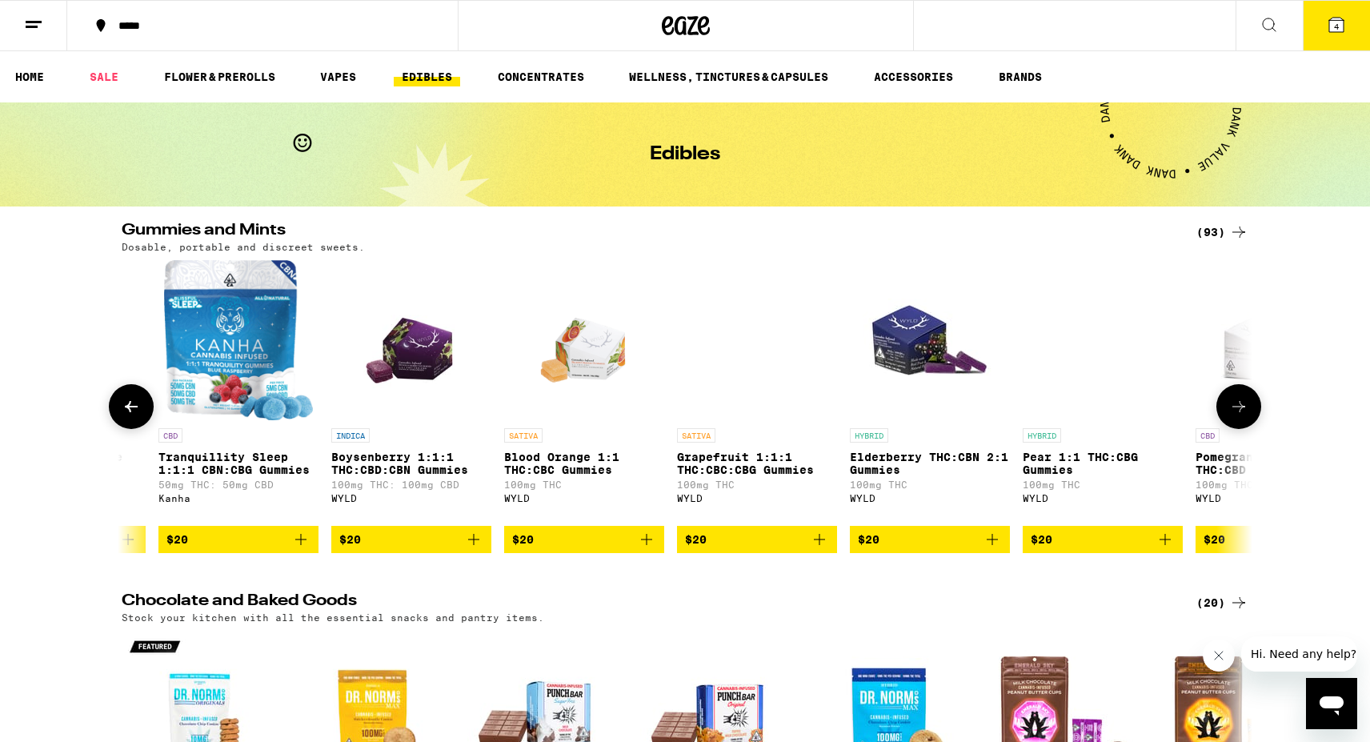
scroll to position [0, 10472]
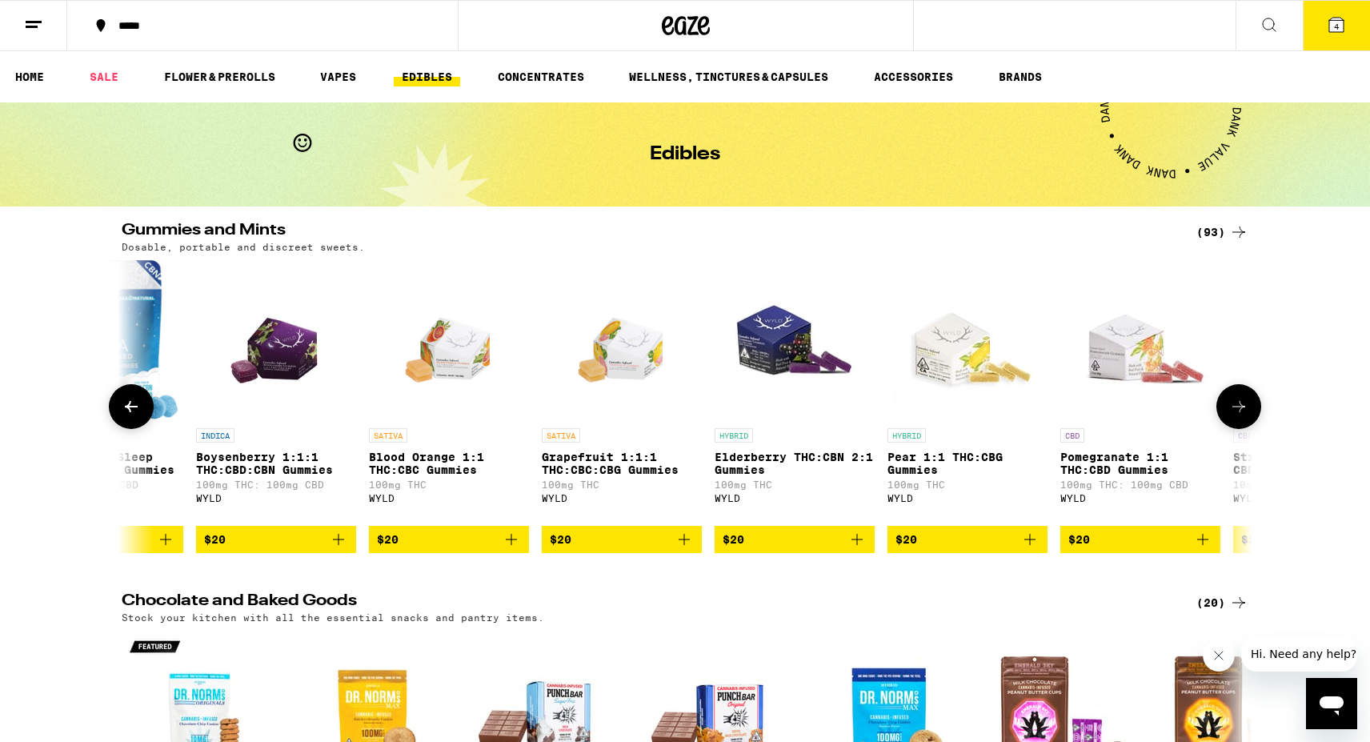
click at [133, 415] on icon at bounding box center [131, 406] width 19 height 19
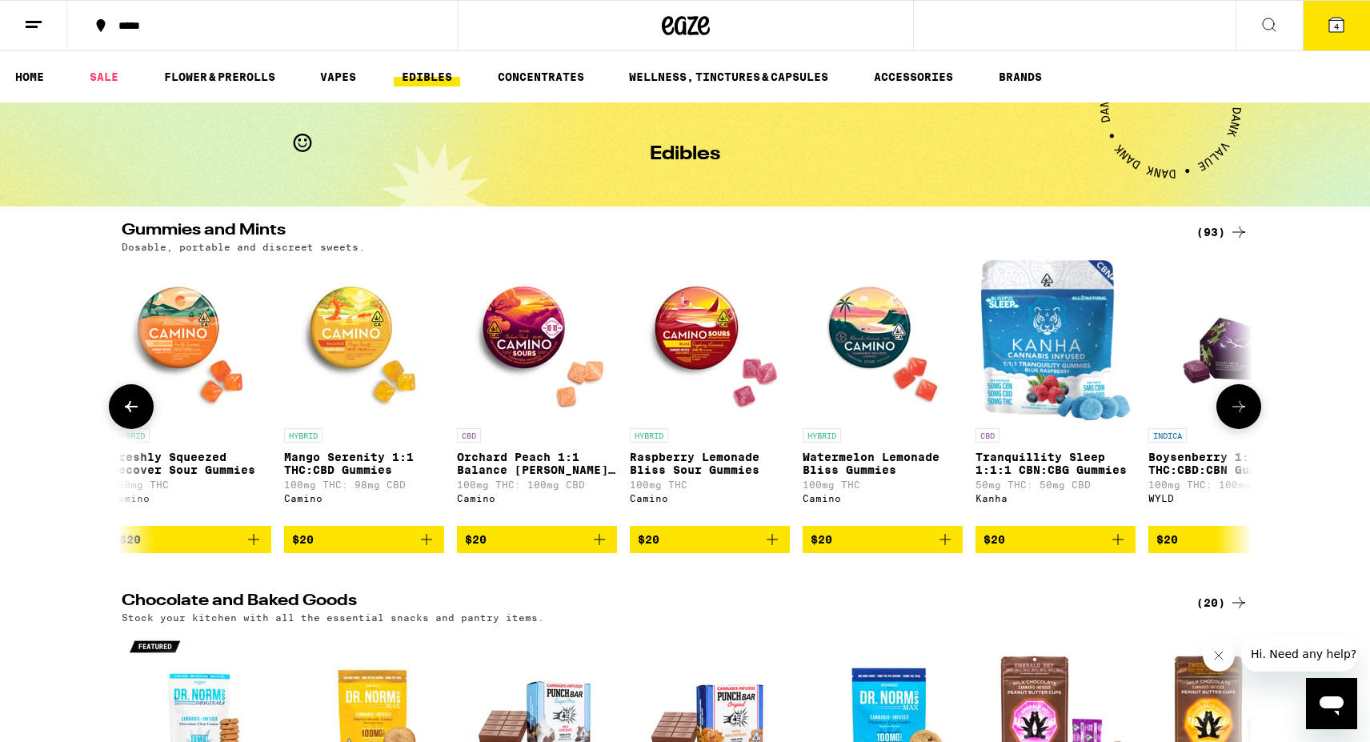
scroll to position [0, 9519]
click at [538, 343] on img "Open page for Orchard Peach 1:1 Balance Sours Gummies from Camino" at bounding box center [538, 340] width 160 height 160
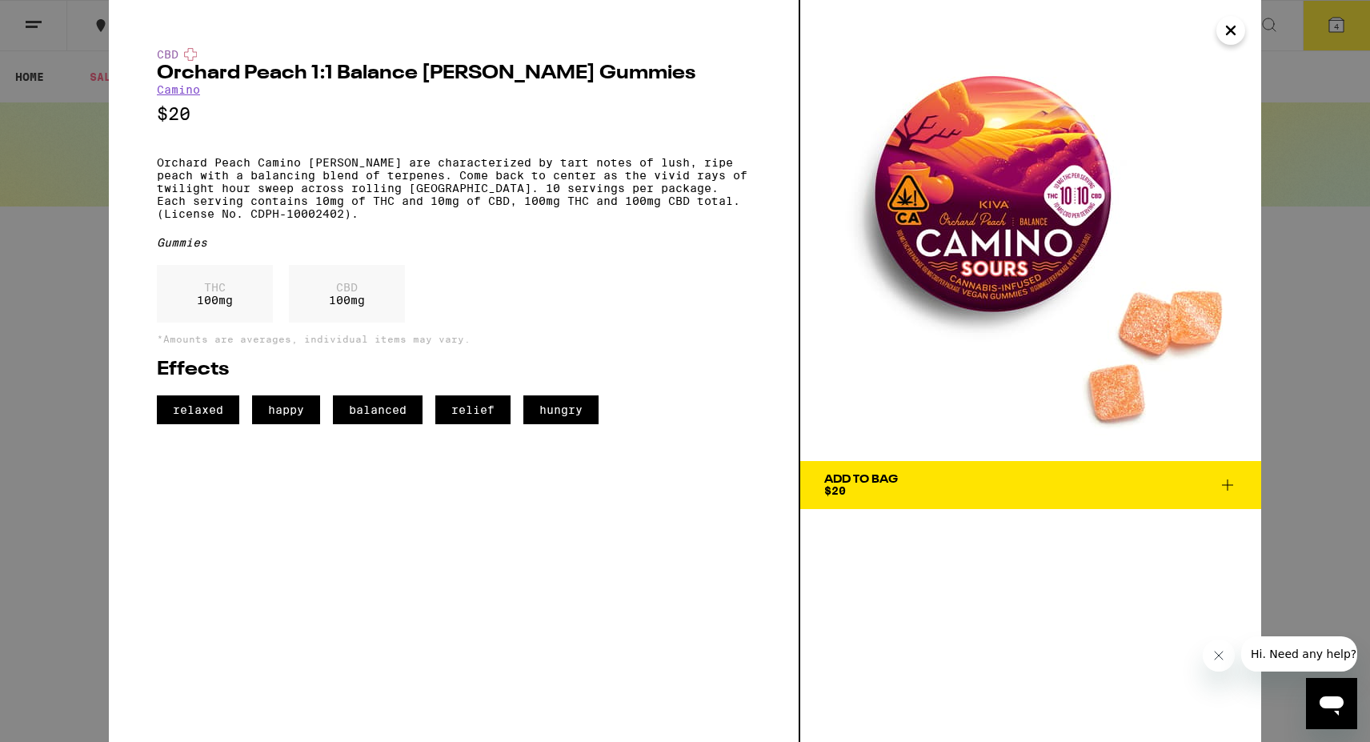
click at [1231, 27] on icon "Close" at bounding box center [1230, 30] width 19 height 24
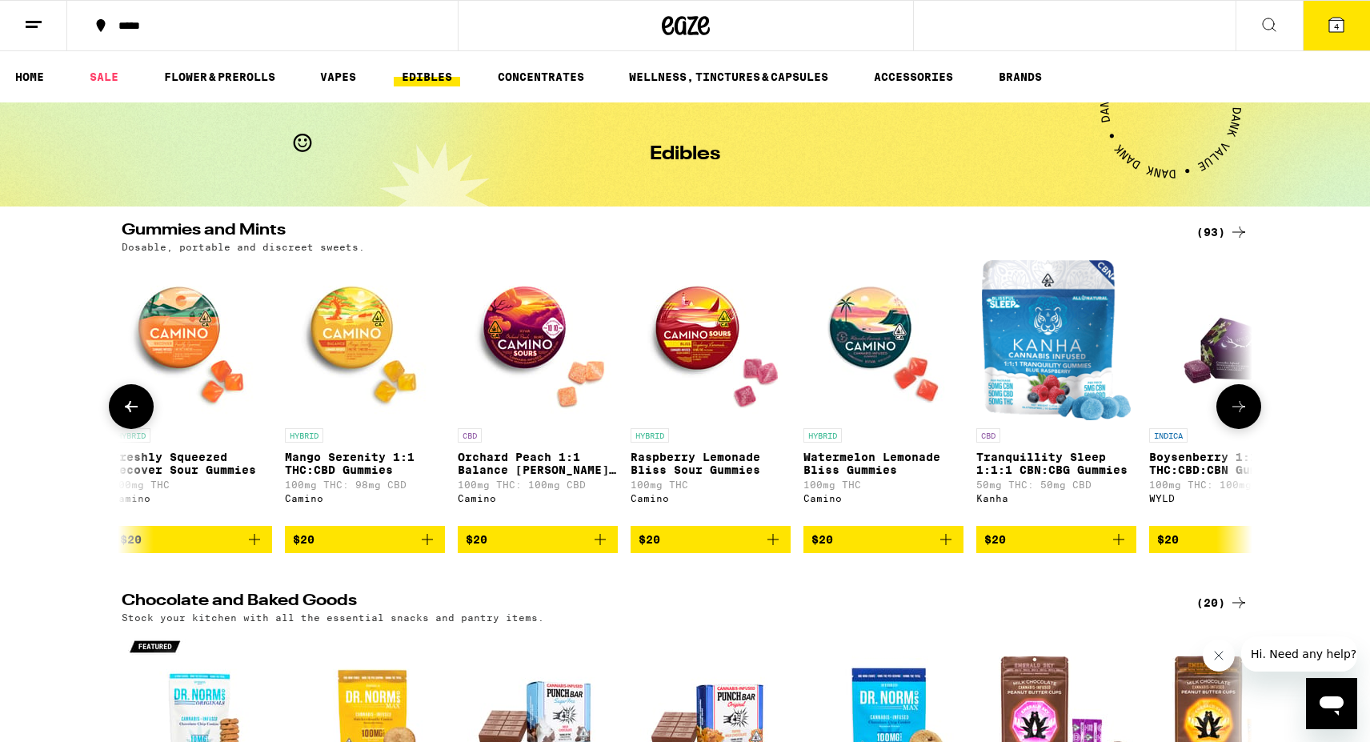
click at [1237, 416] on icon at bounding box center [1238, 406] width 19 height 19
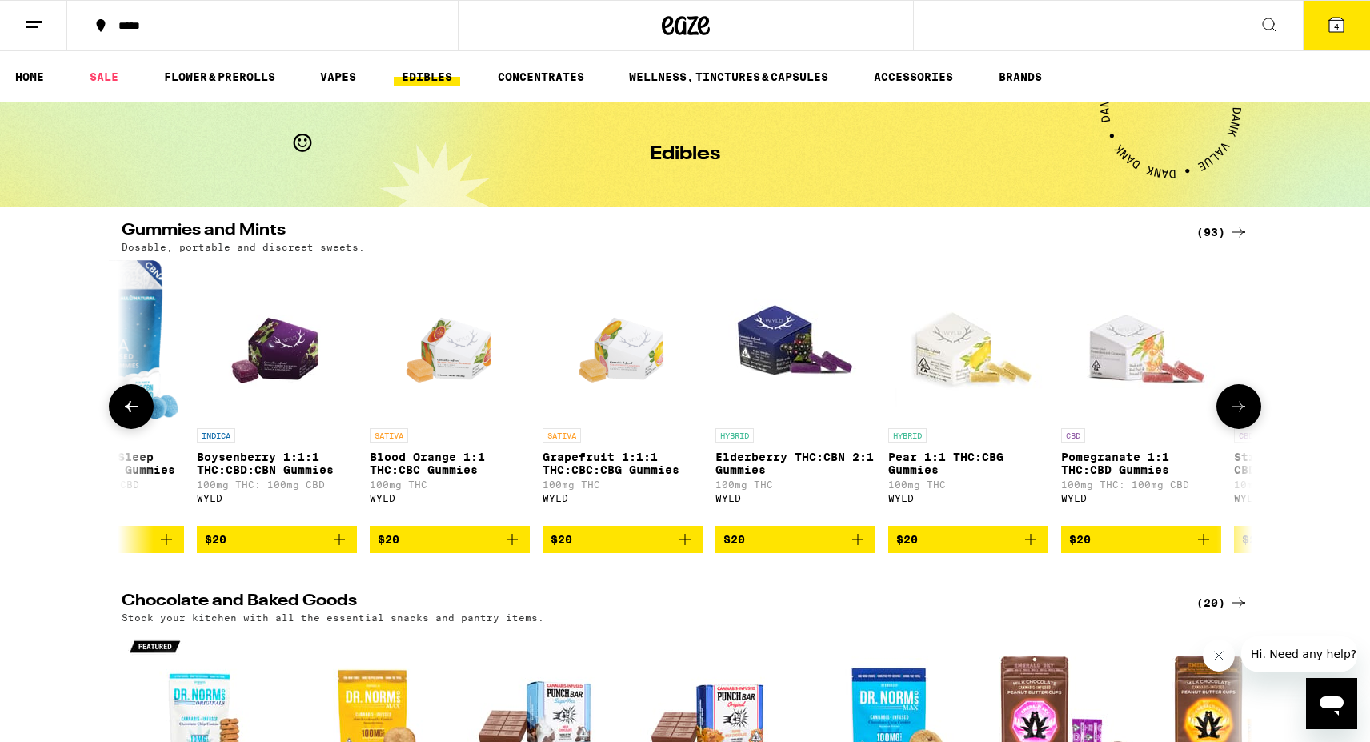
click at [1237, 416] on icon at bounding box center [1238, 406] width 19 height 19
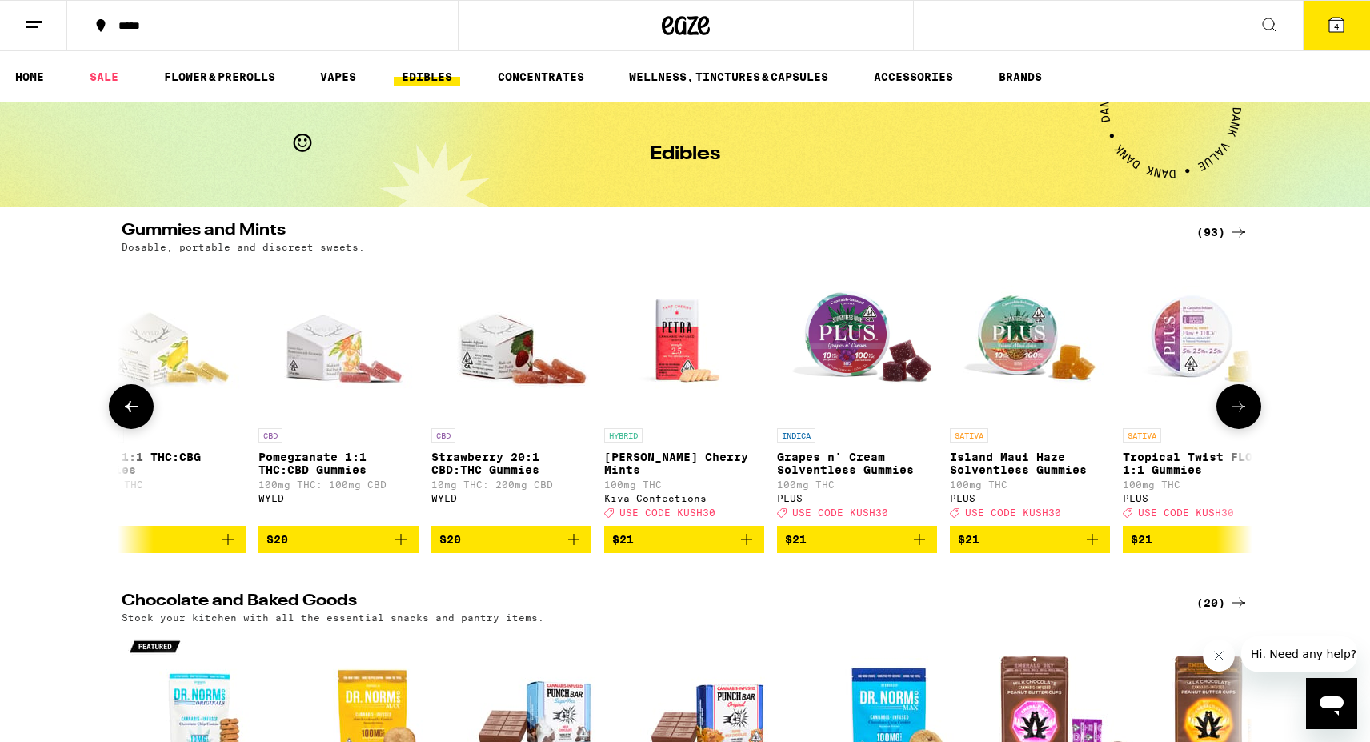
scroll to position [0, 11424]
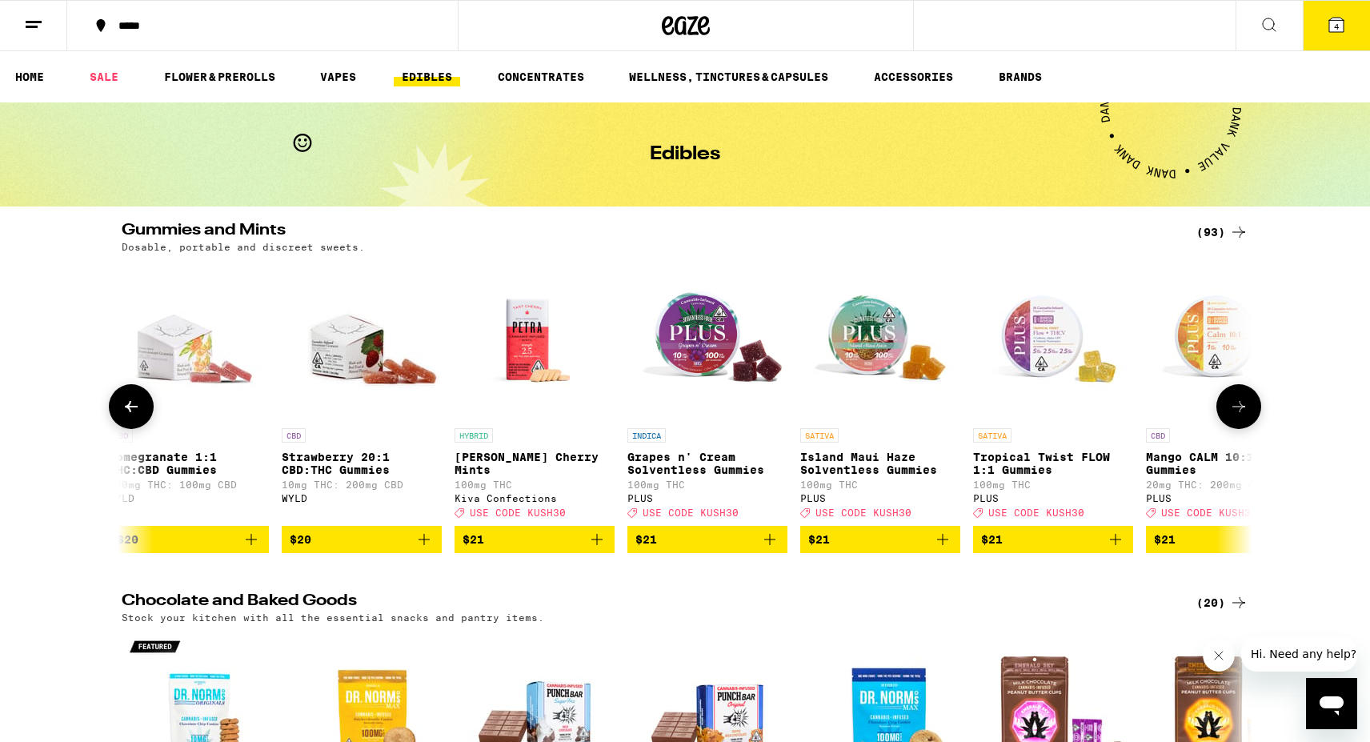
click at [1241, 416] on icon at bounding box center [1238, 406] width 19 height 19
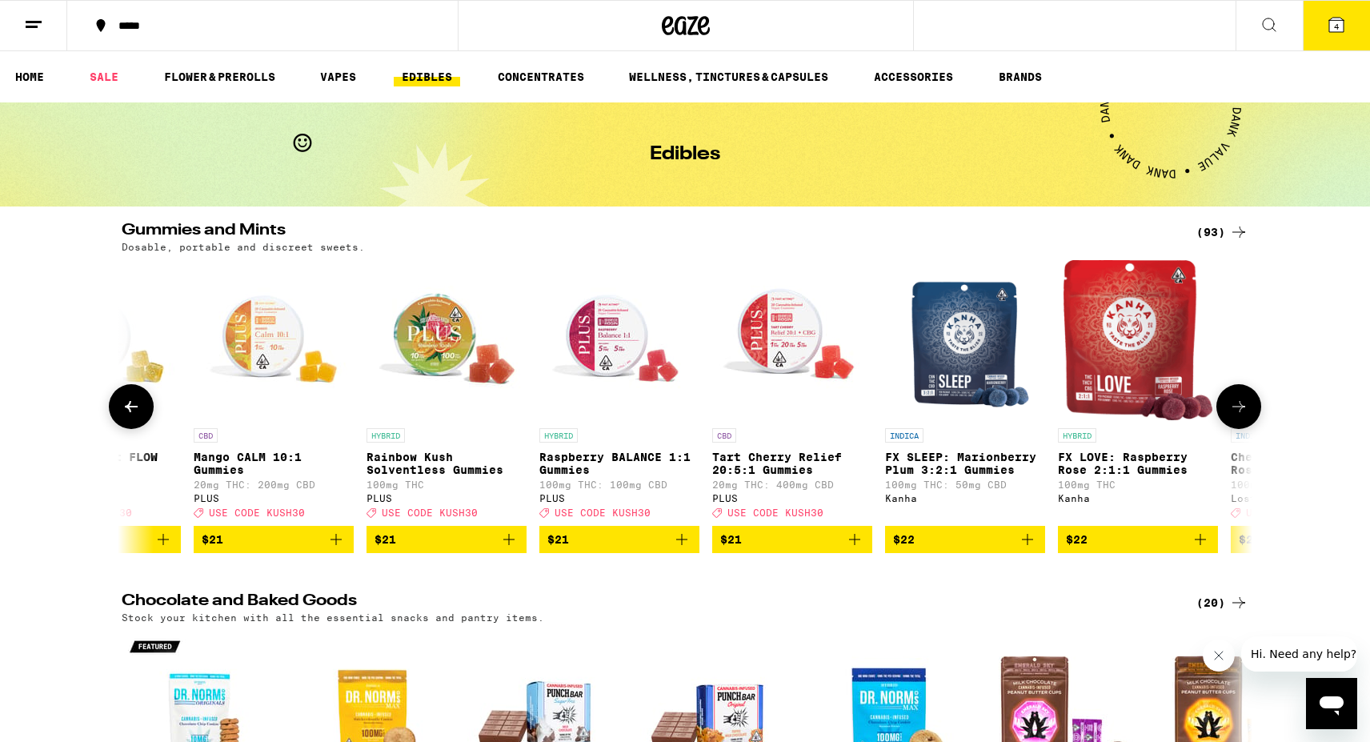
click at [1241, 412] on icon at bounding box center [1239, 406] width 13 height 11
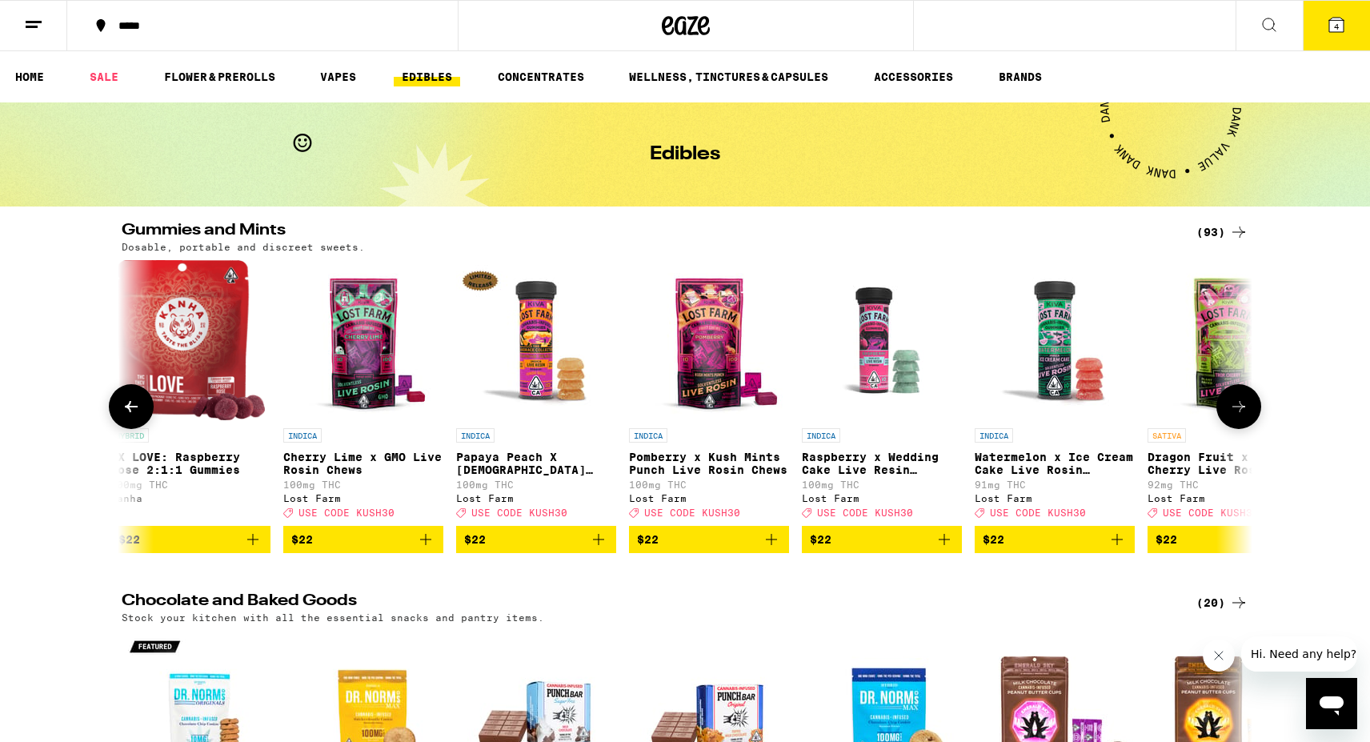
scroll to position [0, 13329]
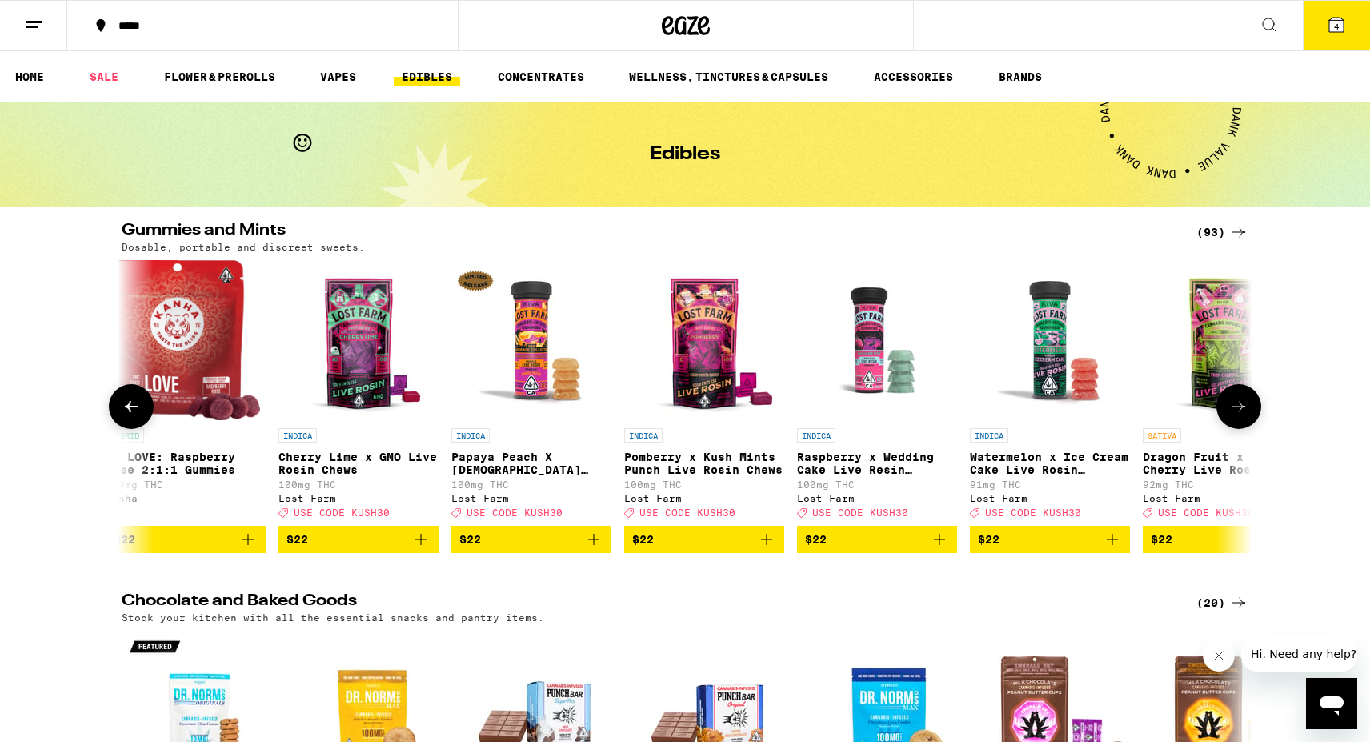
click at [880, 468] on p "Raspberry x Wedding Cake Live Resin Gummies" at bounding box center [877, 464] width 160 height 26
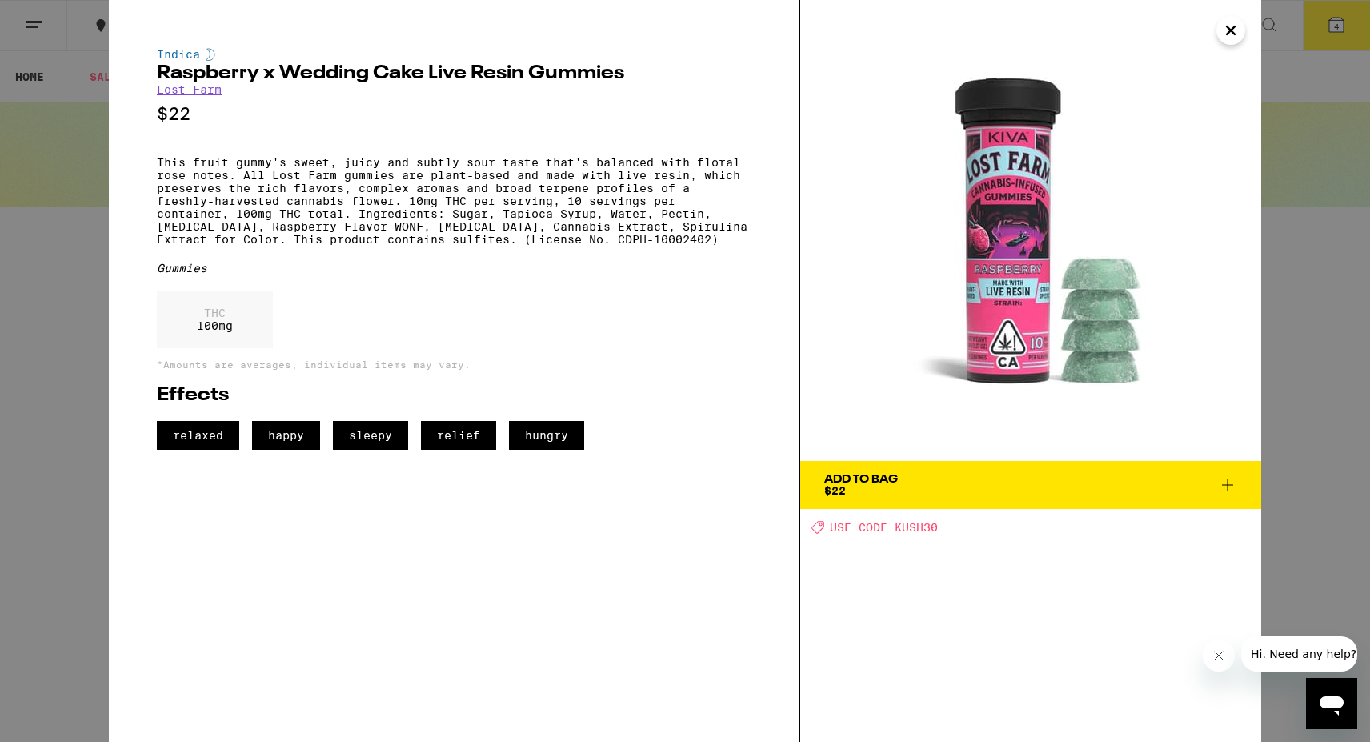
click at [1236, 30] on icon "Close" at bounding box center [1230, 30] width 19 height 24
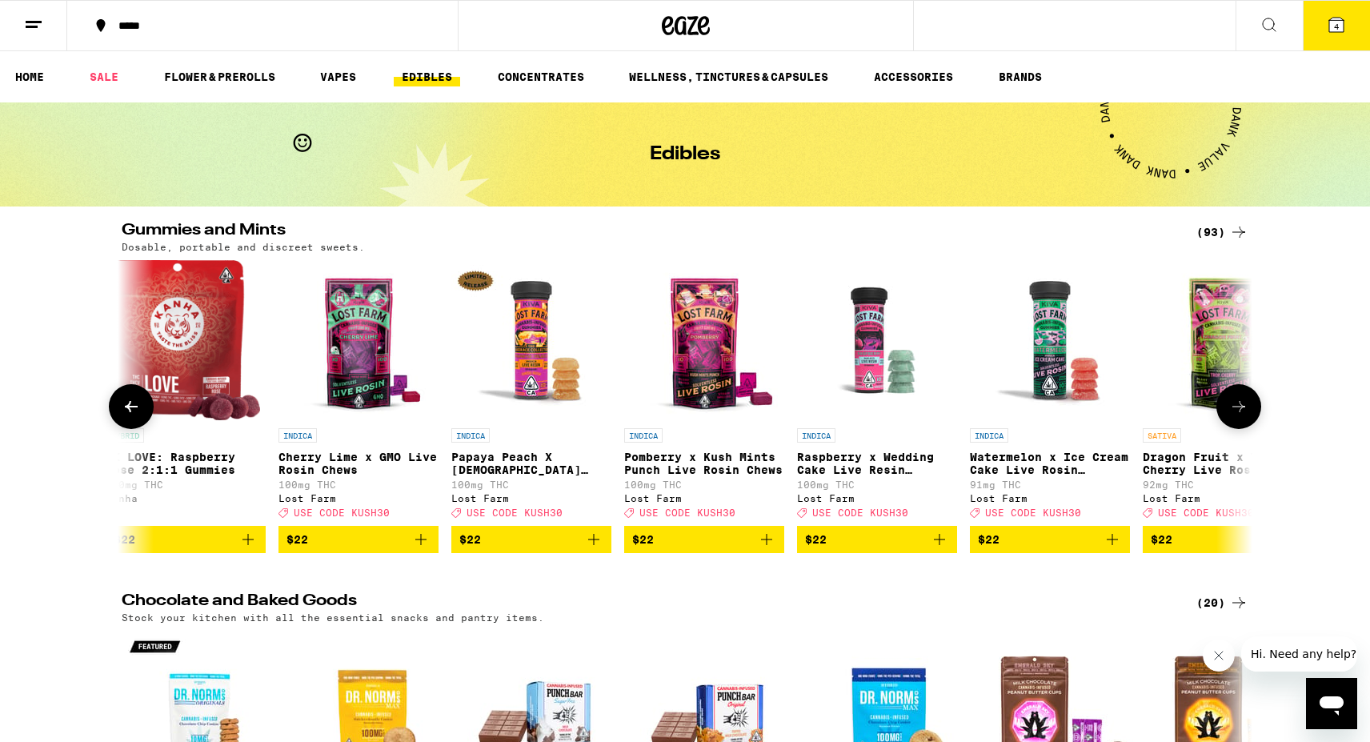
click at [1246, 416] on icon at bounding box center [1238, 406] width 19 height 19
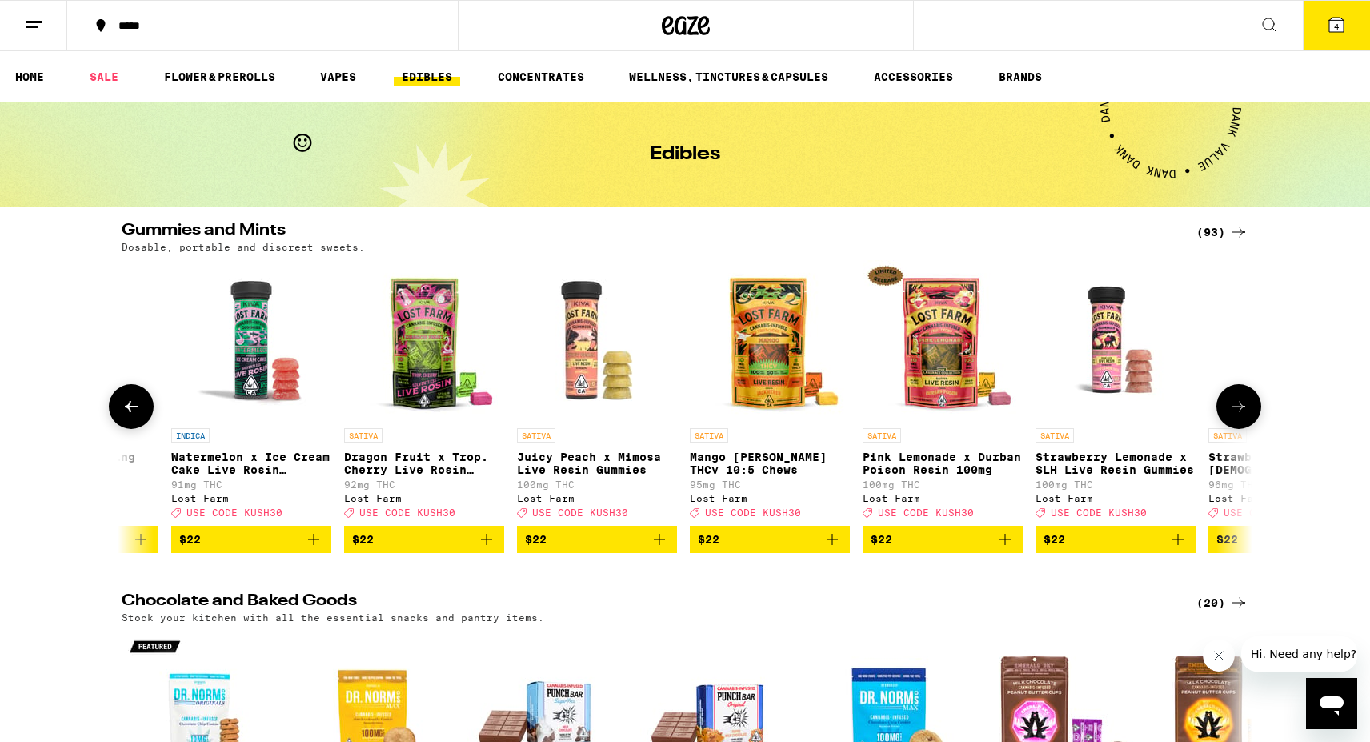
scroll to position [0, 14281]
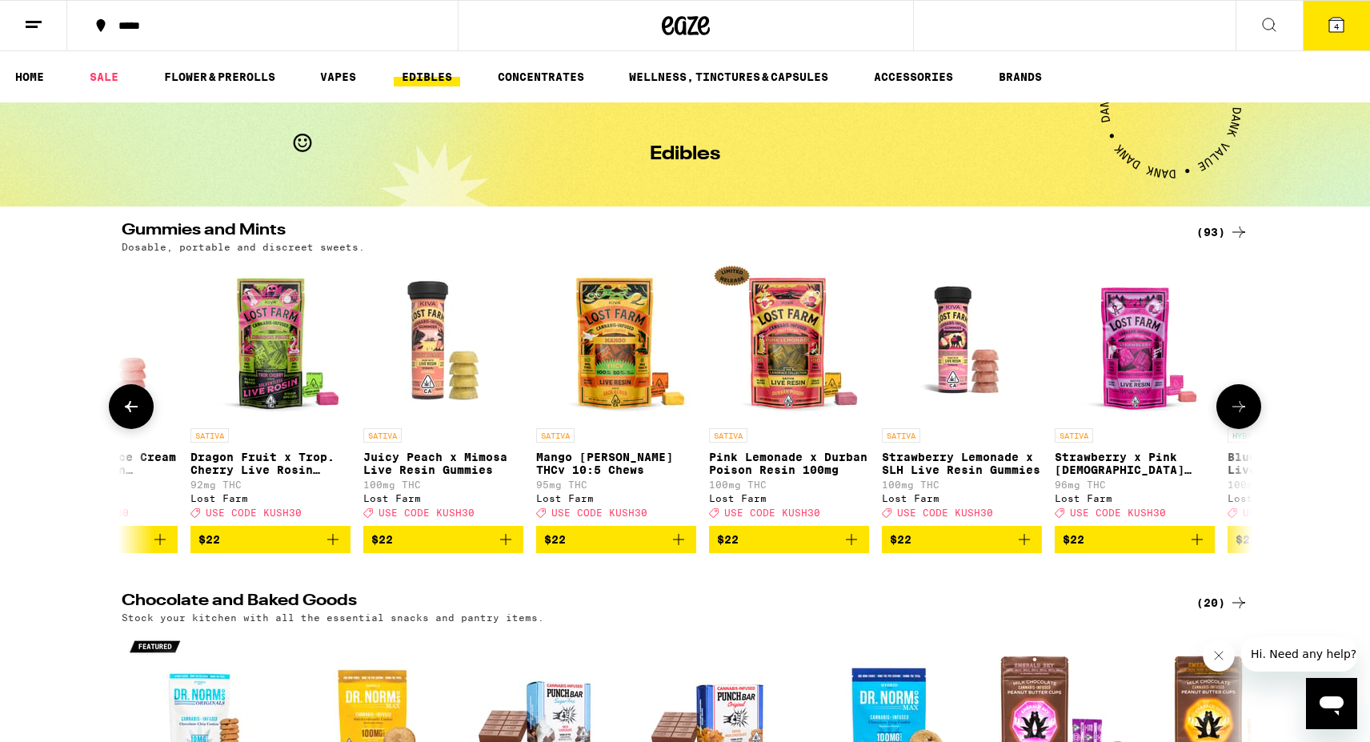
click at [1246, 416] on icon at bounding box center [1238, 406] width 19 height 19
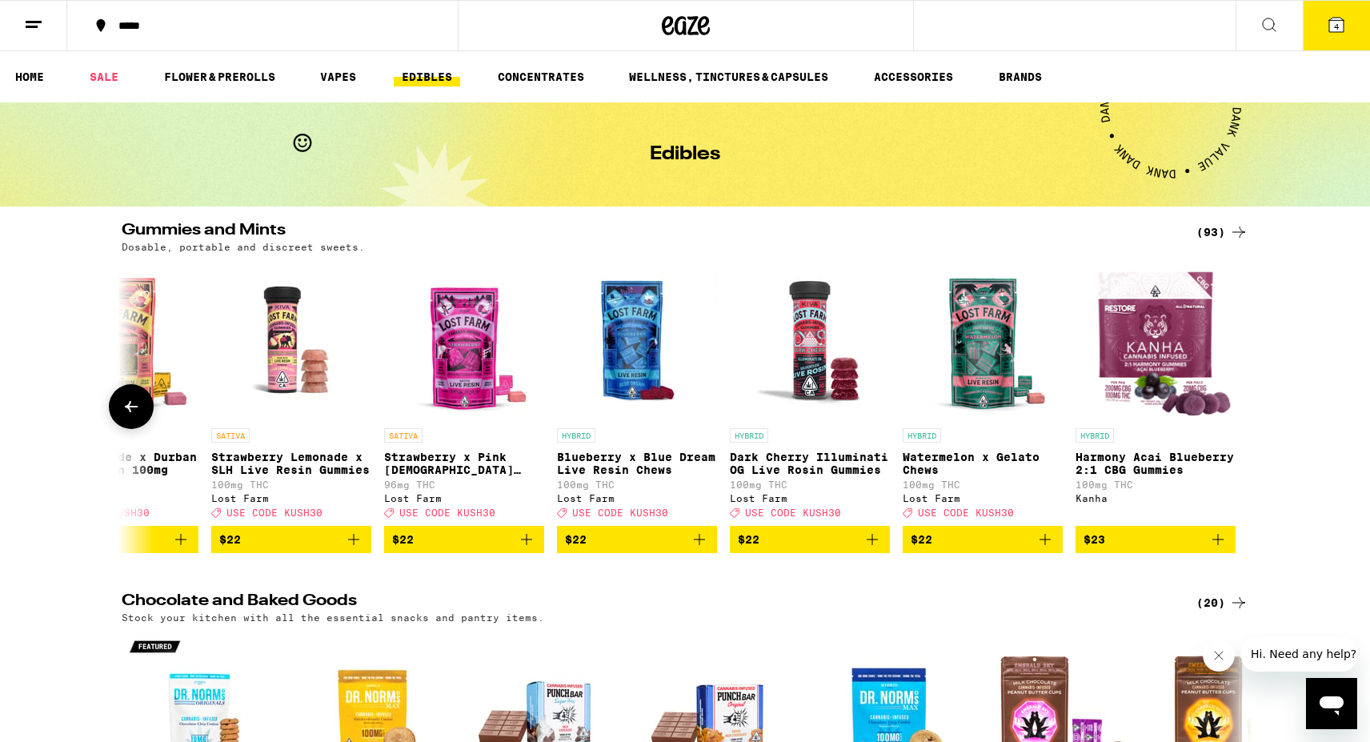
click at [125, 415] on icon at bounding box center [131, 406] width 19 height 19
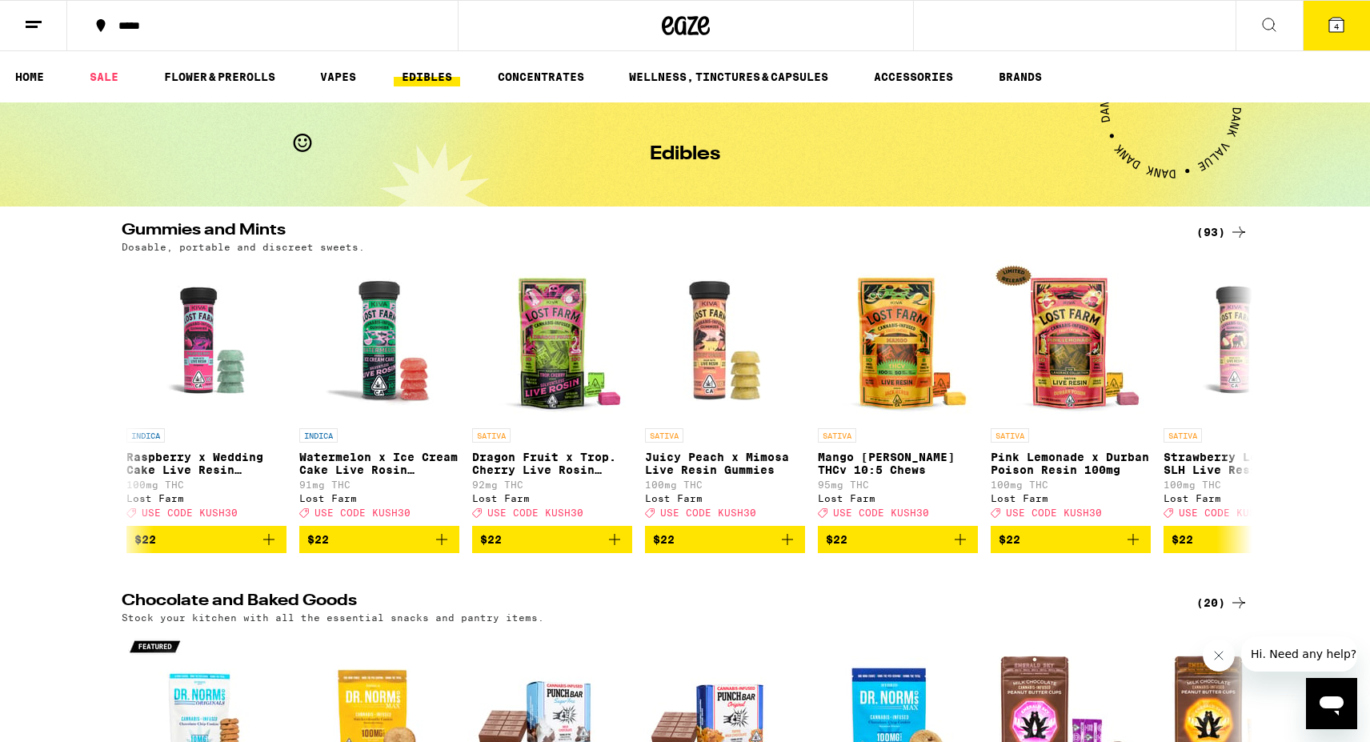
scroll to position [0, 0]
click at [1340, 21] on icon at bounding box center [1337, 25] width 14 height 14
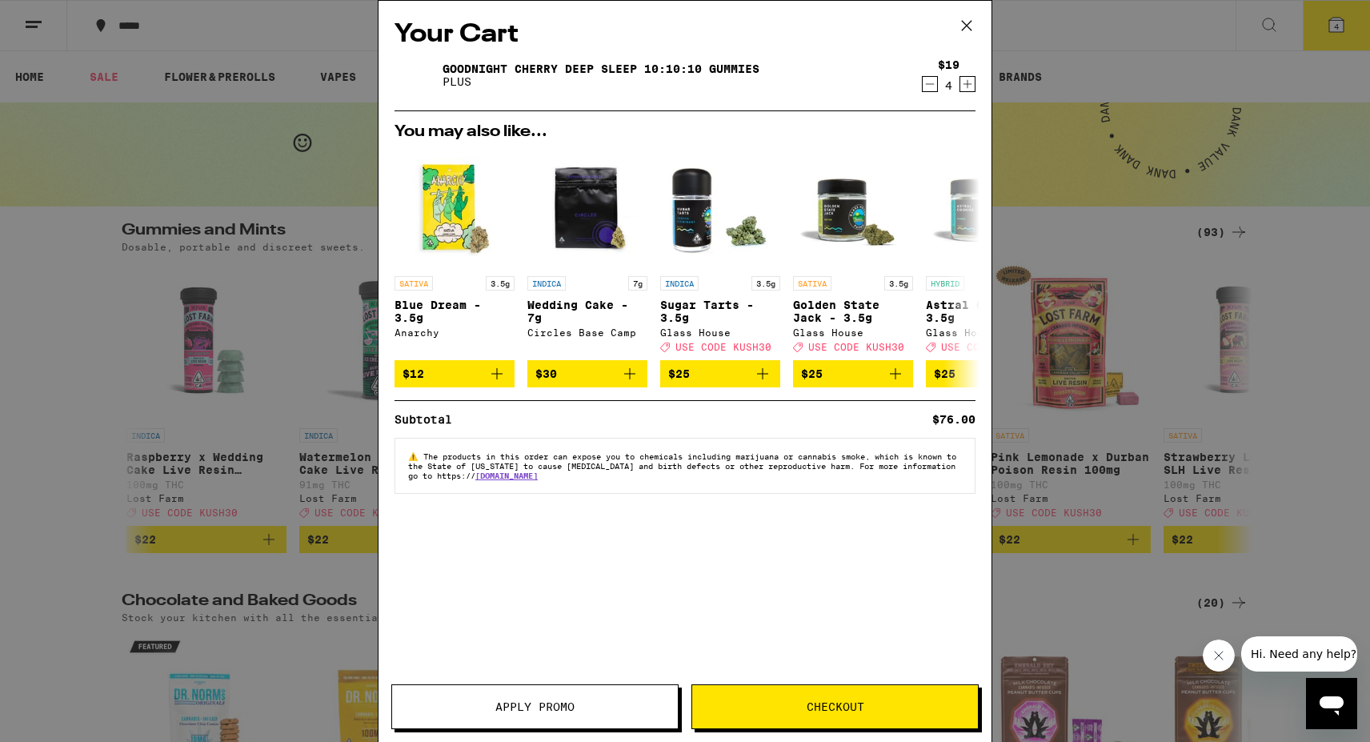
click at [533, 702] on span "Apply Promo" at bounding box center [534, 706] width 79 height 11
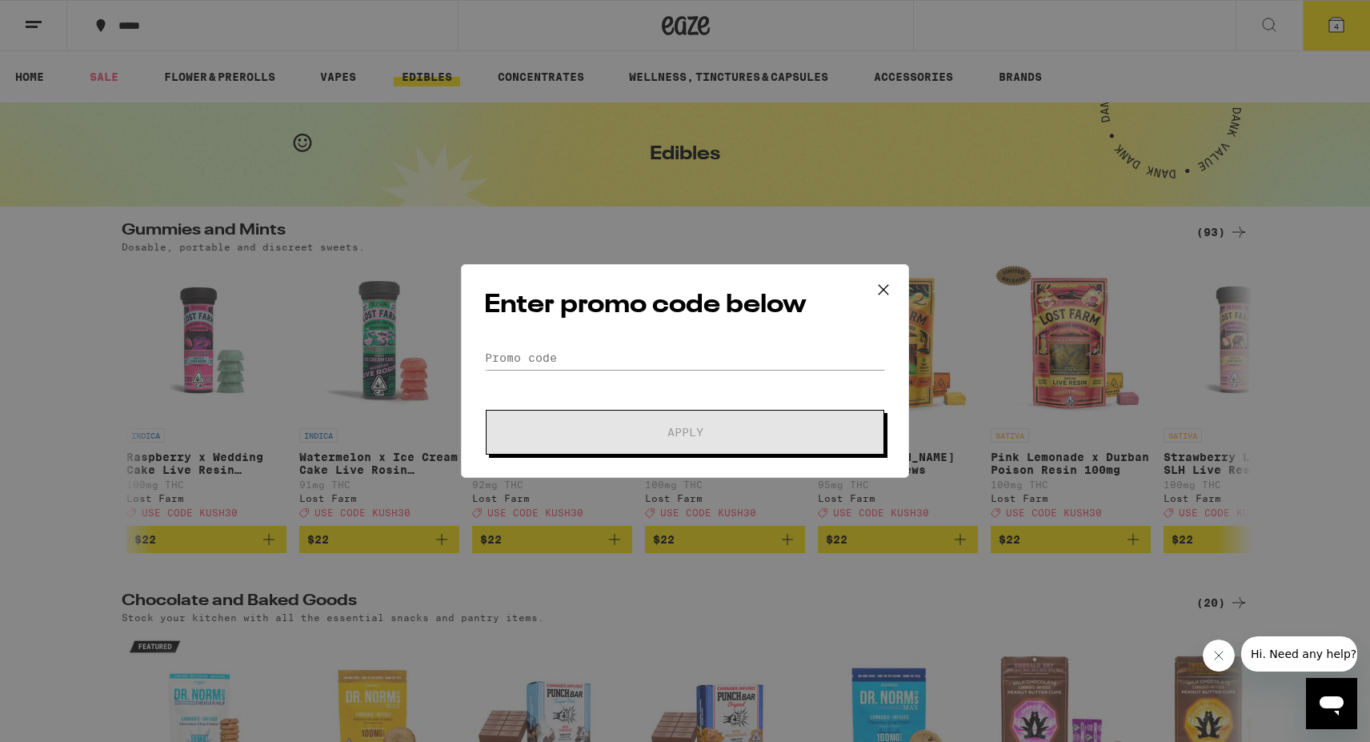
click at [889, 297] on icon at bounding box center [884, 290] width 24 height 24
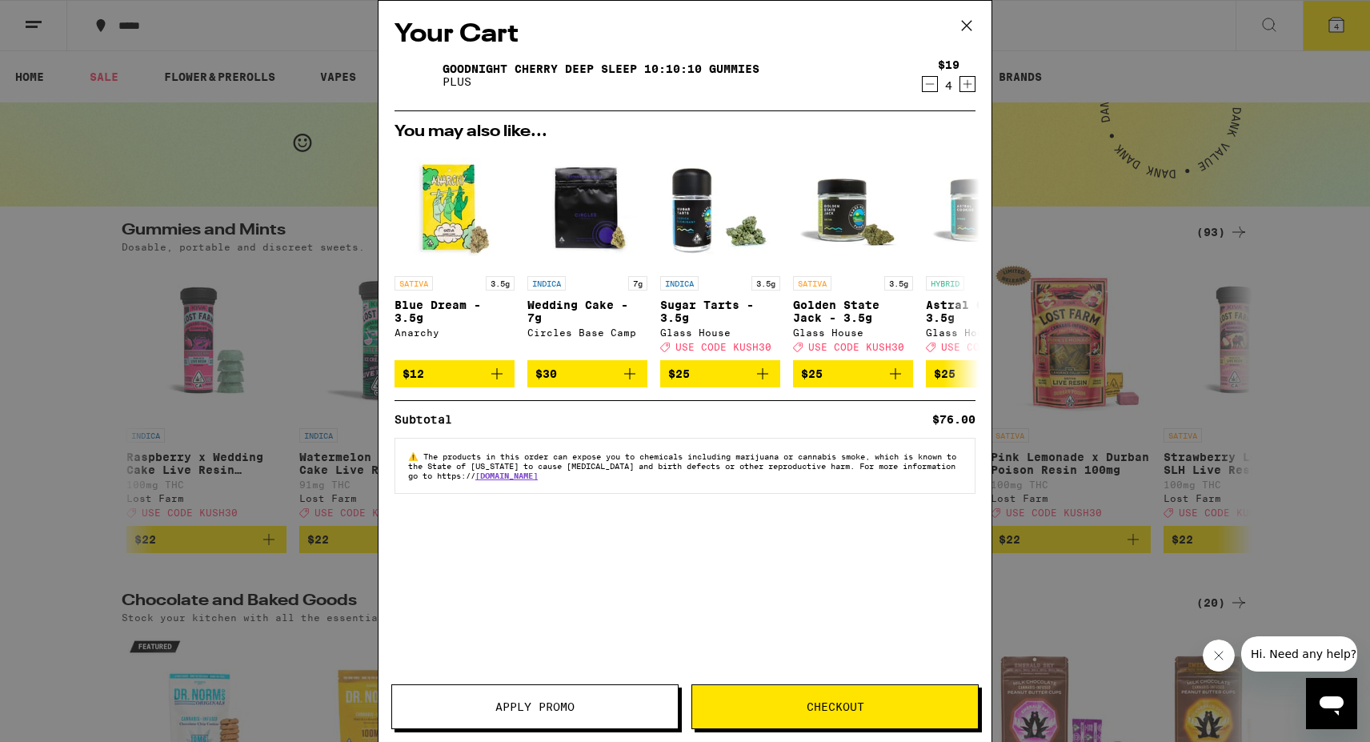
click at [531, 702] on span "Apply Promo" at bounding box center [534, 706] width 79 height 11
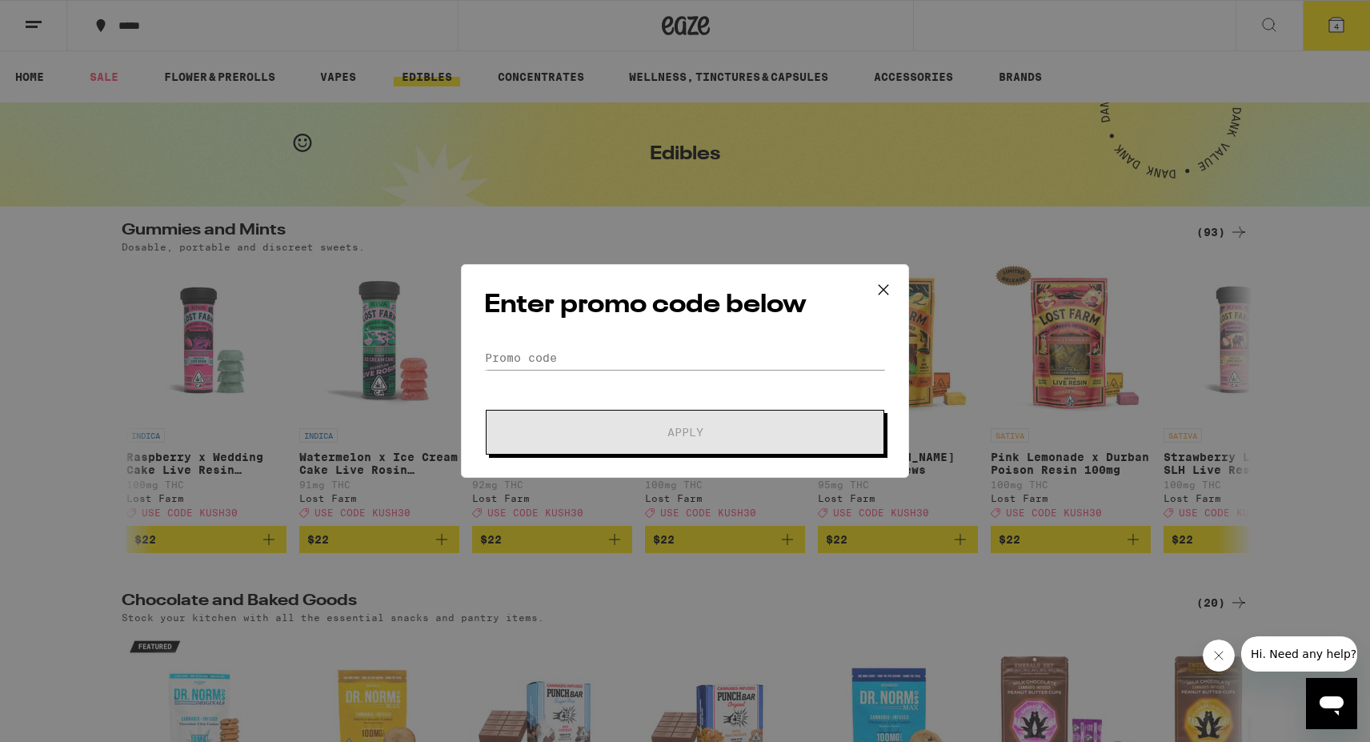
click at [537, 376] on form "Promo Code Apply" at bounding box center [685, 400] width 402 height 109
click at [535, 351] on input "Promo Code" at bounding box center [685, 358] width 402 height 24
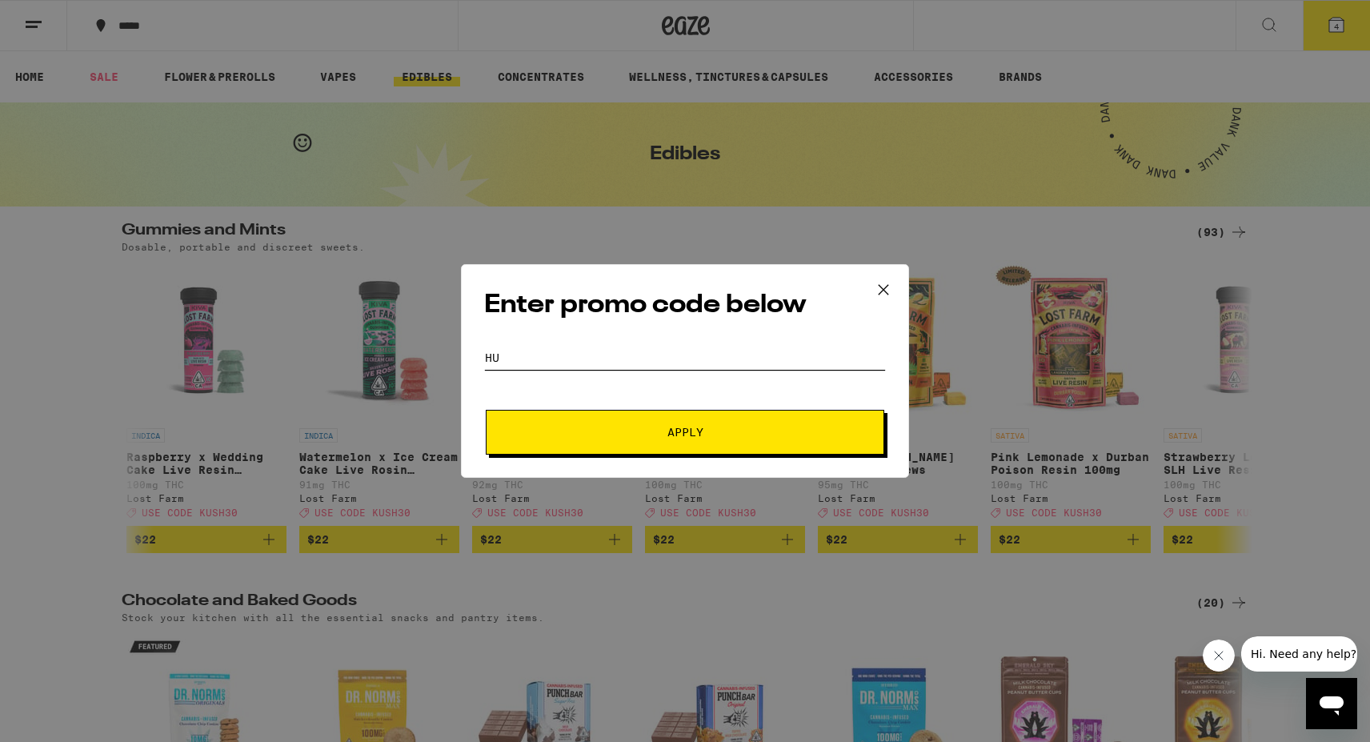
type input "h"
type input "kush30"
click at [606, 429] on span "Apply" at bounding box center [685, 432] width 288 height 11
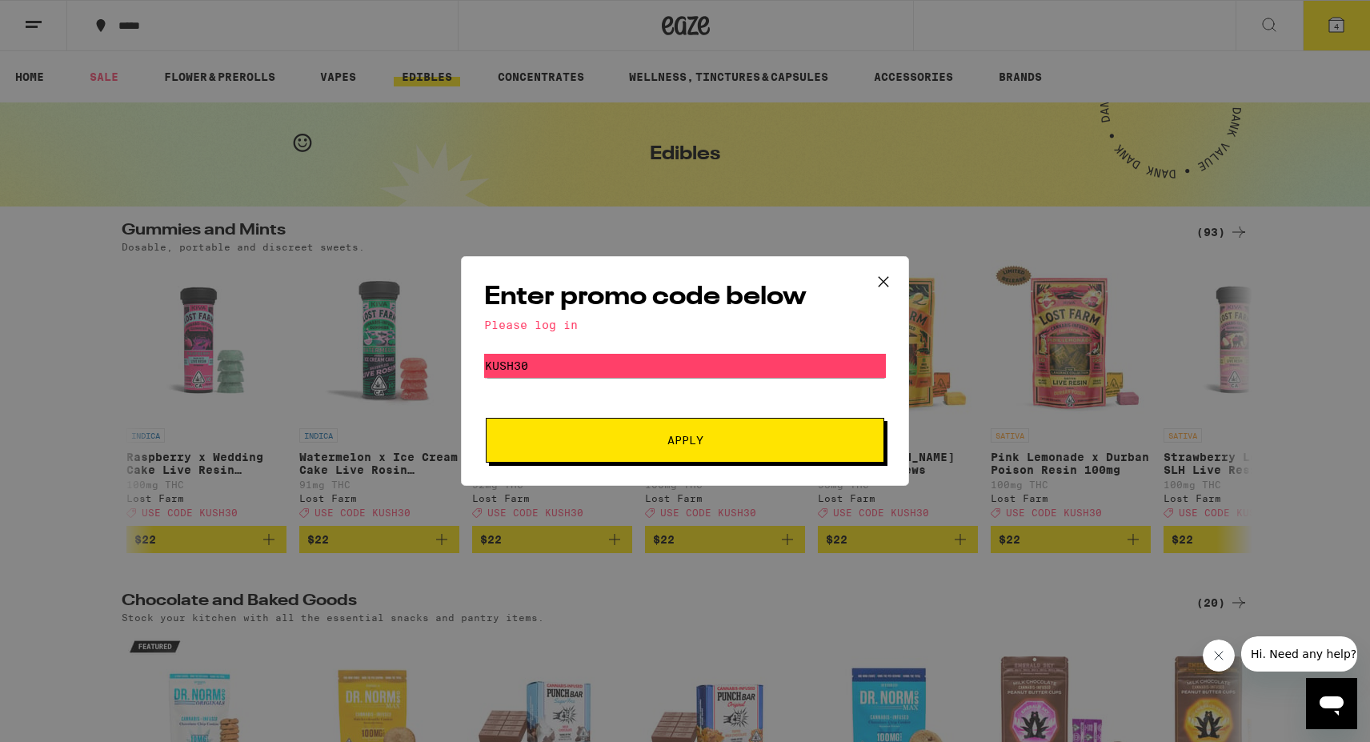
click at [879, 279] on icon at bounding box center [884, 282] width 24 height 24
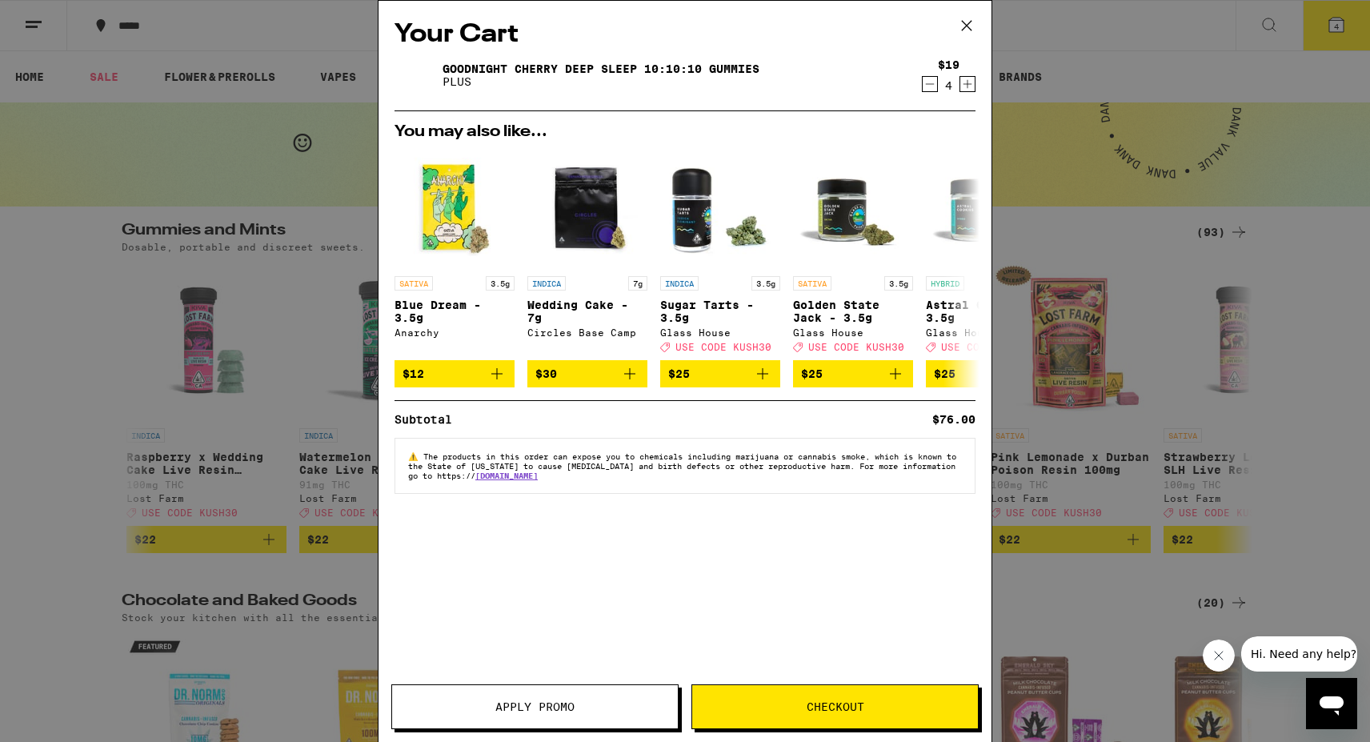
click at [820, 701] on span "Checkout" at bounding box center [836, 706] width 58 height 11
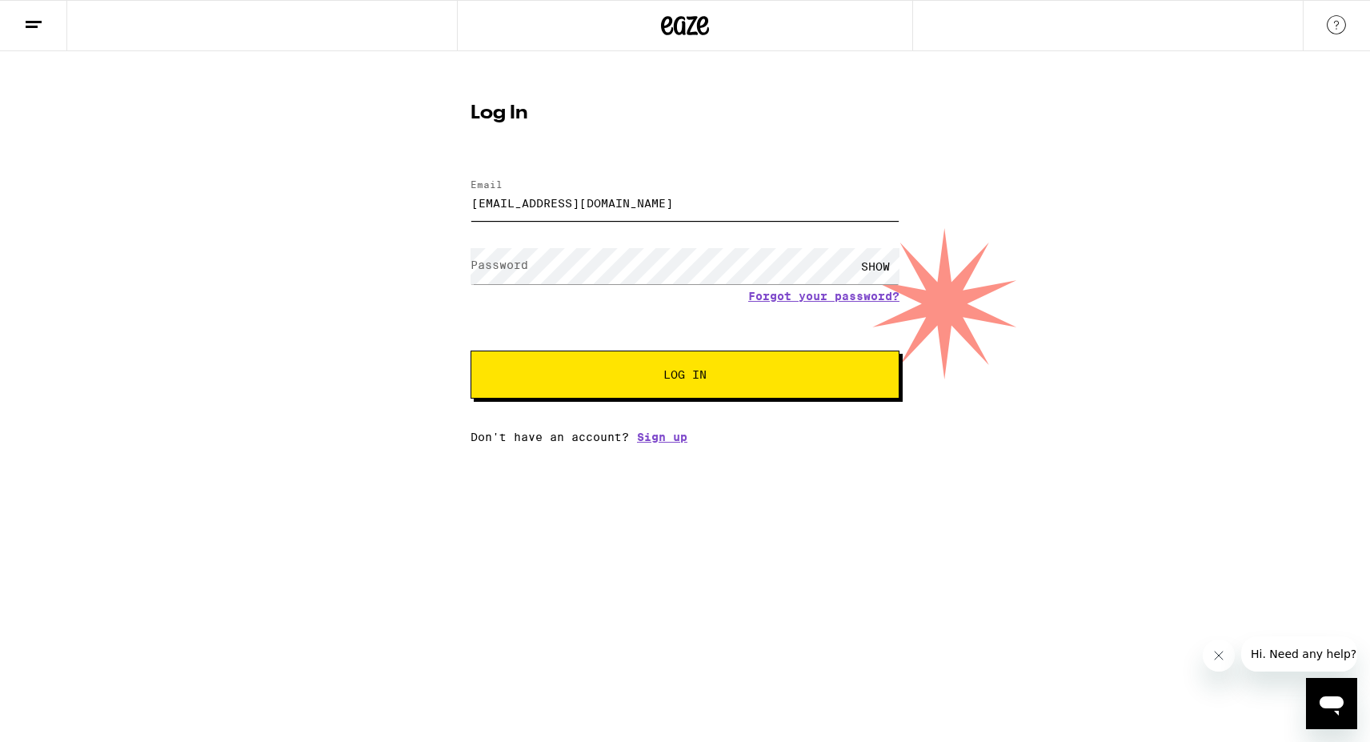
type input "[EMAIL_ADDRESS][DOMAIN_NAME]"
click at [791, 293] on form "Email Email [EMAIL_ADDRESS][DOMAIN_NAME] Password Password SHOW Forgot your pas…" at bounding box center [685, 280] width 429 height 235
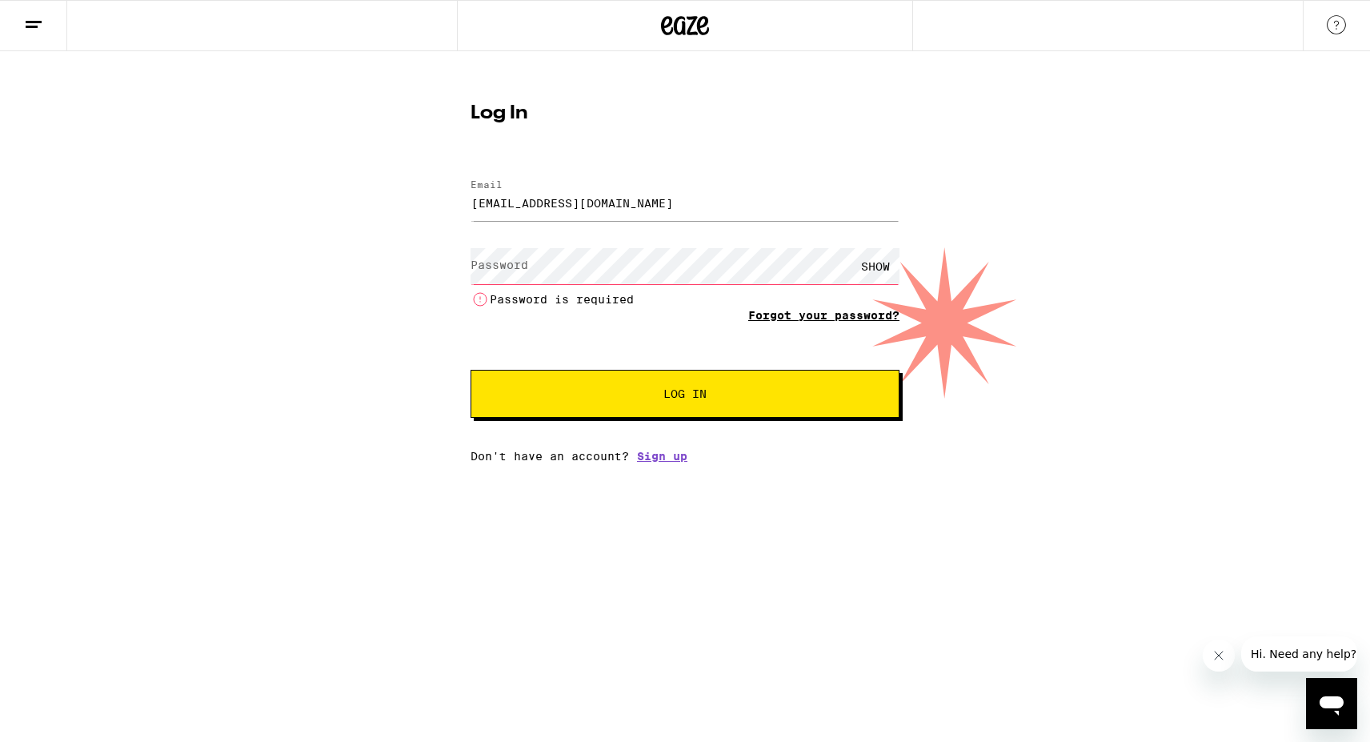
click at [828, 319] on link "Forgot your password?" at bounding box center [823, 315] width 151 height 13
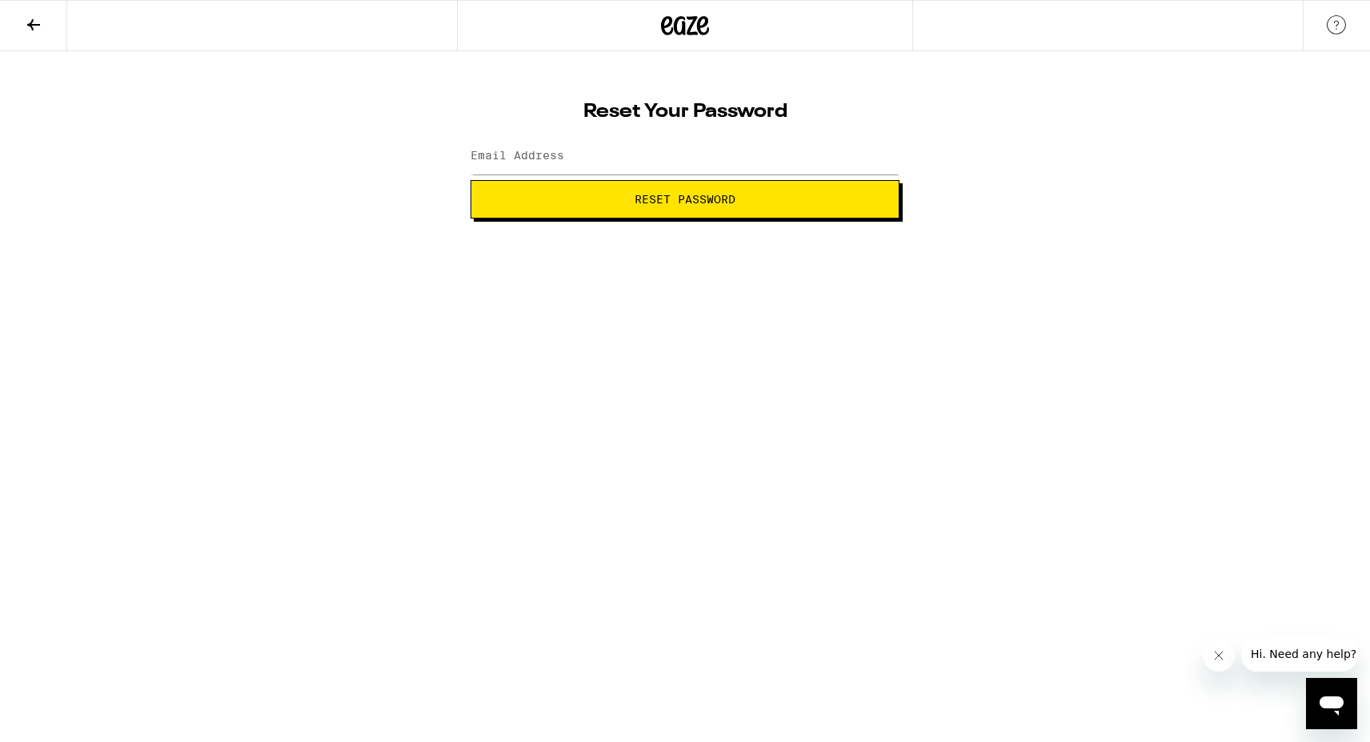
click at [618, 202] on span "Reset Password" at bounding box center [685, 199] width 402 height 11
type input "[EMAIL_ADDRESS][DOMAIN_NAME]"
click at [690, 202] on span "Reset Password" at bounding box center [685, 199] width 101 height 11
click at [641, 193] on button "Submit" at bounding box center [685, 199] width 429 height 38
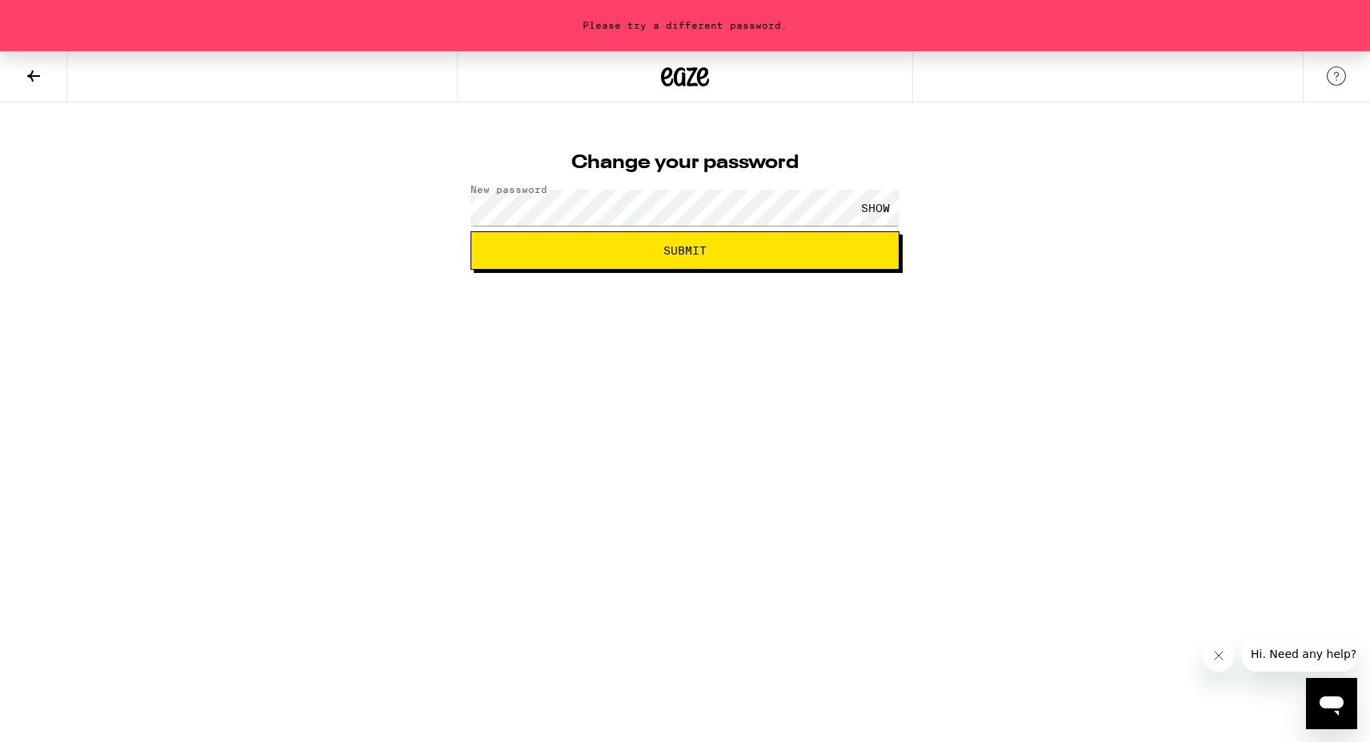
click at [698, 259] on button "Submit" at bounding box center [685, 250] width 429 height 38
click at [685, 251] on button "Submit" at bounding box center [685, 250] width 429 height 38
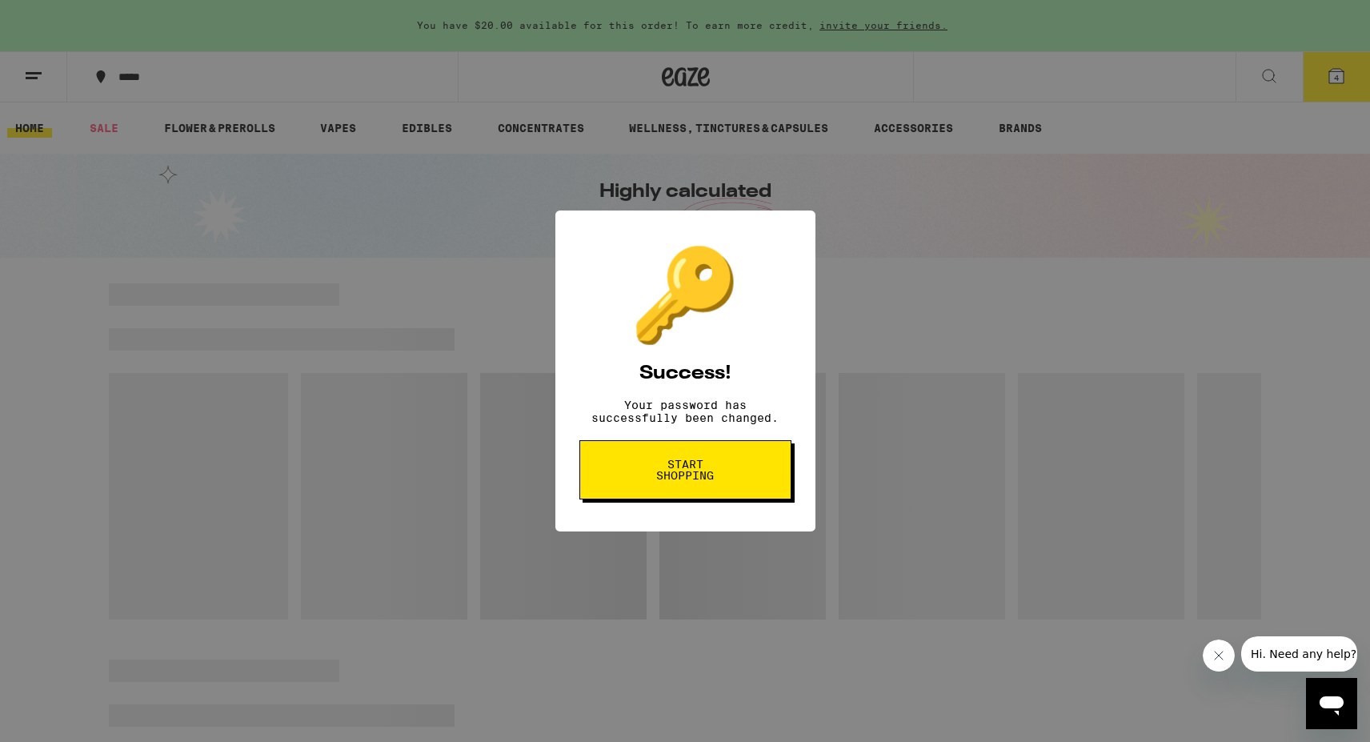
click at [688, 464] on span "Start shopping" at bounding box center [685, 470] width 82 height 22
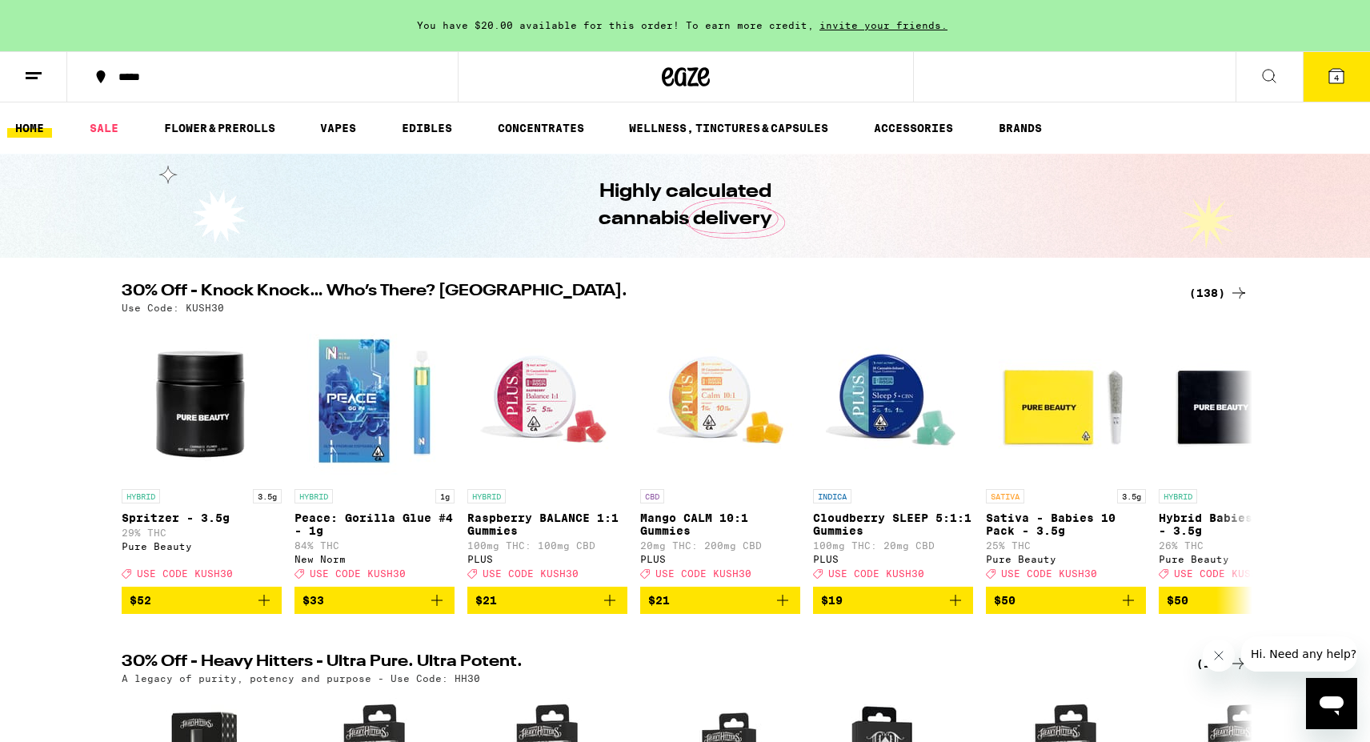
click at [1338, 75] on span "4" at bounding box center [1336, 78] width 5 height 10
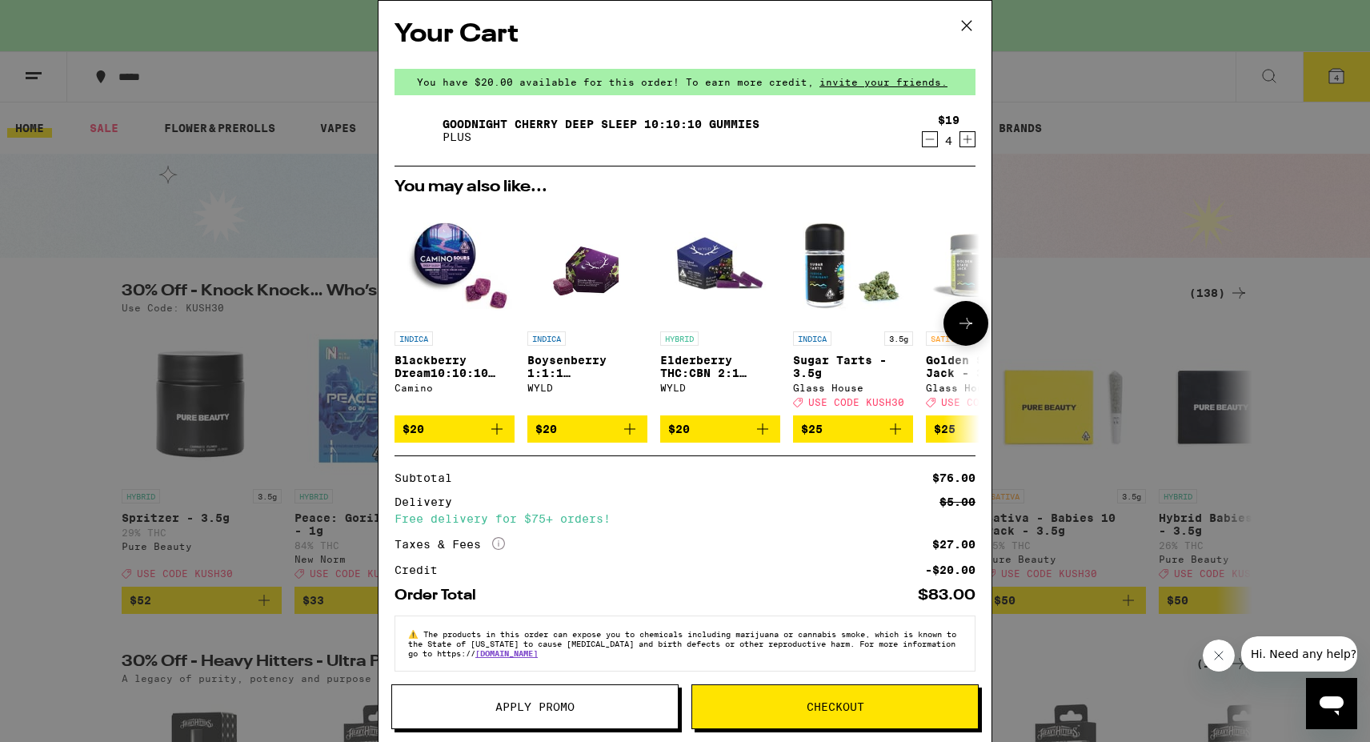
click at [448, 248] on img "Open page for Blackberry Dream10:10:10 Deep Sleep Gummies from Camino" at bounding box center [455, 263] width 120 height 120
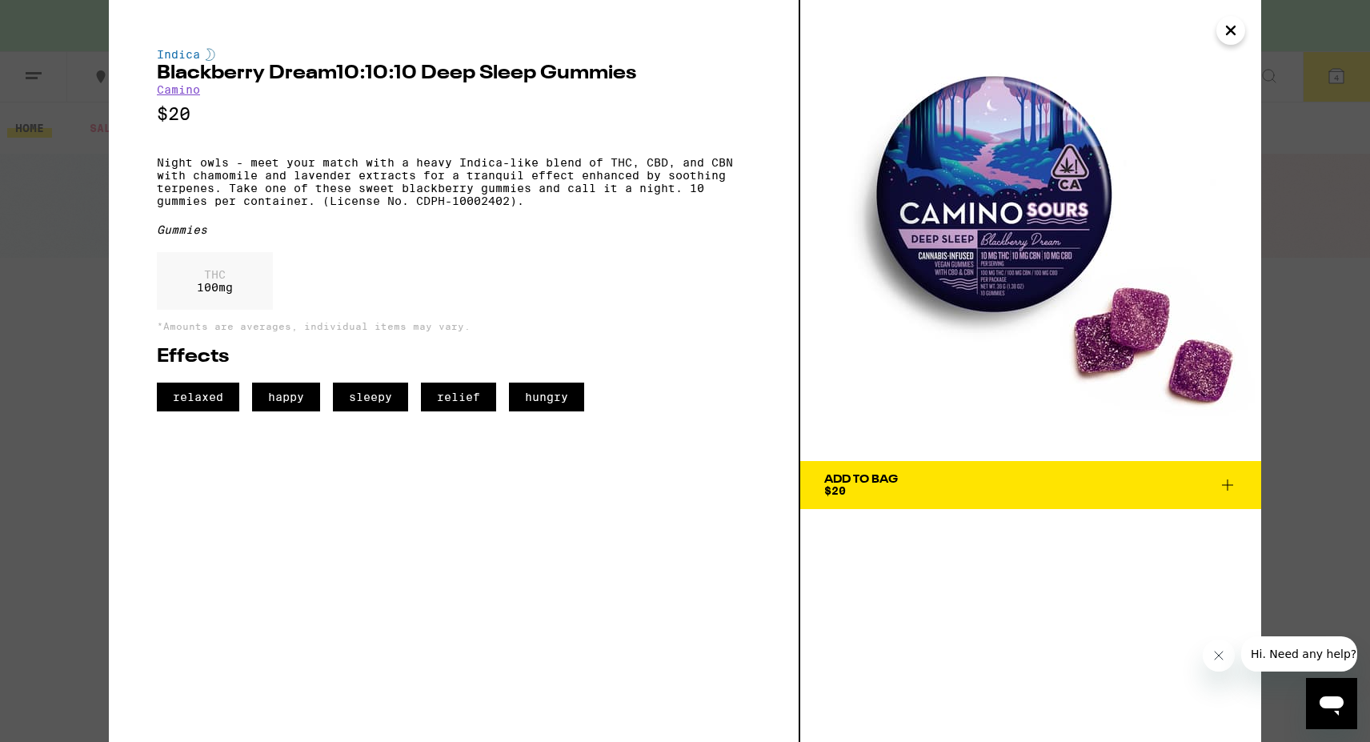
click at [1229, 30] on icon "Close" at bounding box center [1231, 30] width 8 height 8
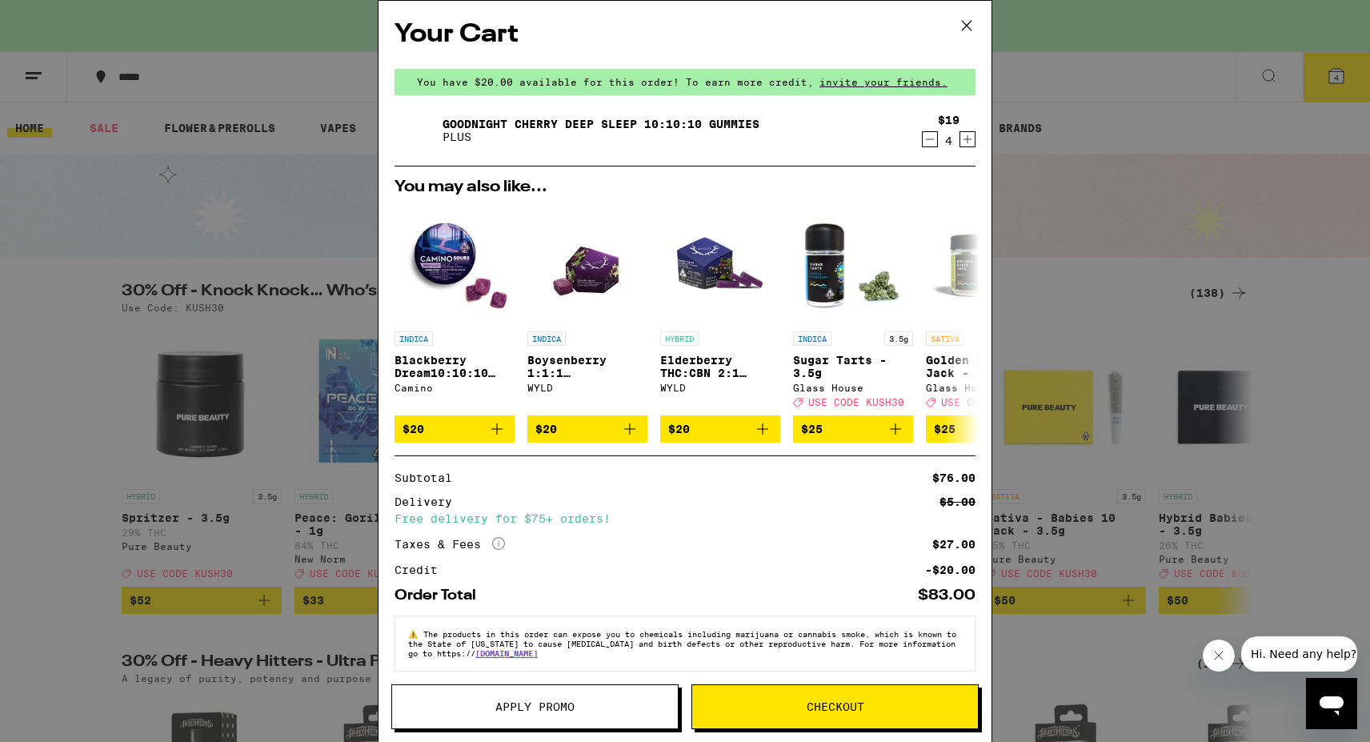
click at [965, 32] on icon at bounding box center [967, 26] width 24 height 24
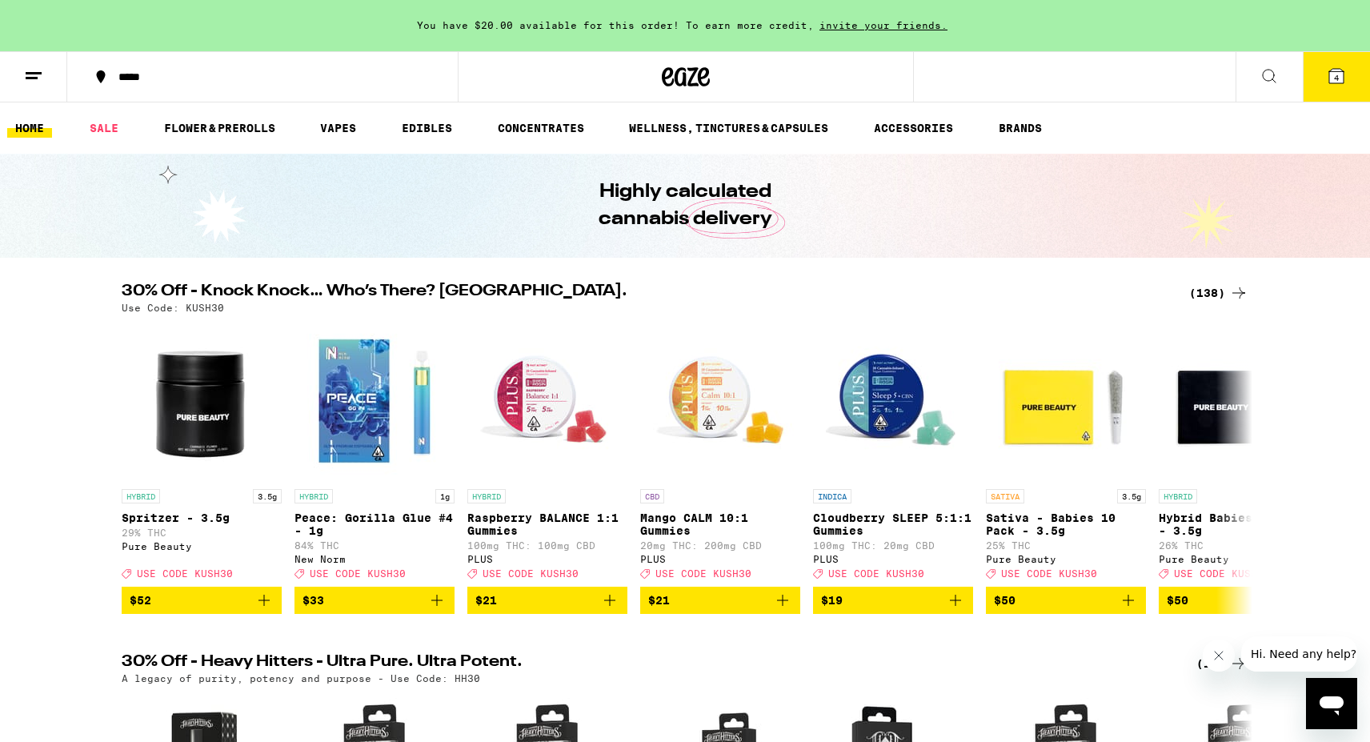
click at [1336, 82] on span "4" at bounding box center [1336, 78] width 5 height 10
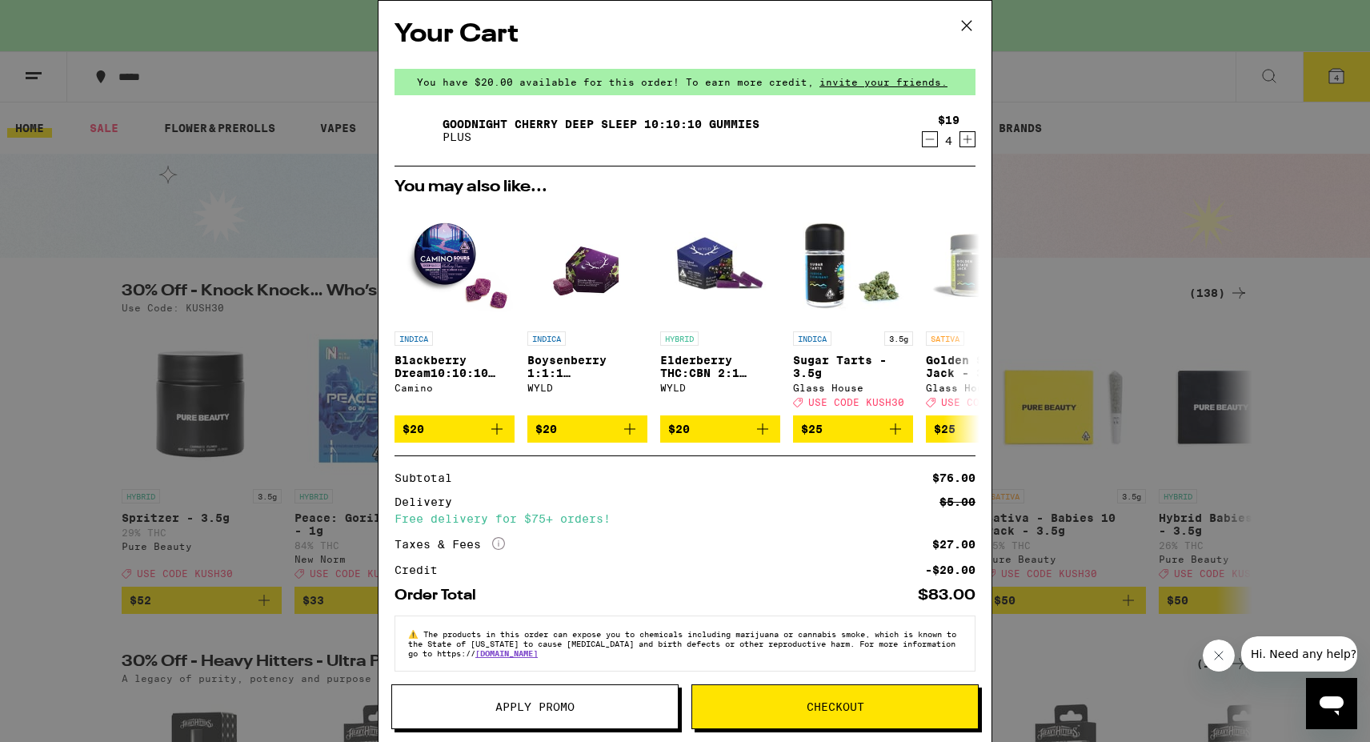
click at [417, 122] on img at bounding box center [417, 130] width 45 height 45
click at [484, 121] on link "Goodnight Cherry Deep Sleep 10:10:10 Gummies" at bounding box center [601, 124] width 317 height 13
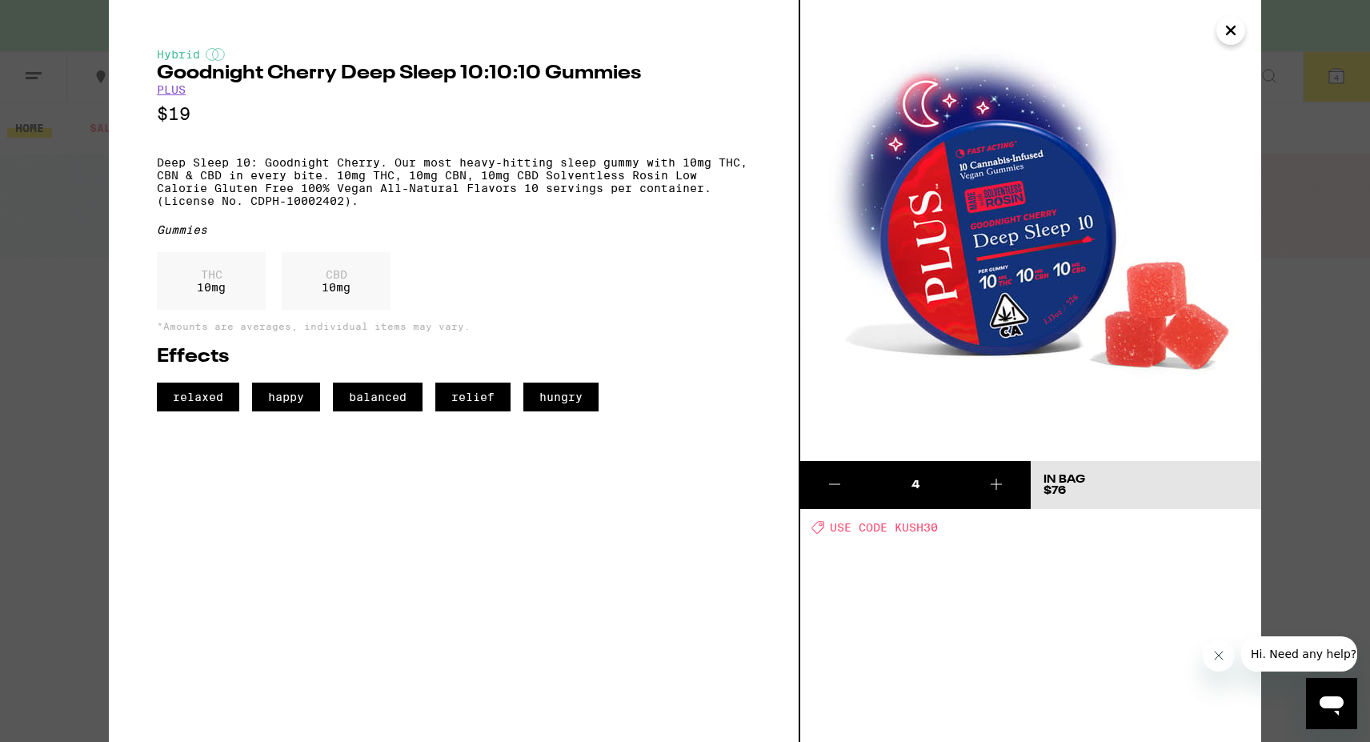
click at [1233, 34] on icon "Close" at bounding box center [1231, 30] width 8 height 8
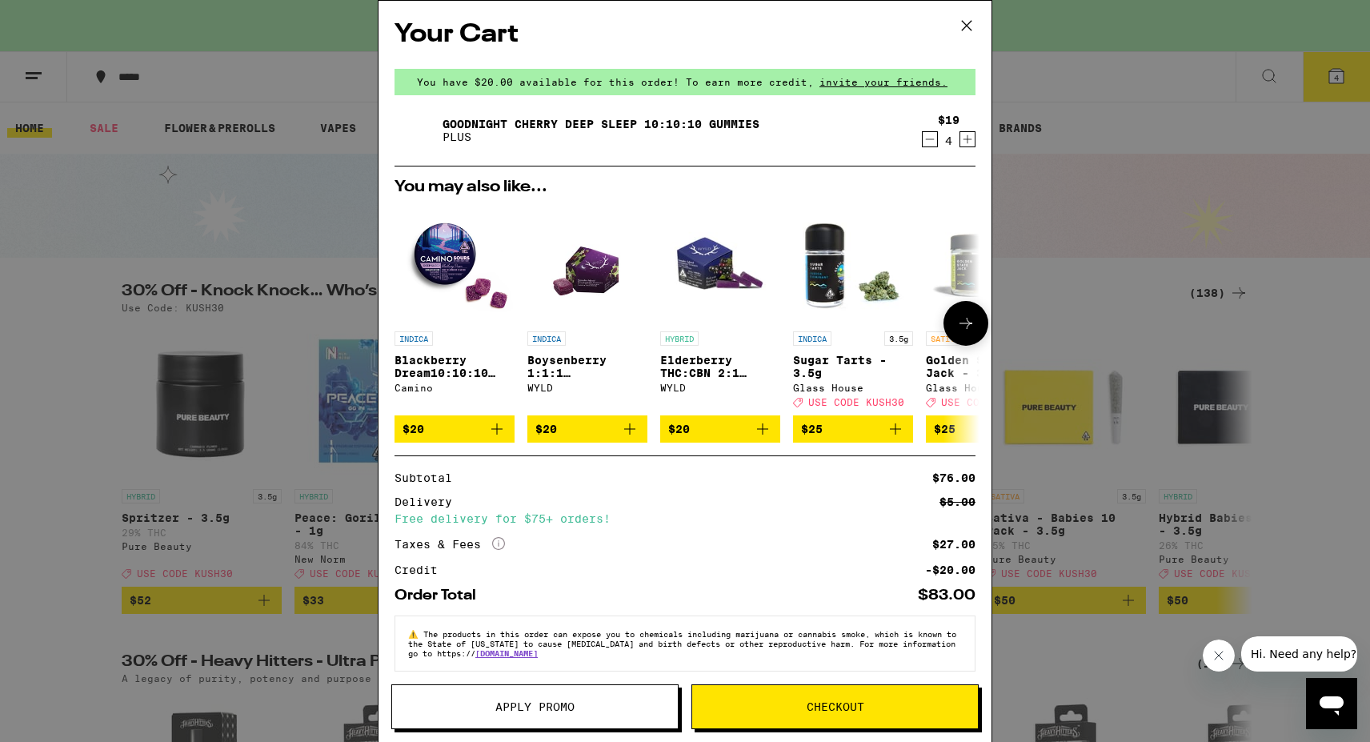
click at [455, 433] on span "$20" at bounding box center [455, 428] width 104 height 19
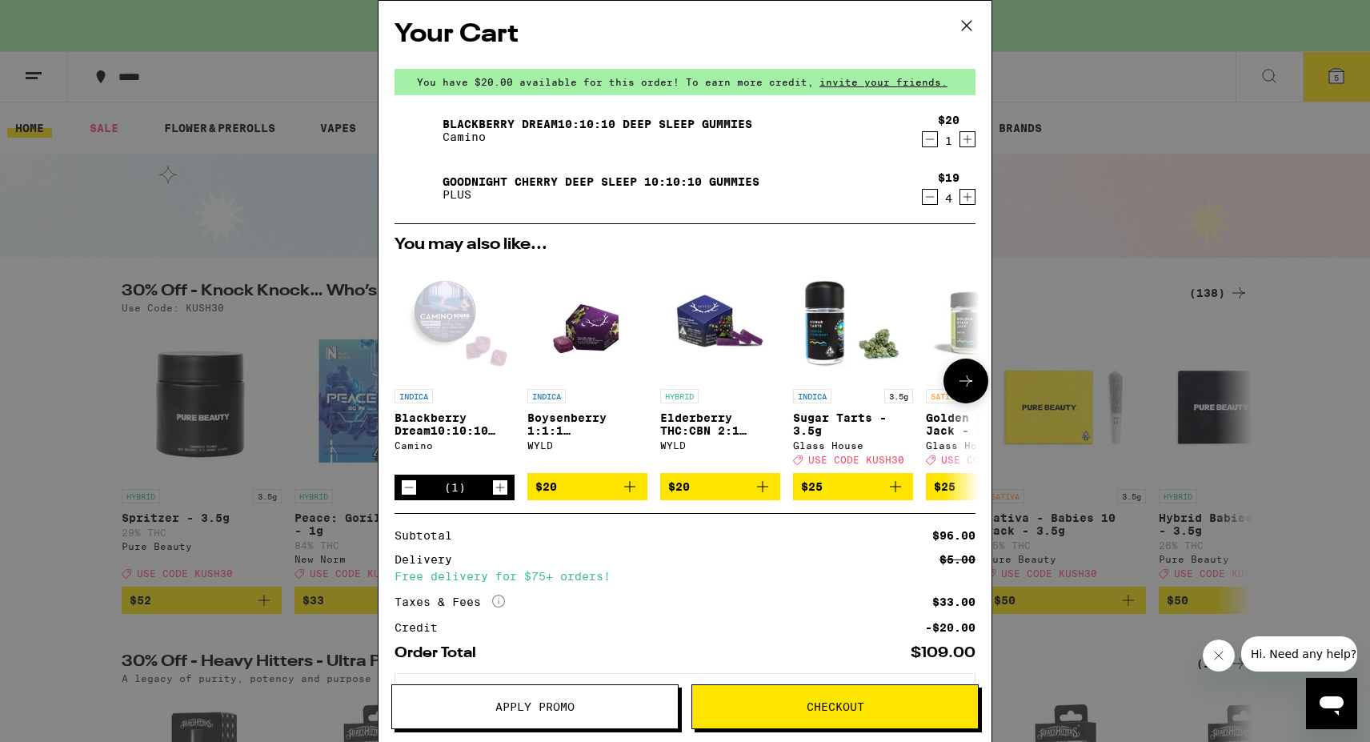
click at [499, 491] on icon "Increment" at bounding box center [500, 487] width 14 height 19
click at [965, 20] on icon at bounding box center [967, 26] width 24 height 24
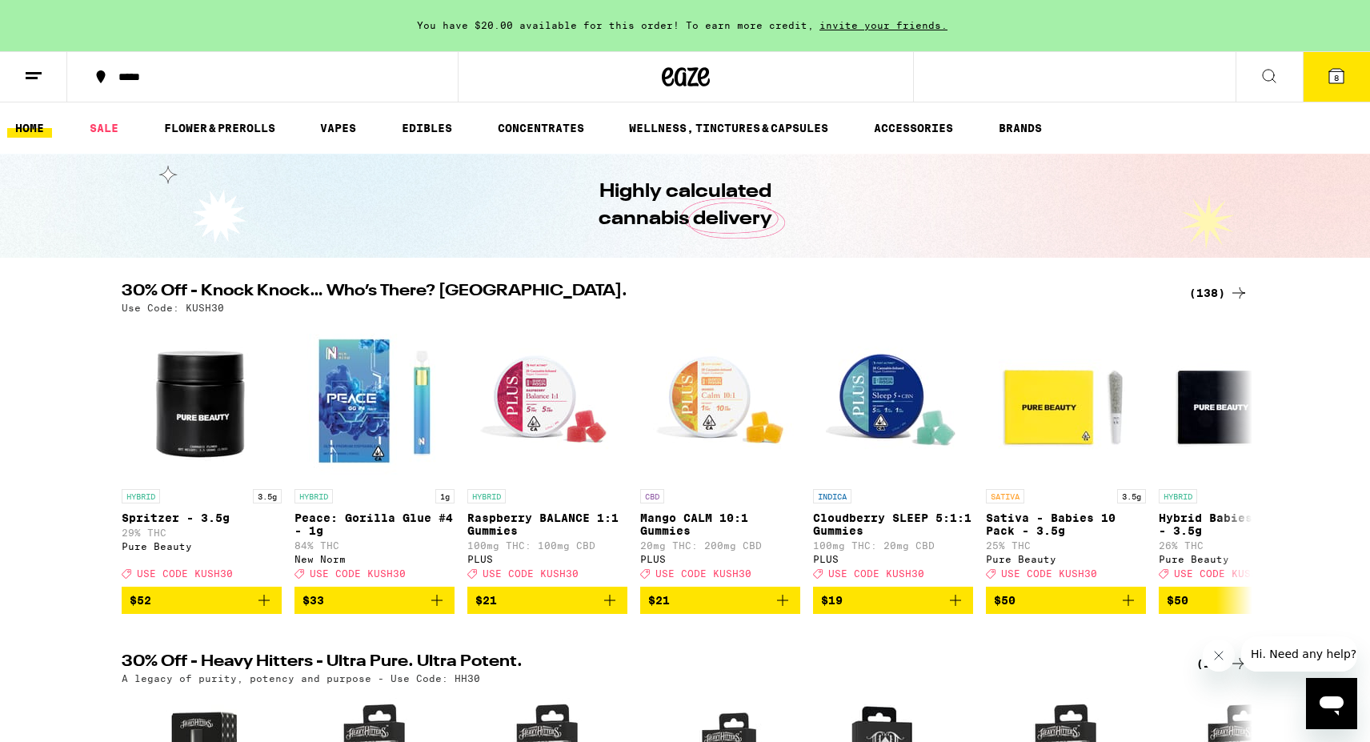
click at [1338, 70] on icon at bounding box center [1337, 76] width 14 height 14
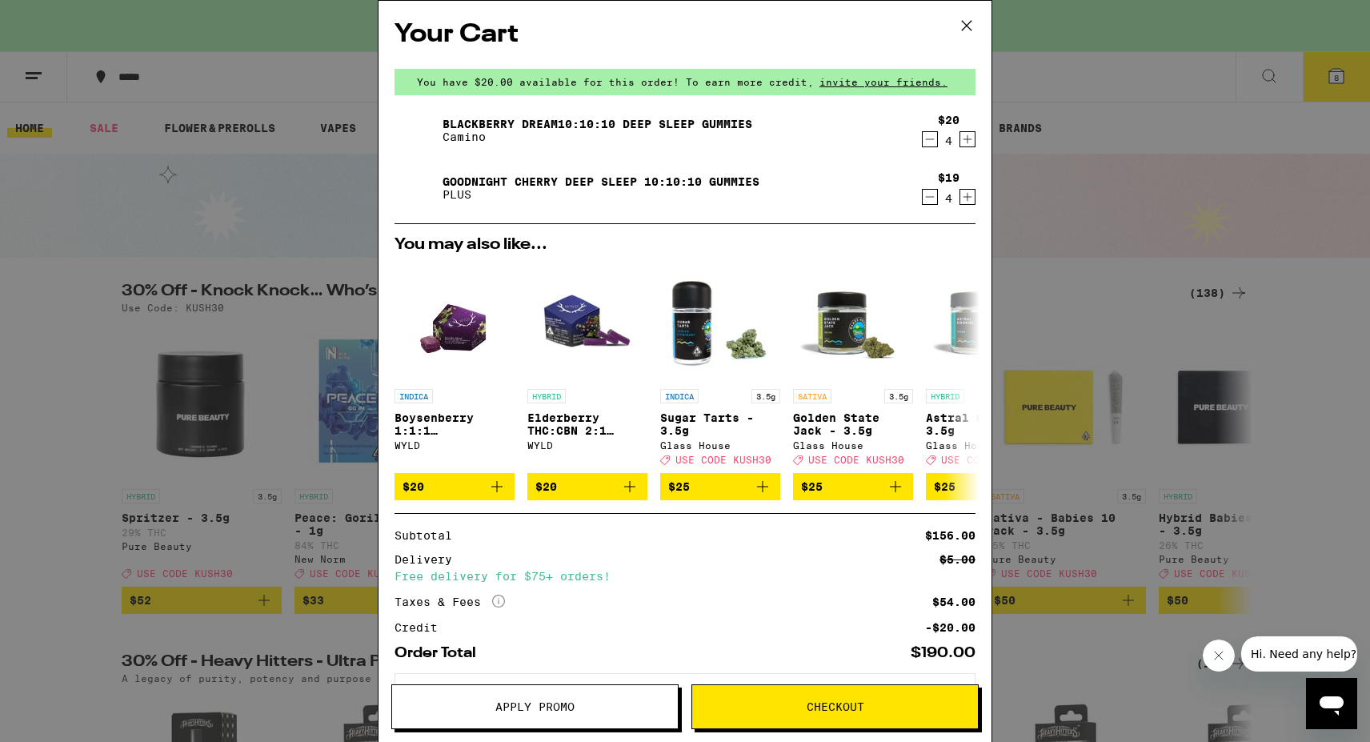
click at [928, 195] on icon "Decrement" at bounding box center [930, 196] width 14 height 19
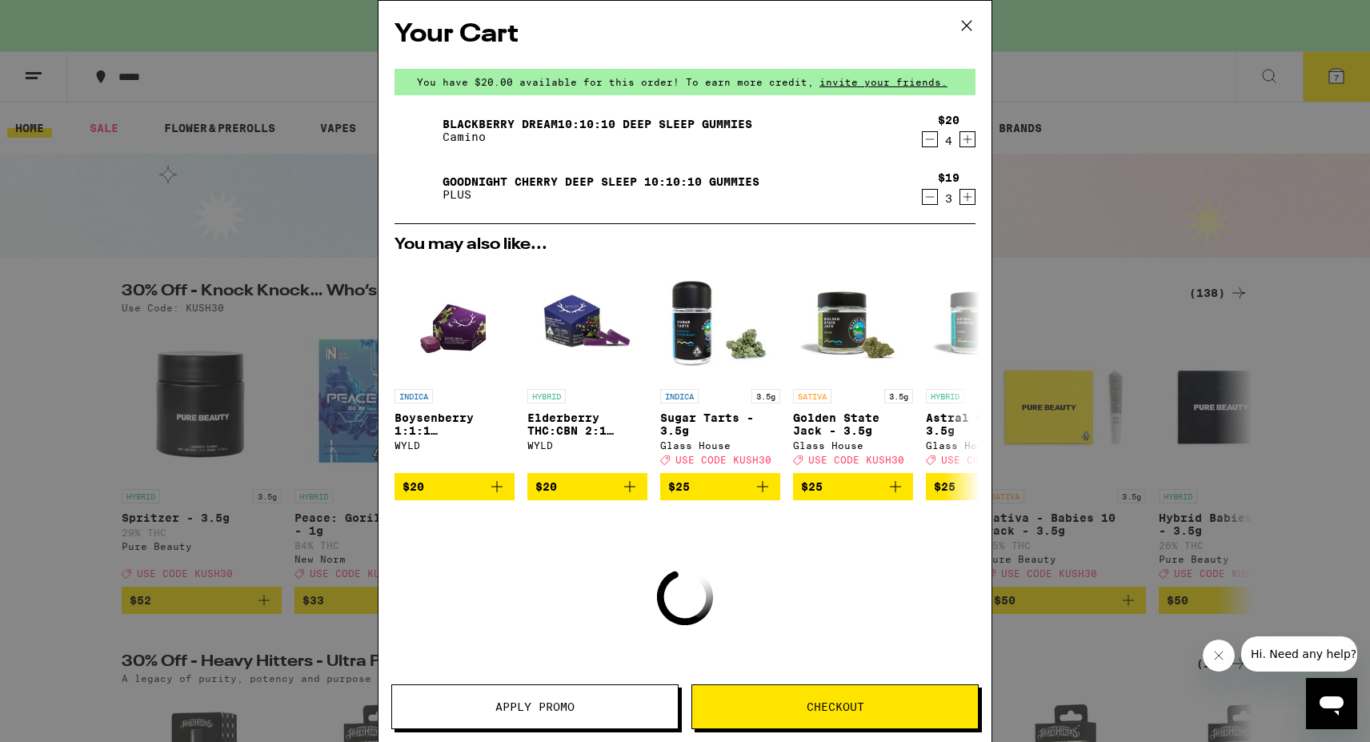
click at [928, 195] on icon "Decrement" at bounding box center [930, 196] width 14 height 19
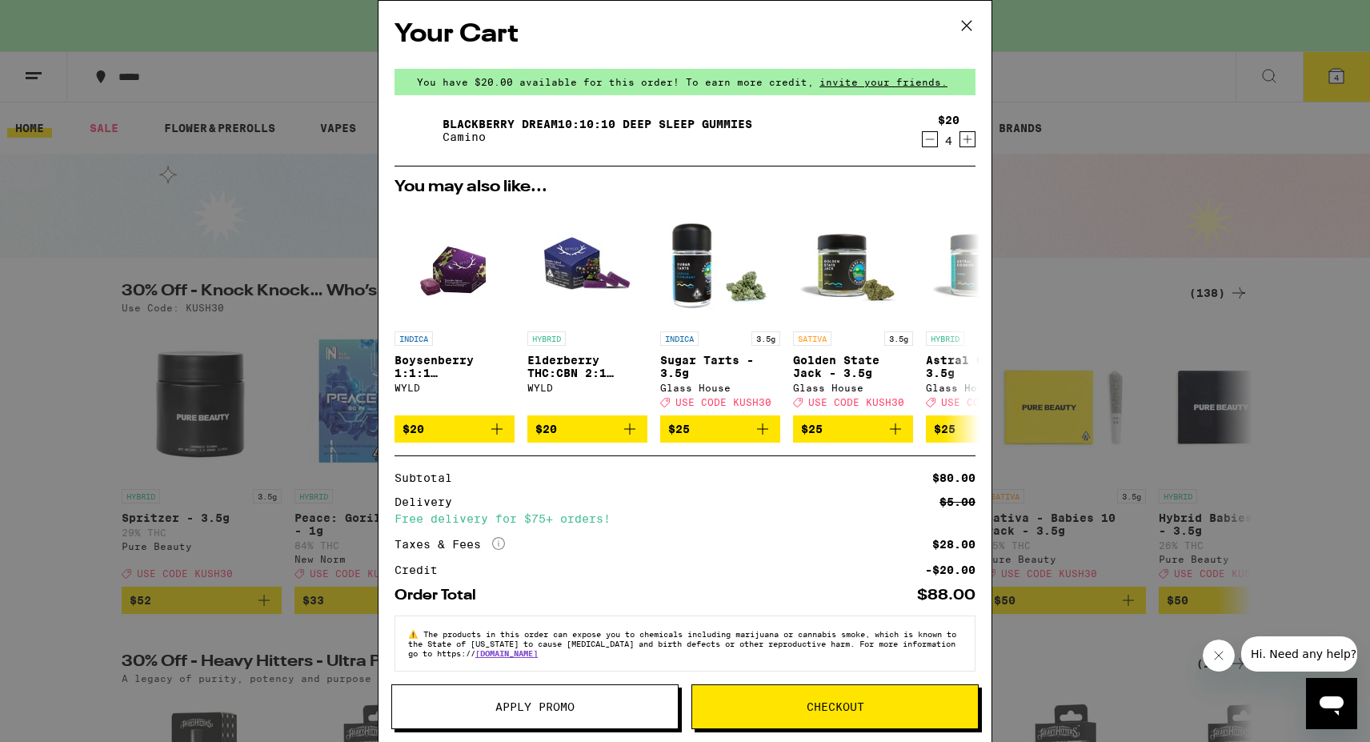
click at [541, 701] on span "Apply Promo" at bounding box center [534, 706] width 79 height 11
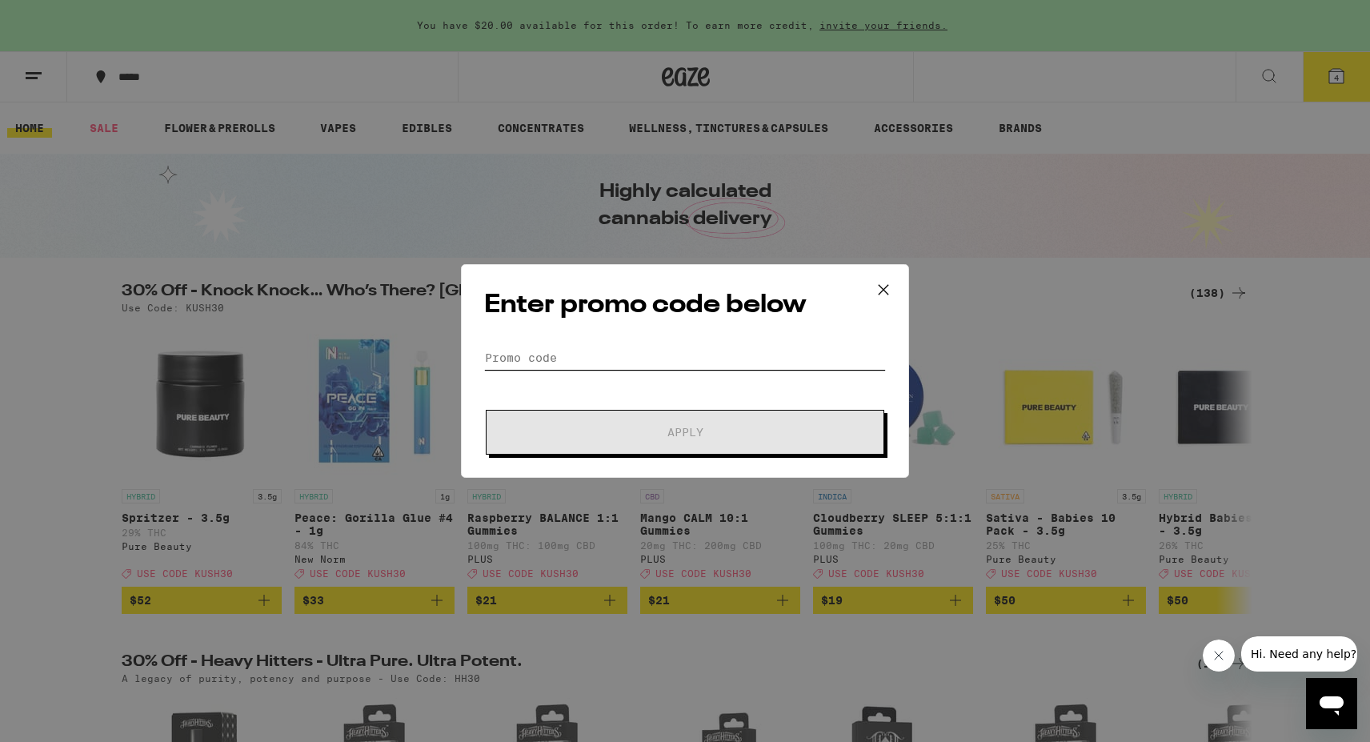
click at [580, 354] on input "Promo Code" at bounding box center [685, 358] width 402 height 24
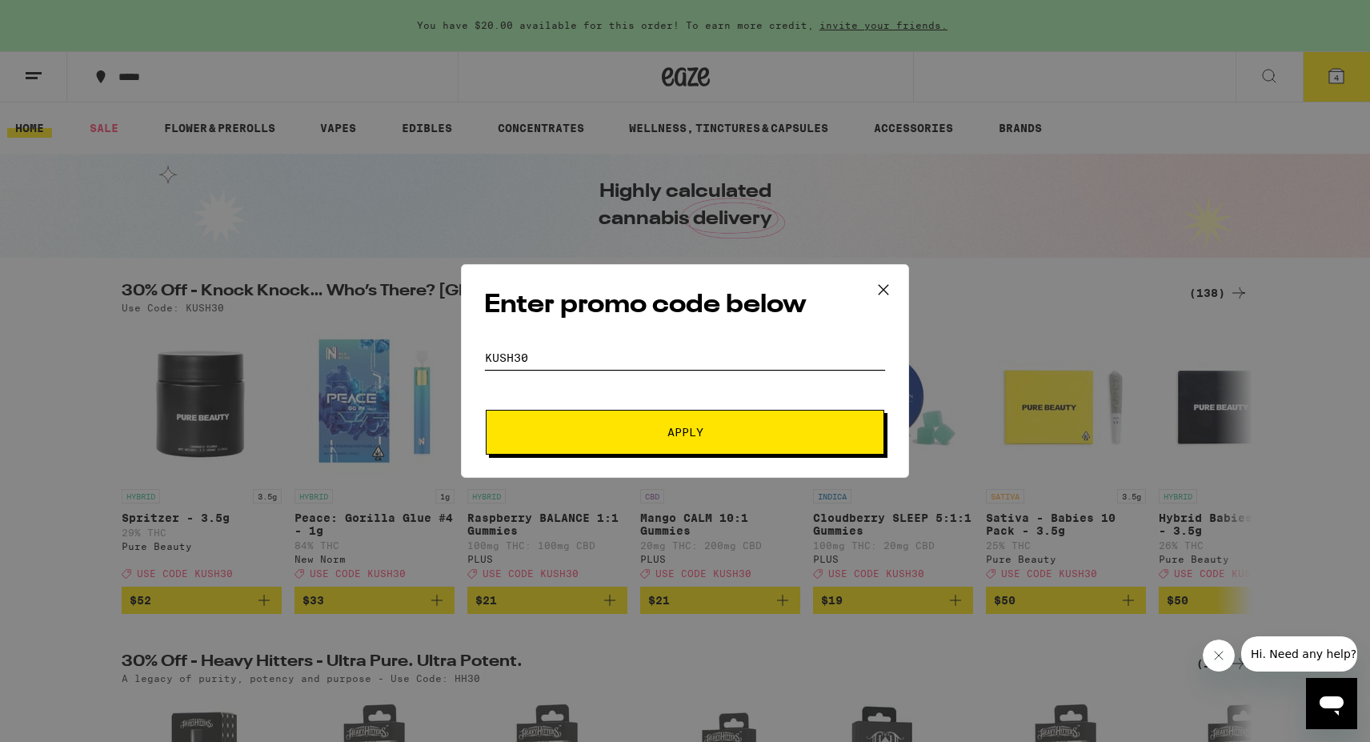
type input "kush30"
click at [560, 432] on span "Apply" at bounding box center [685, 432] width 288 height 11
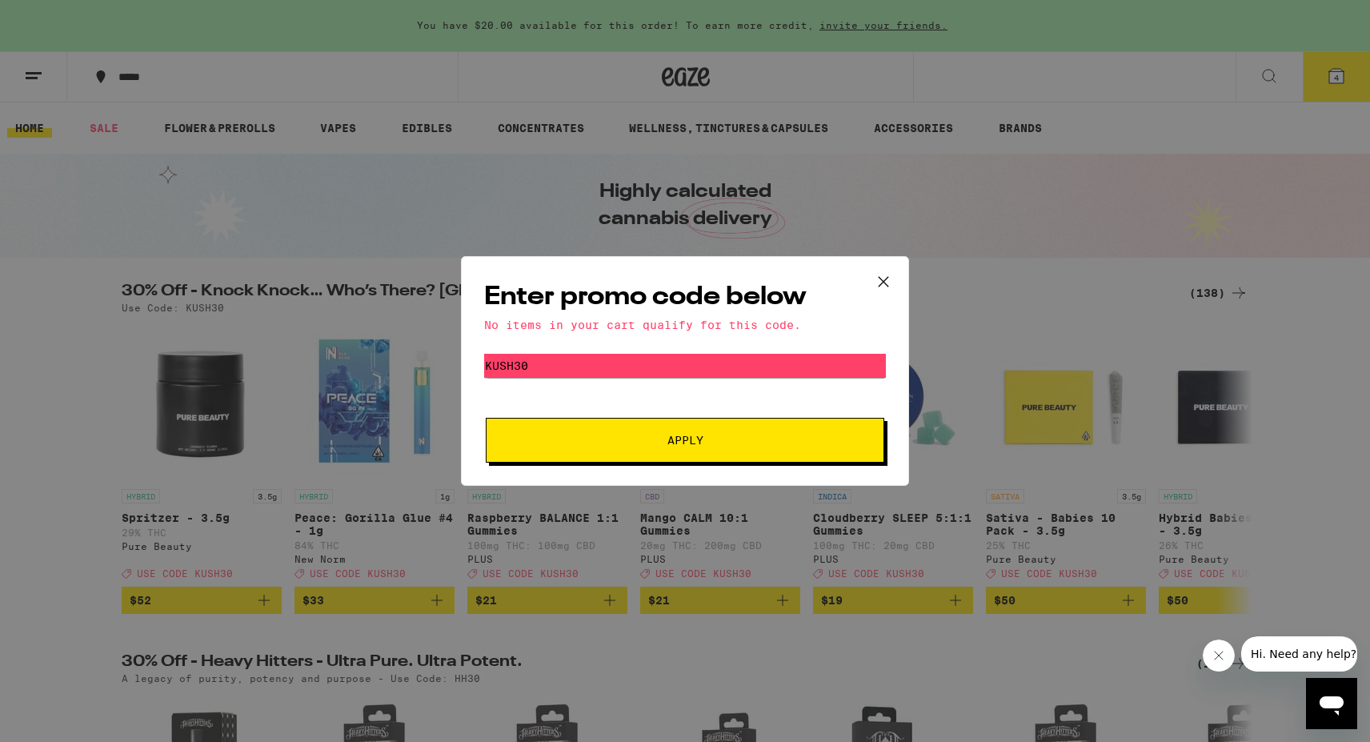
click at [879, 280] on icon at bounding box center [884, 282] width 24 height 24
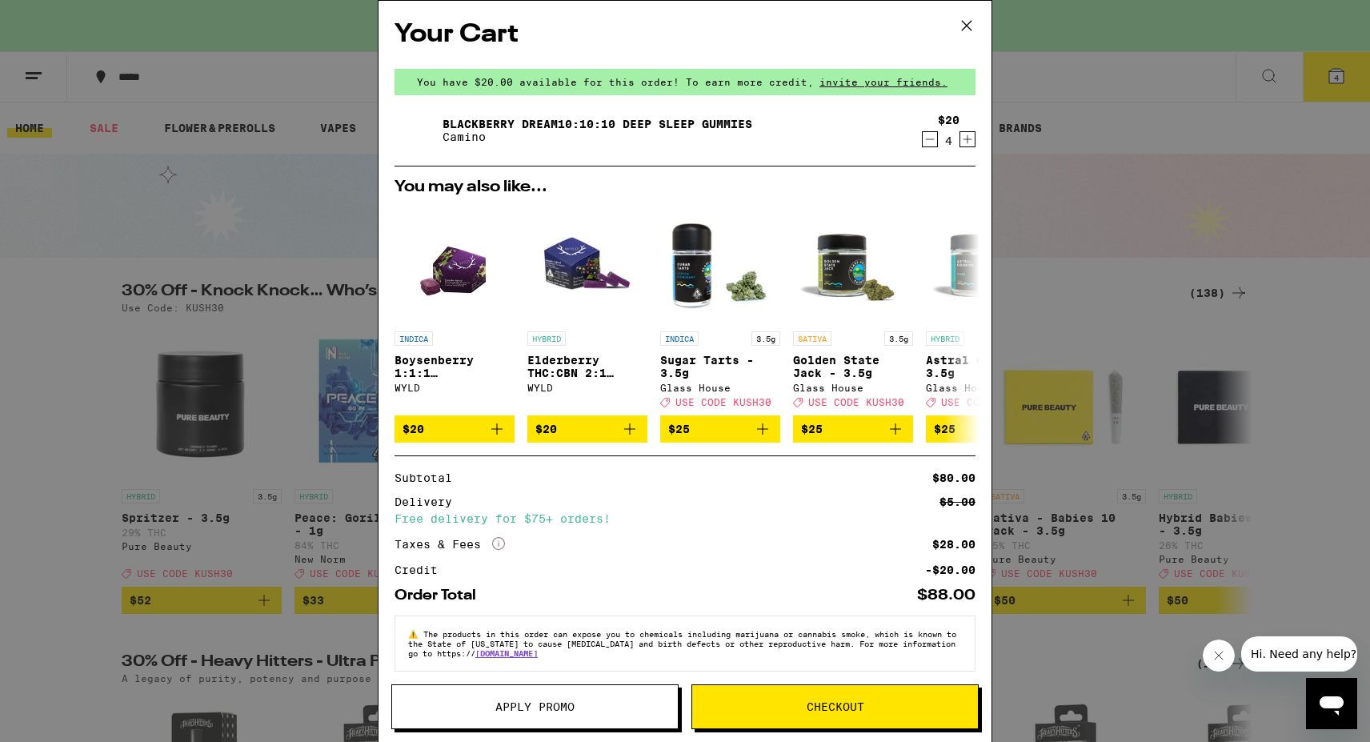
click at [966, 25] on icon at bounding box center [967, 26] width 10 height 10
